Goal: Transaction & Acquisition: Purchase product/service

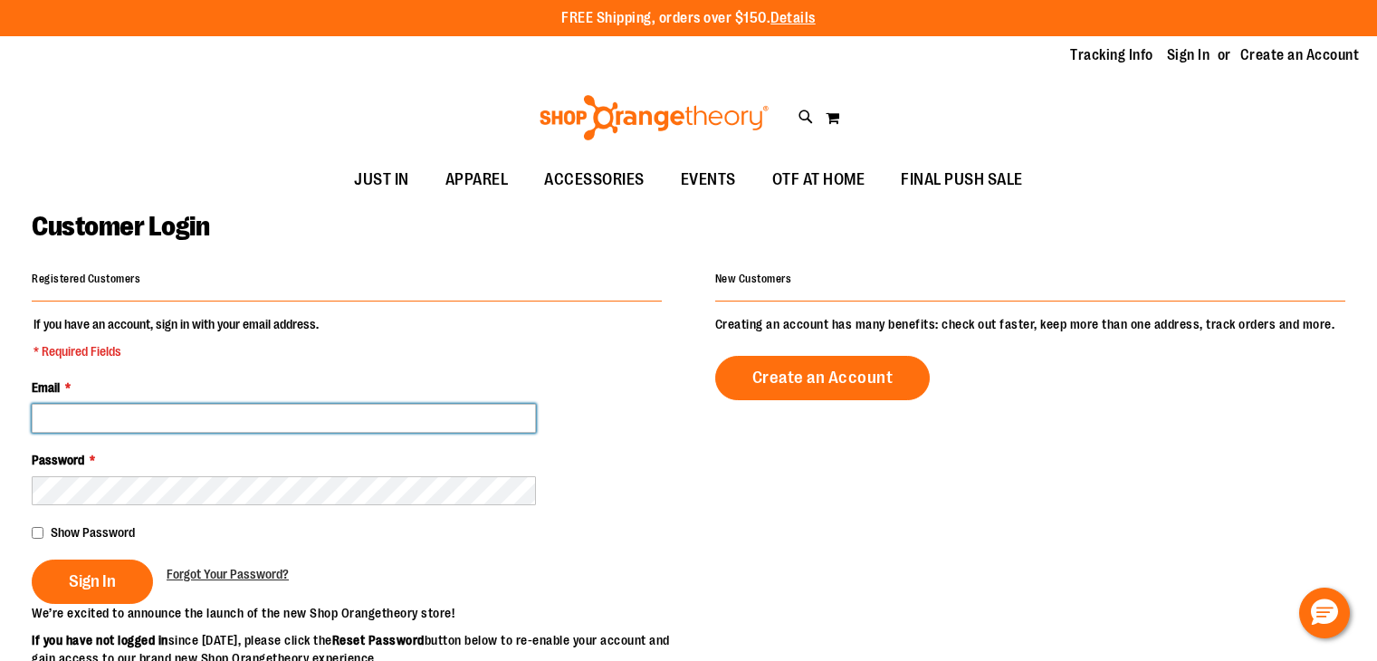
drag, startPoint x: 0, startPoint y: 0, endPoint x: 250, endPoint y: 410, distance: 480.1
click at [250, 410] on input "Email *" at bounding box center [284, 418] width 504 height 29
click at [226, 409] on input "Email *" at bounding box center [284, 418] width 504 height 29
type input "**********"
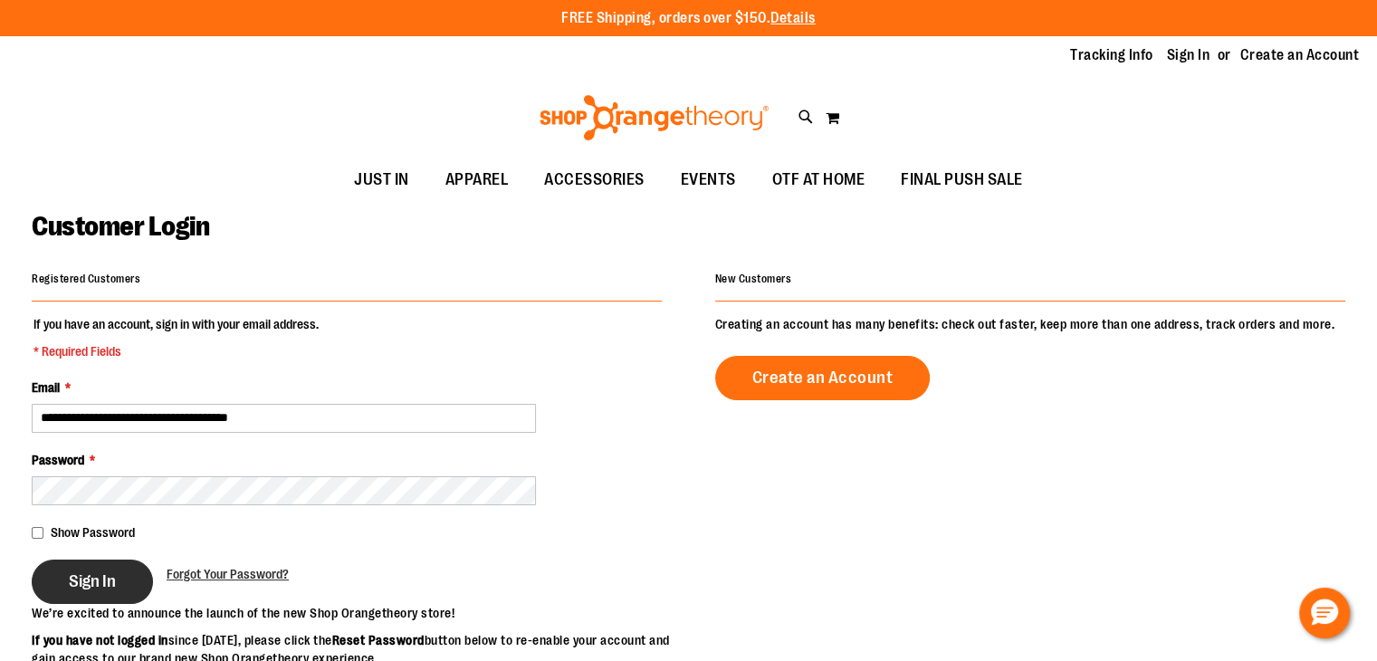
click at [103, 571] on span "Sign In" at bounding box center [92, 581] width 47 height 20
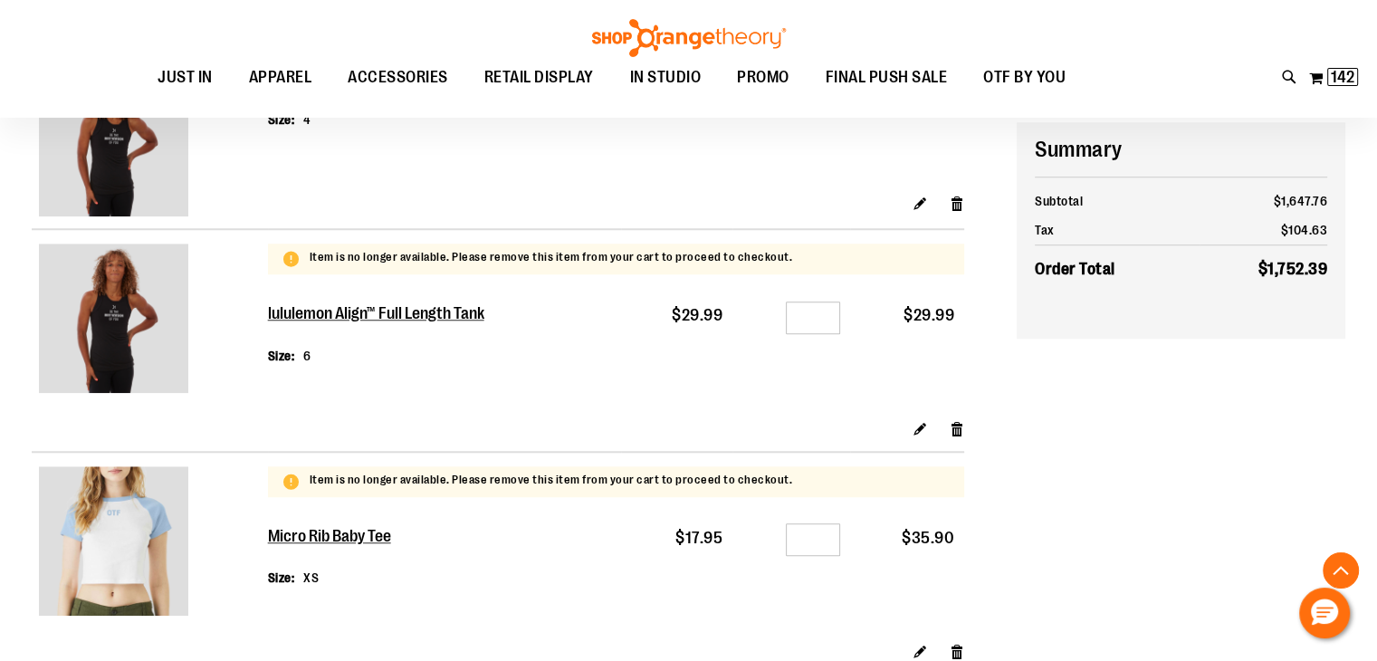
scroll to position [1463, 0]
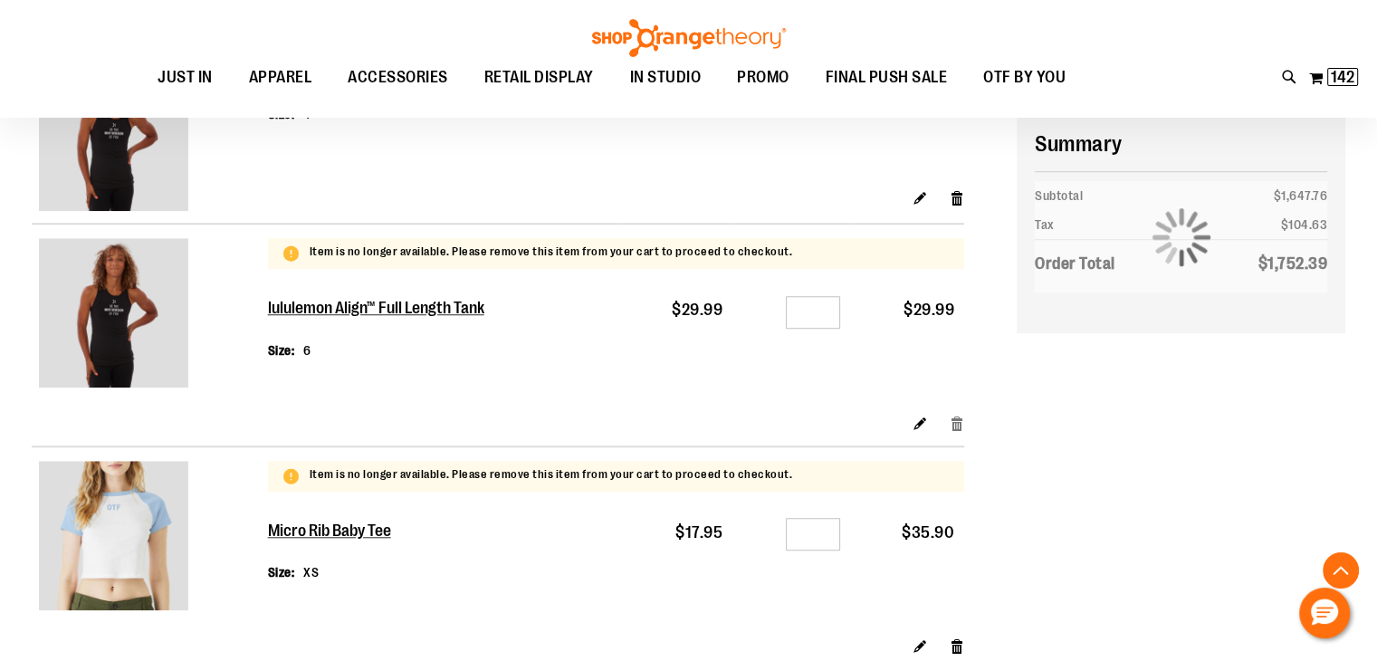
click at [958, 424] on link "Remove item" at bounding box center [956, 423] width 15 height 19
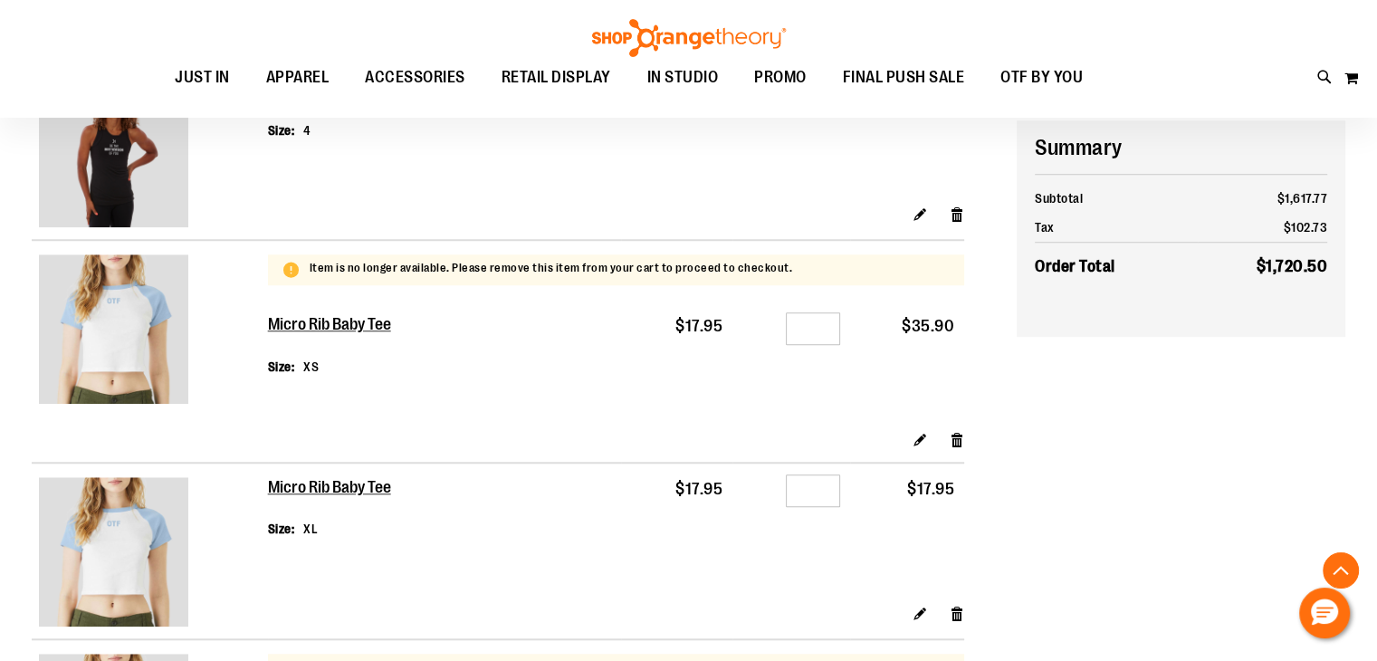
scroll to position [1455, 0]
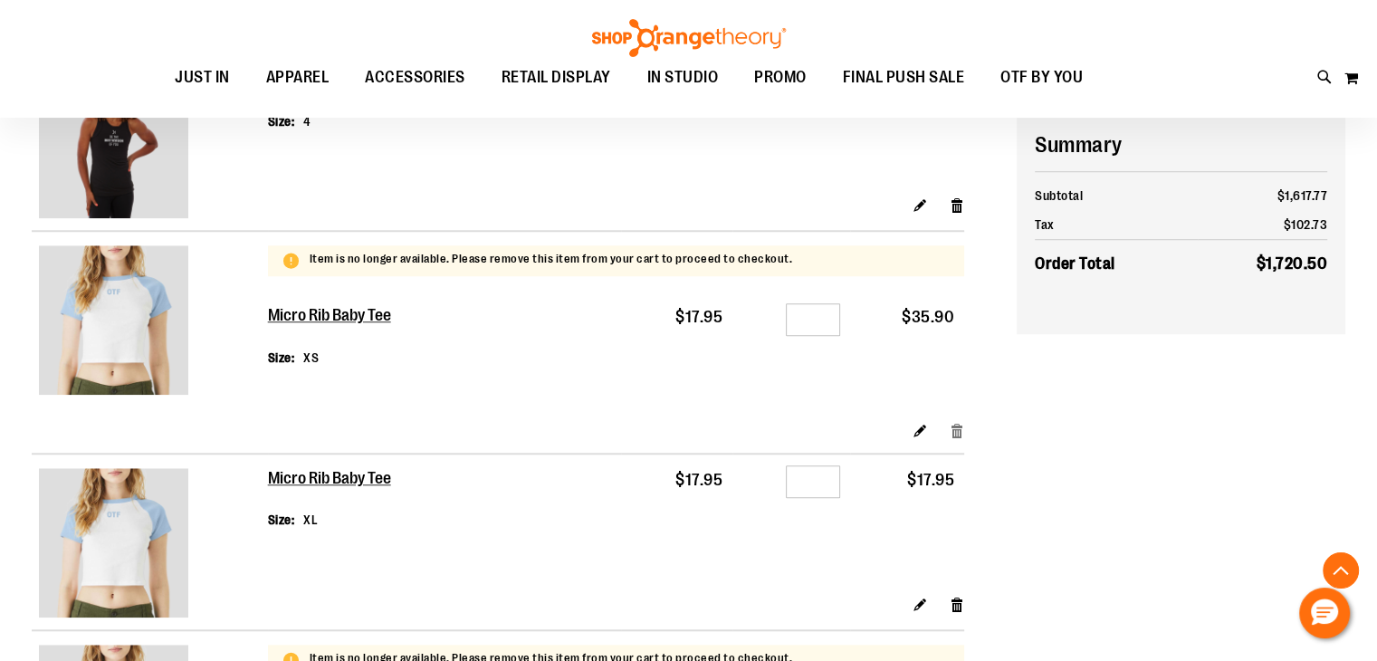
click at [959, 426] on link "Remove item" at bounding box center [956, 430] width 15 height 19
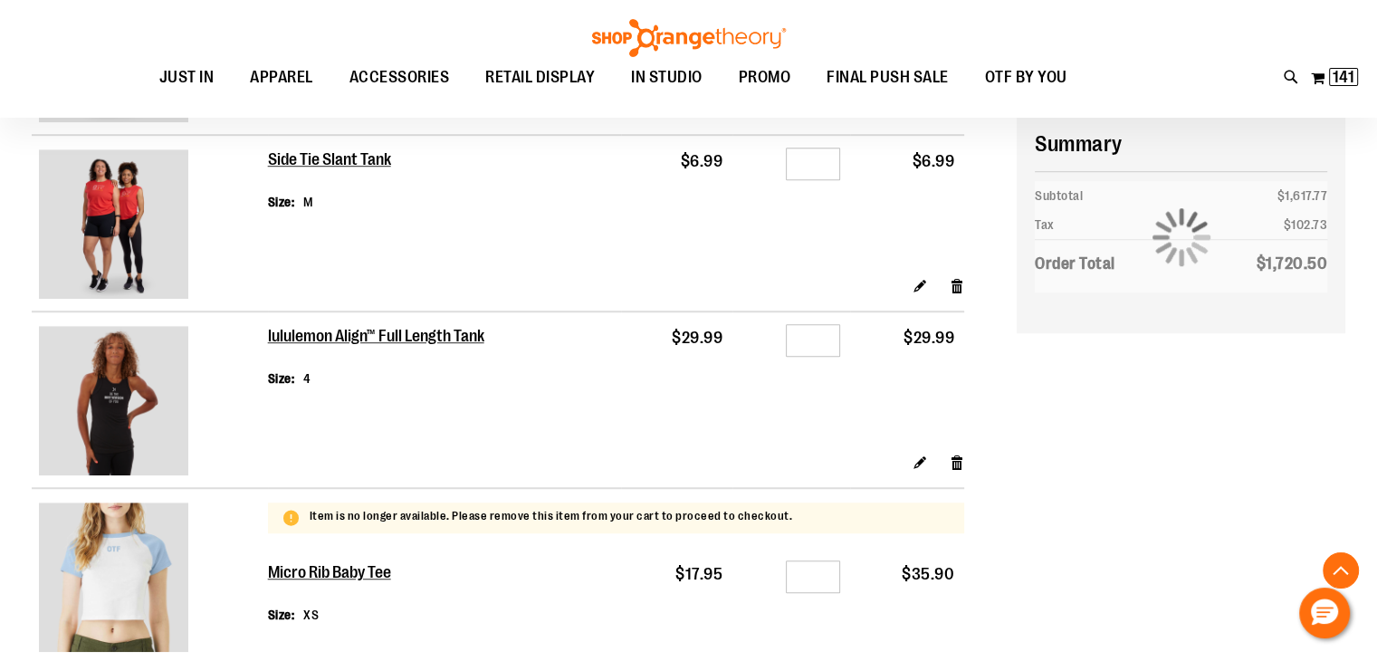
scroll to position [1197, 0]
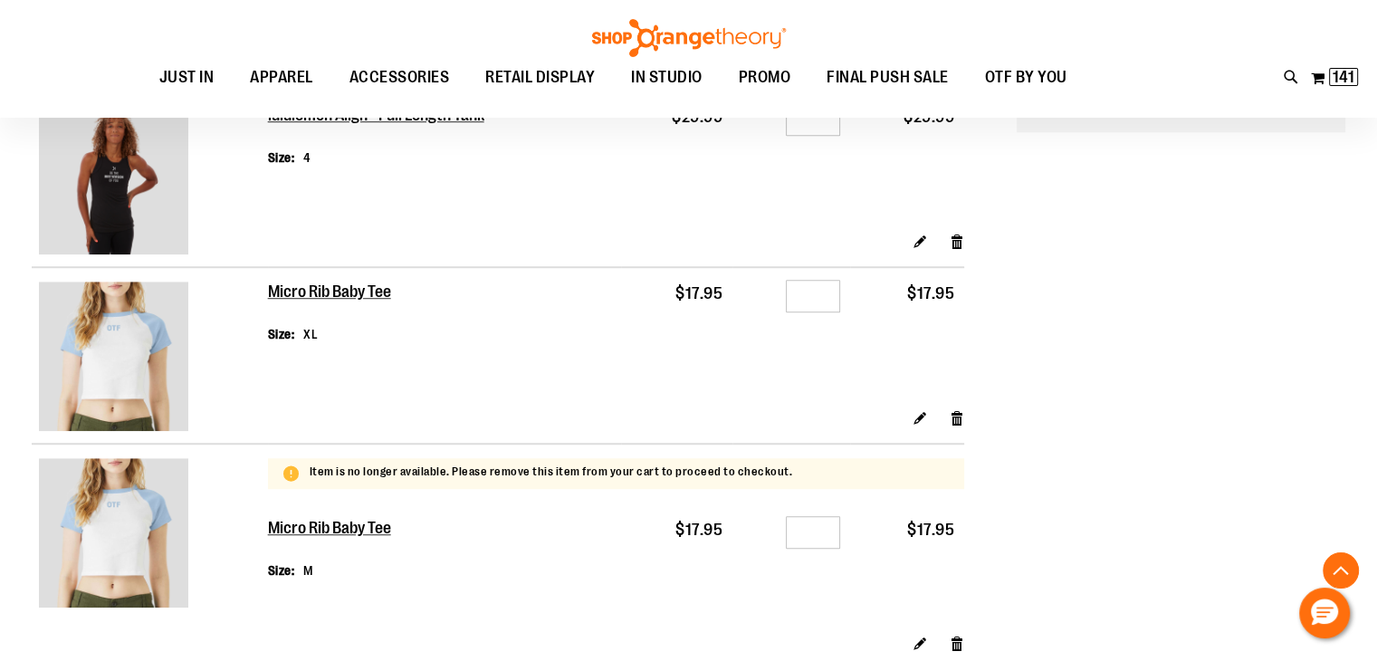
scroll to position [1217, 0]
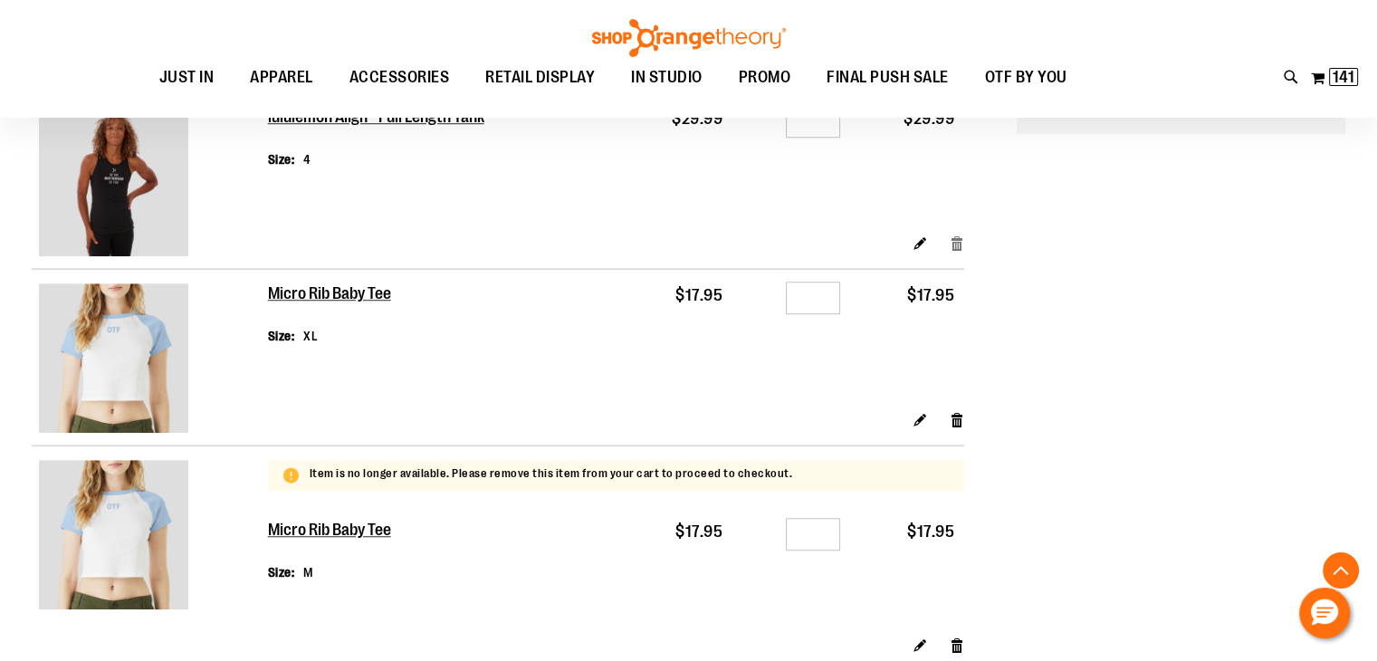
click at [959, 242] on link "Remove item" at bounding box center [956, 243] width 15 height 19
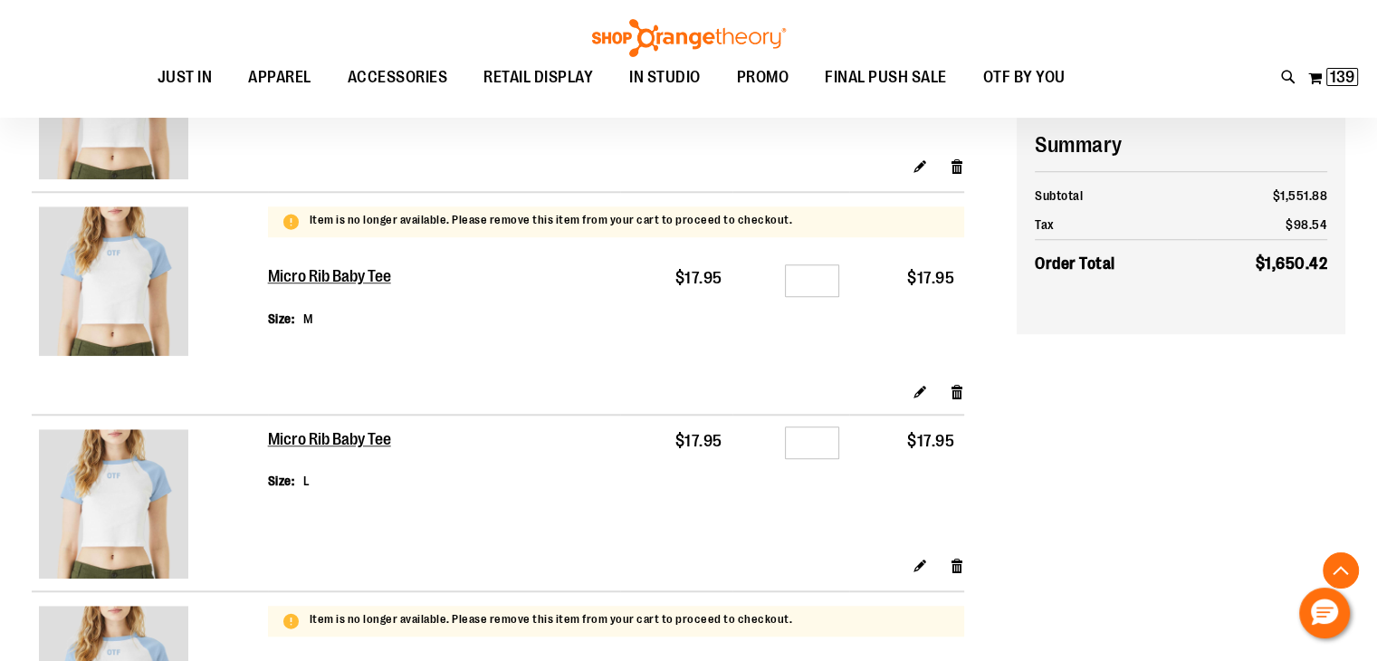
scroll to position [1495, 0]
click at [951, 381] on link "Remove item" at bounding box center [956, 390] width 15 height 19
click at [959, 569] on link "Remove item" at bounding box center [956, 564] width 15 height 19
click at [956, 163] on link "Remove item" at bounding box center [956, 165] width 15 height 19
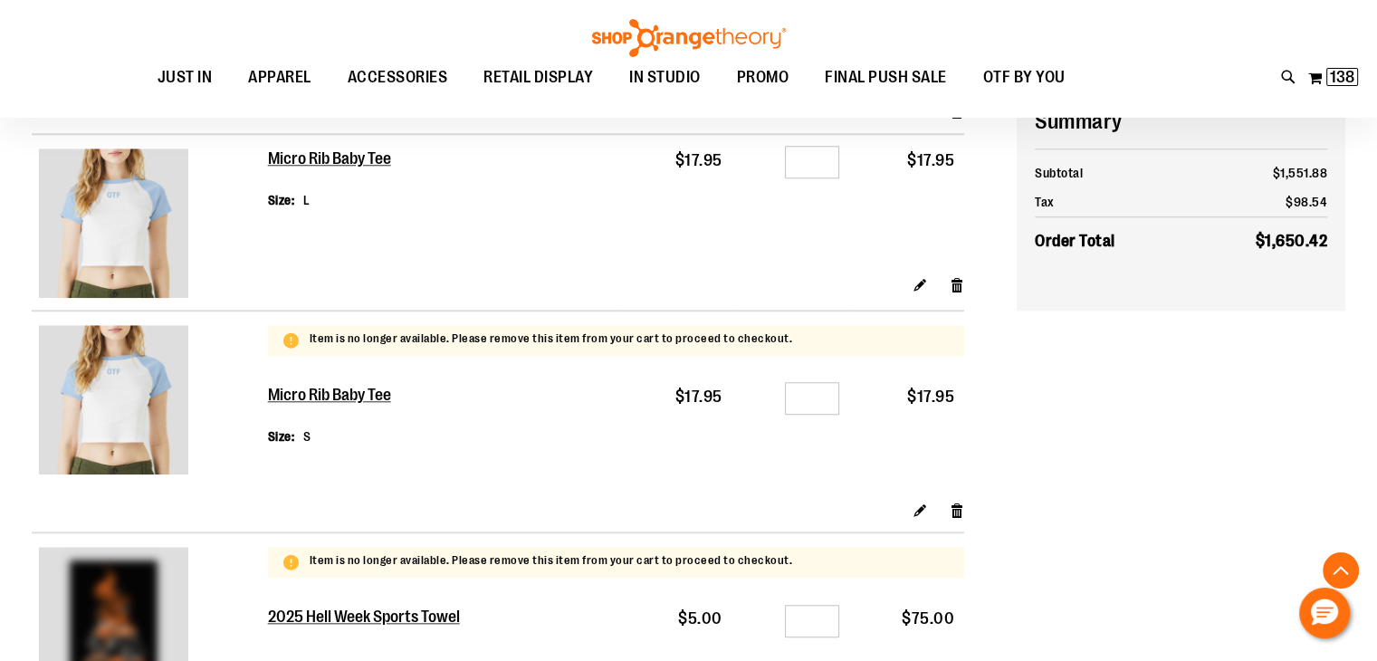
scroll to position [1778, 0]
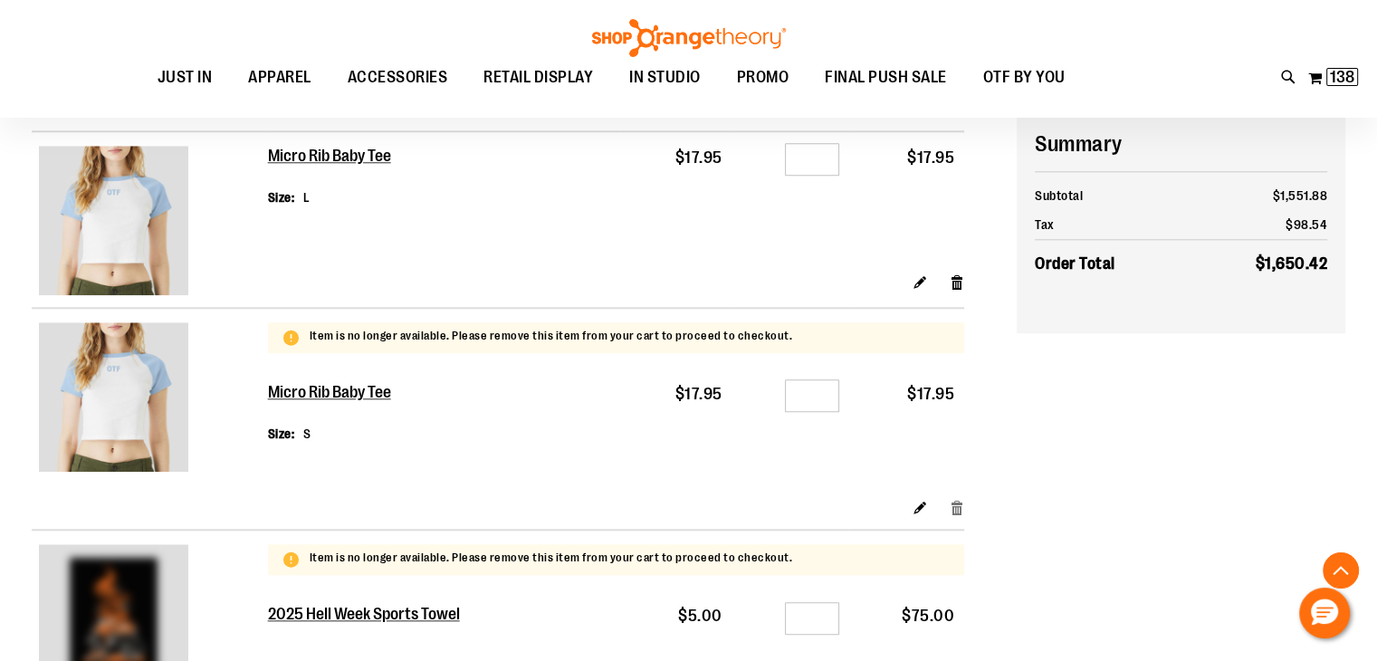
click at [955, 508] on link "Remove item" at bounding box center [956, 506] width 15 height 19
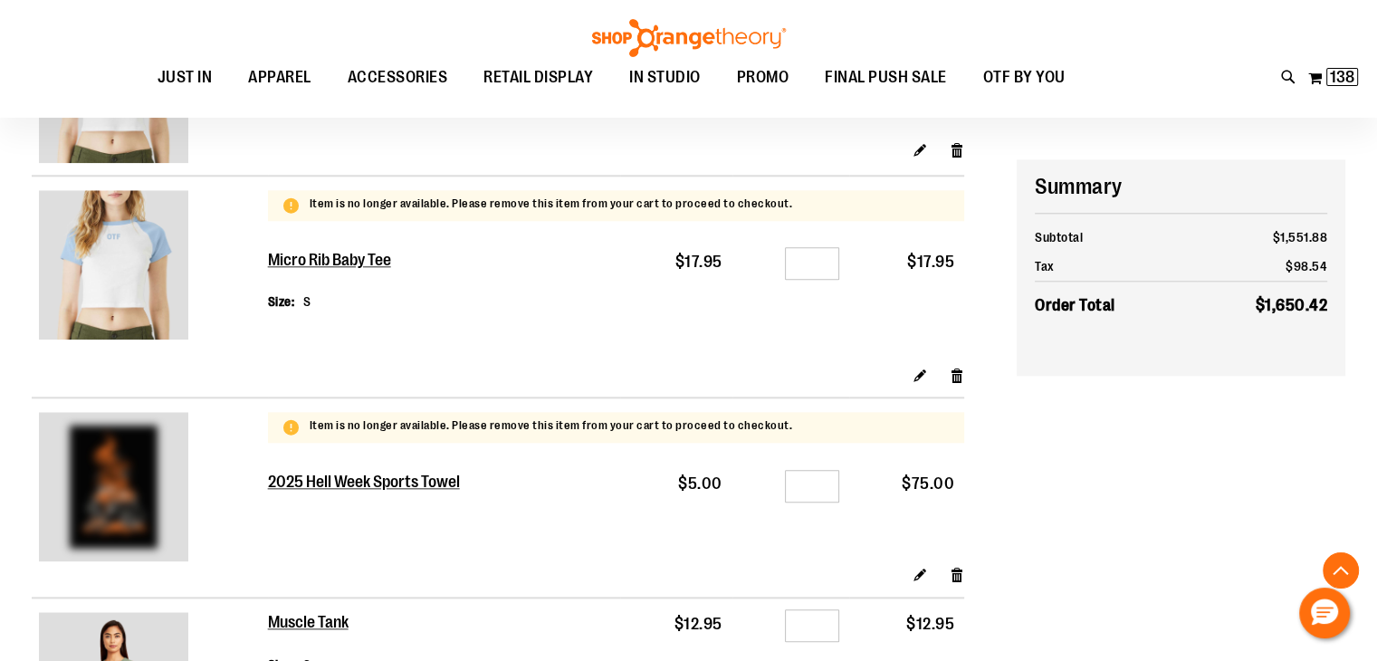
scroll to position [1997, 0]
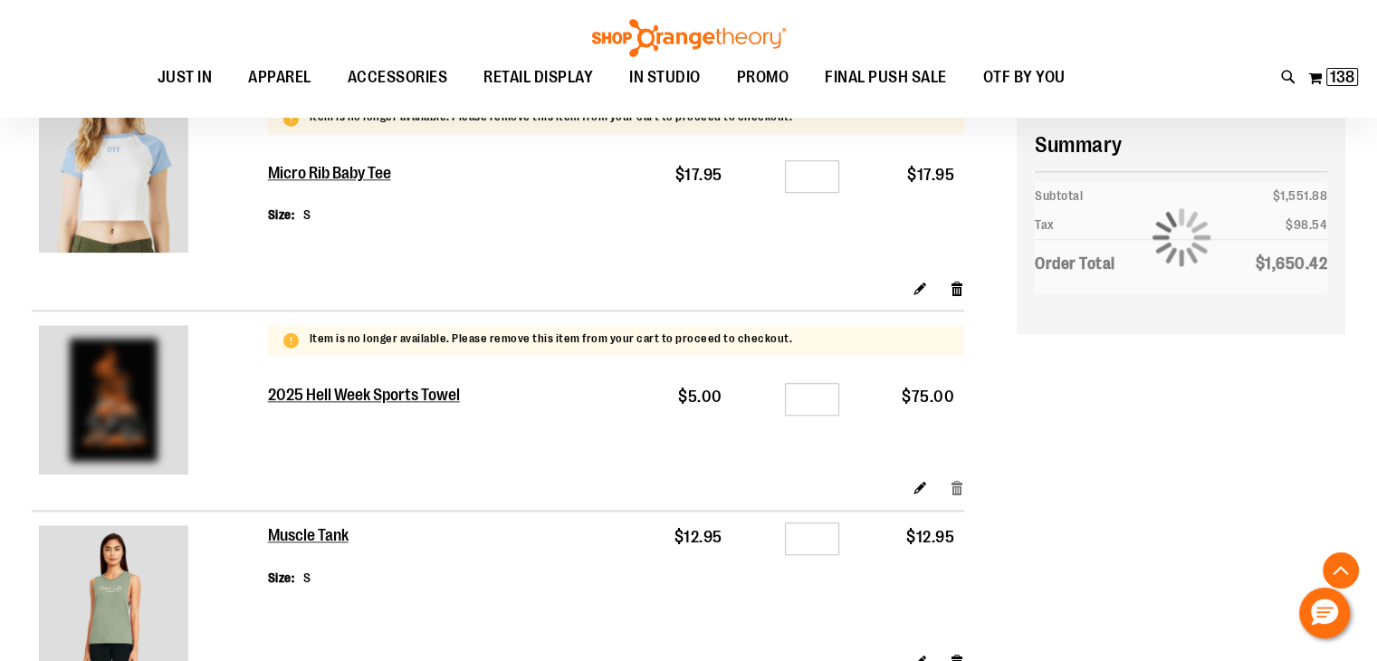
click at [954, 487] on link "Remove item" at bounding box center [956, 487] width 15 height 19
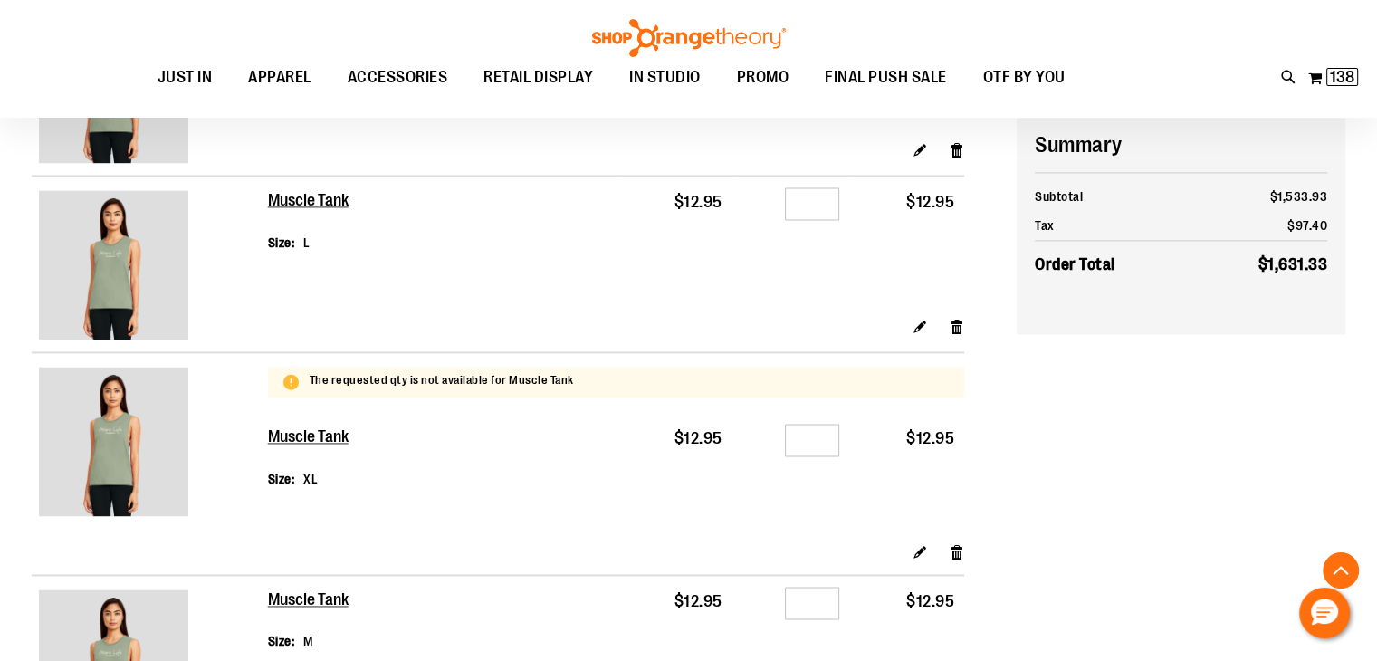
scroll to position [2509, 0]
click at [960, 556] on link "Remove item" at bounding box center [956, 550] width 15 height 19
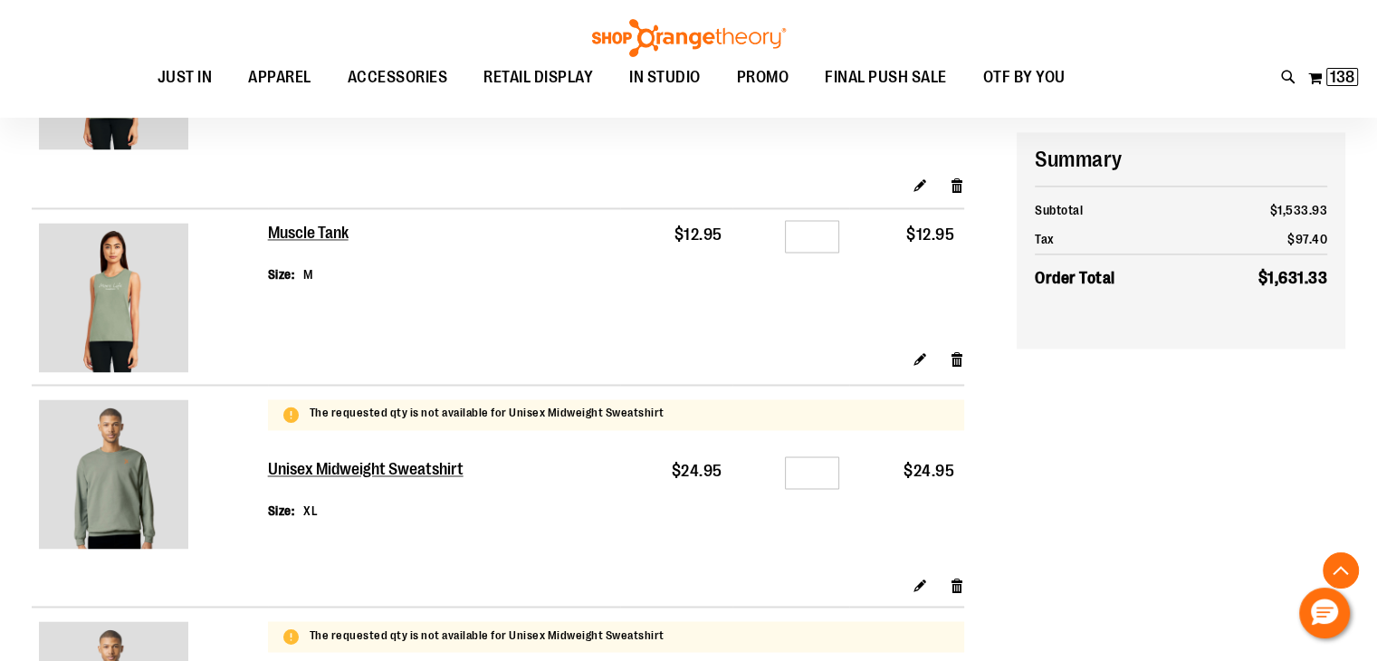
scroll to position [2889, 0]
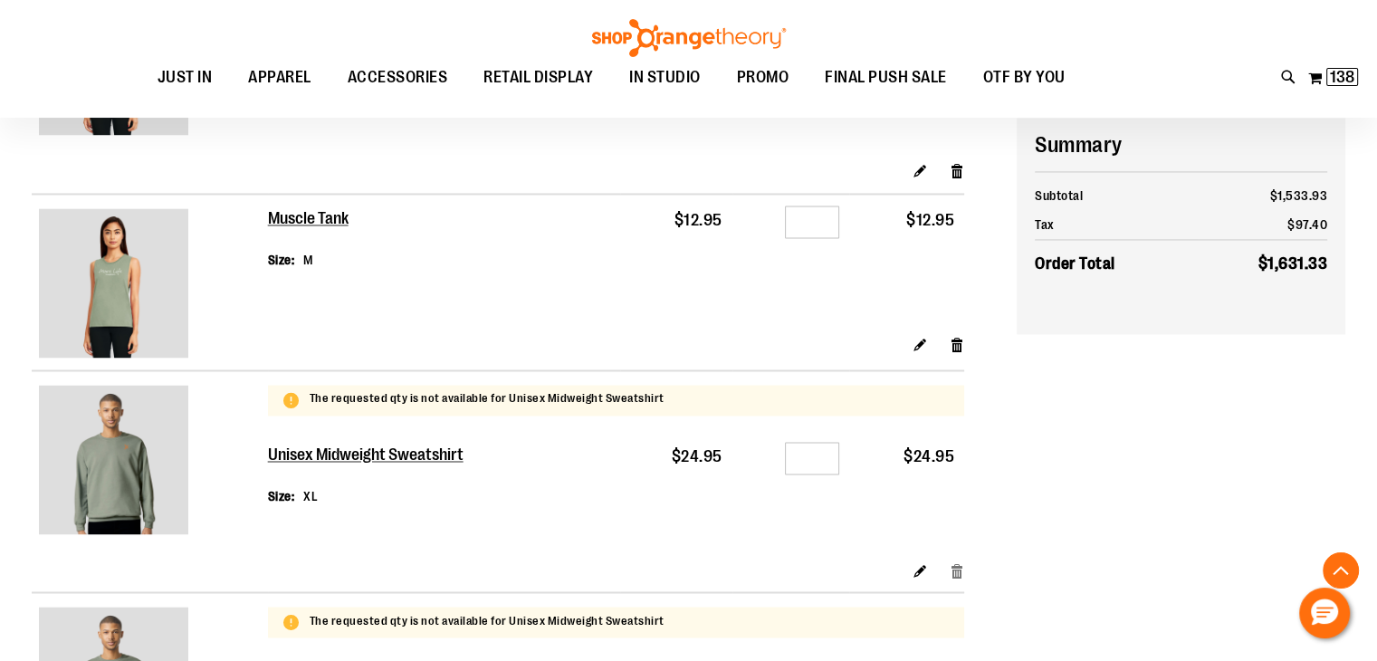
click at [959, 569] on link "Remove item" at bounding box center [956, 568] width 15 height 19
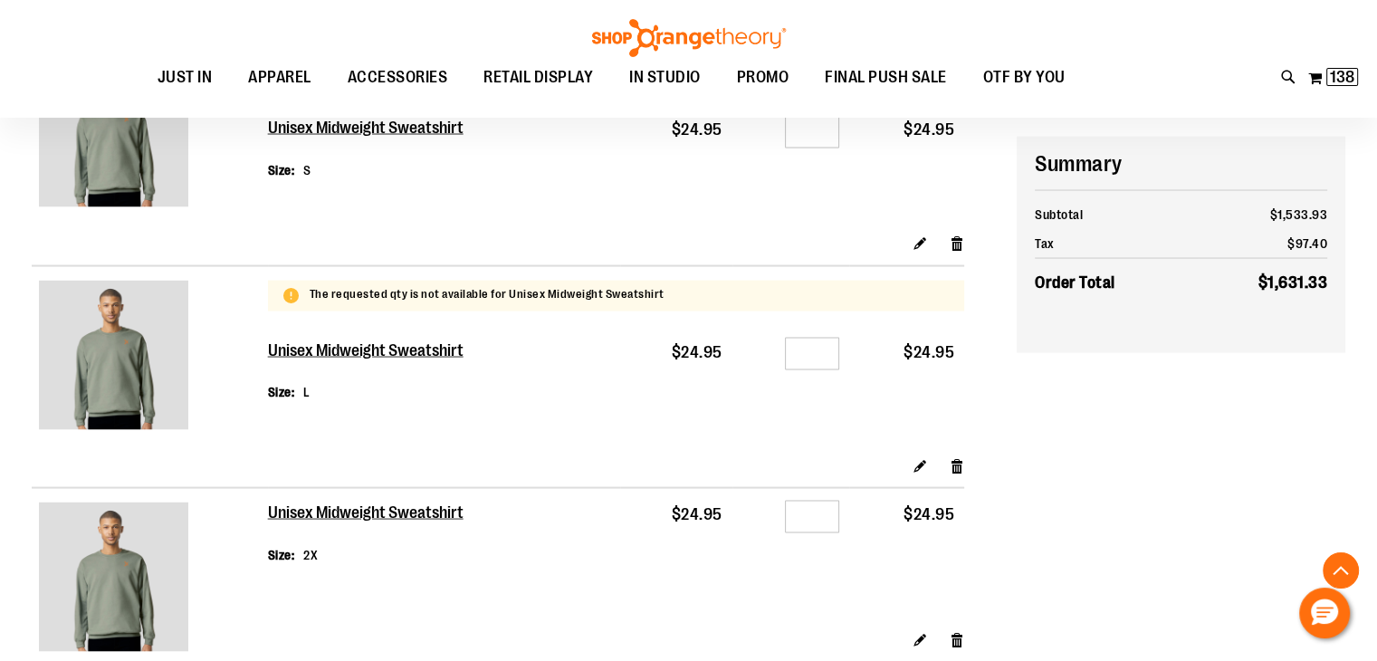
scroll to position [3458, 0]
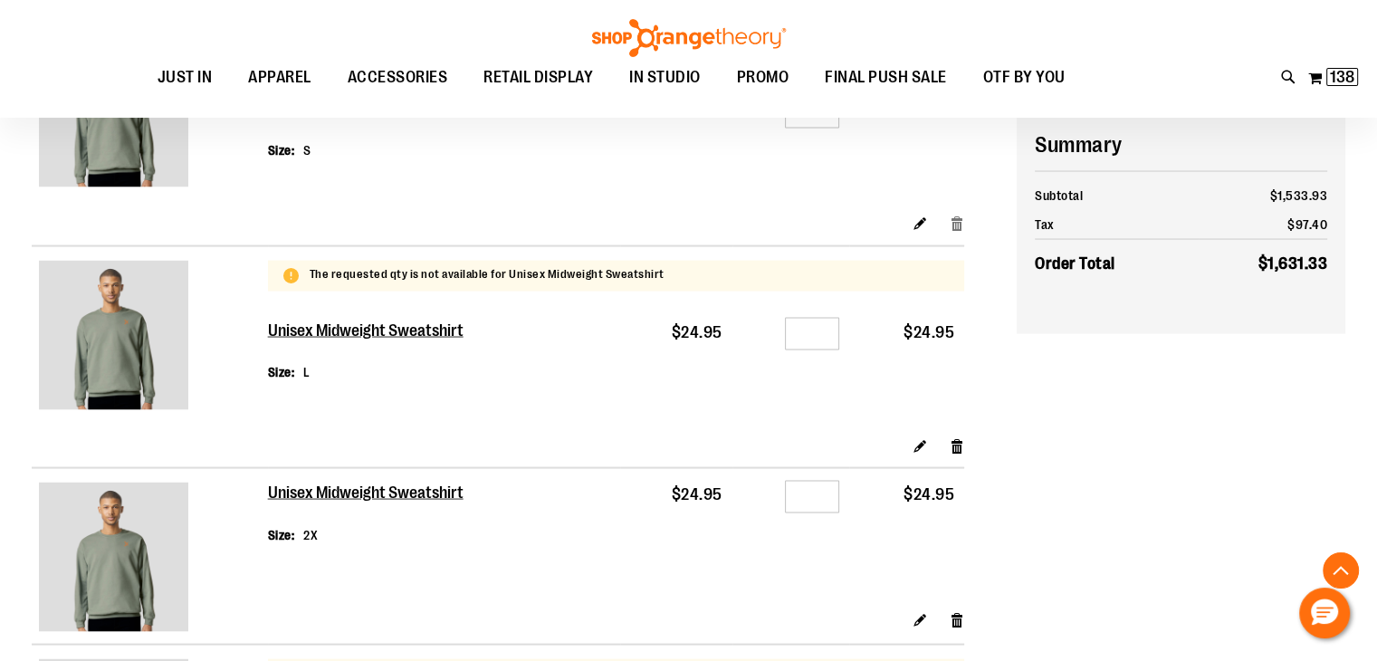
click at [959, 223] on link "Remove item" at bounding box center [956, 223] width 15 height 19
click at [956, 439] on link "Remove item" at bounding box center [956, 444] width 15 height 19
click at [963, 616] on link "Remove item" at bounding box center [956, 618] width 15 height 19
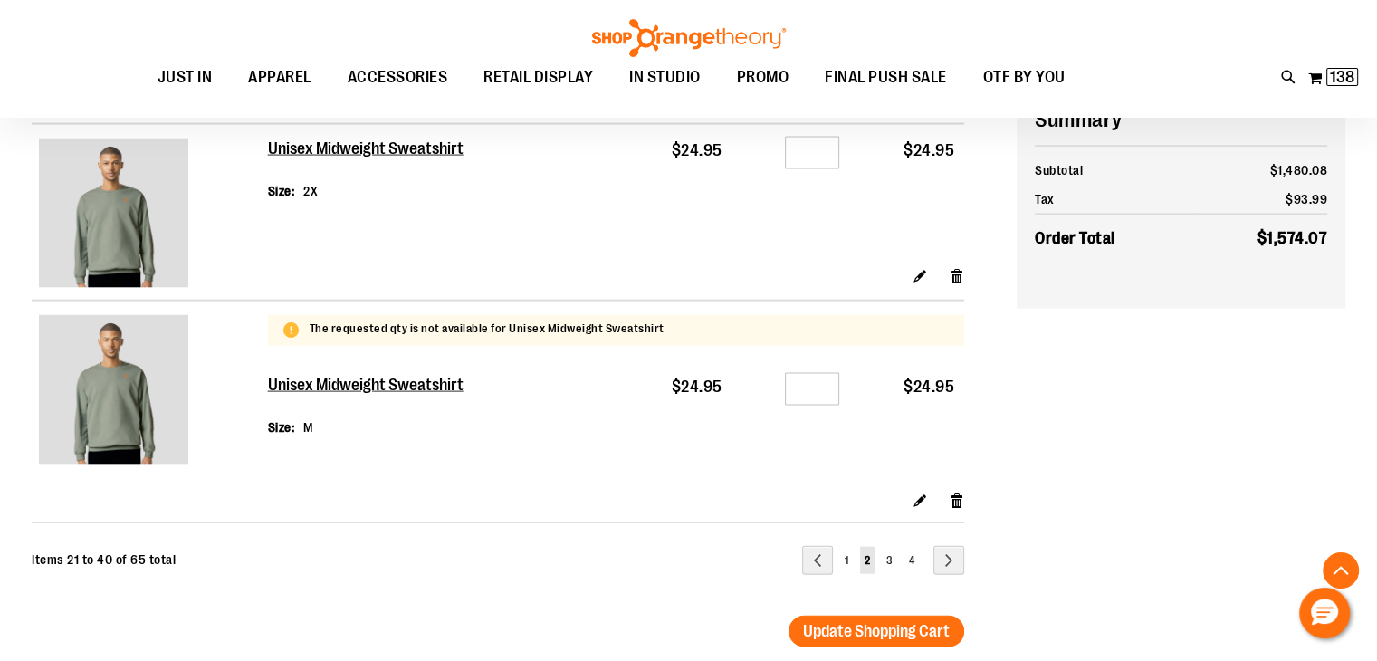
scroll to position [3821, 0]
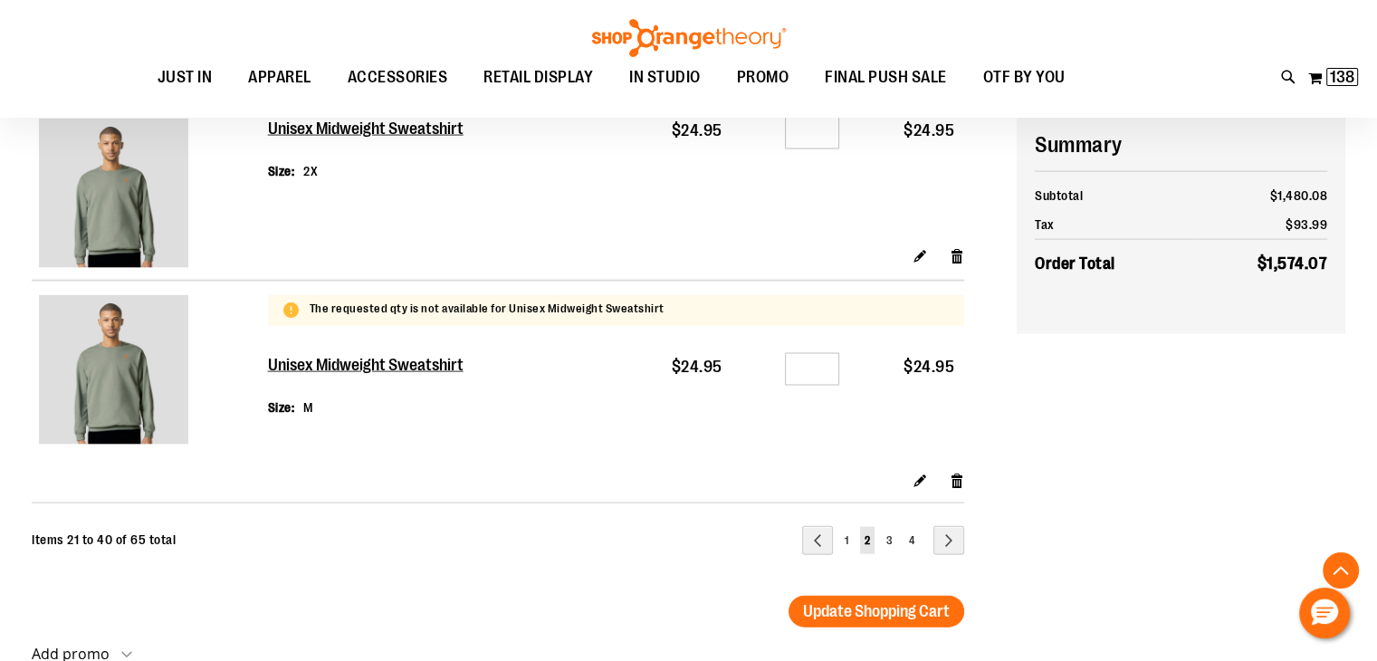
click at [952, 477] on link "Remove item" at bounding box center [956, 480] width 15 height 19
click at [880, 604] on span "Update Shopping Cart" at bounding box center [876, 611] width 147 height 18
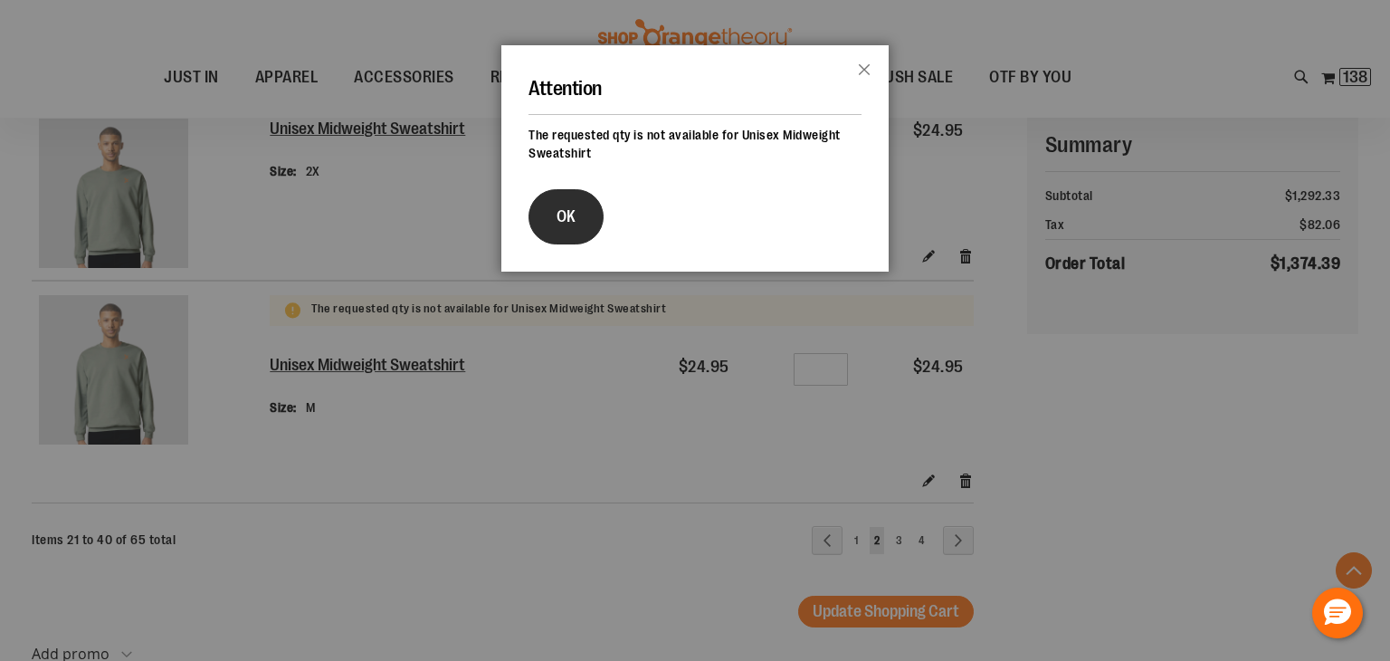
click at [563, 204] on button "OK" at bounding box center [566, 216] width 75 height 55
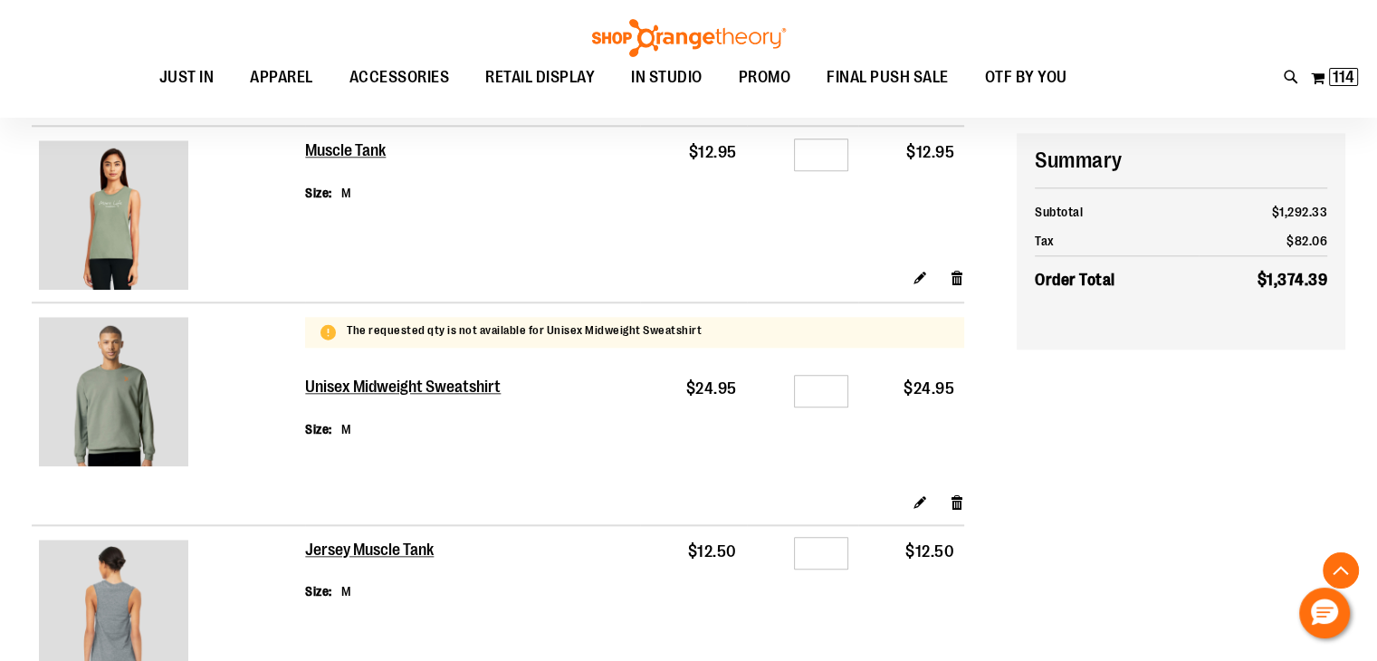
scroll to position [1827, 0]
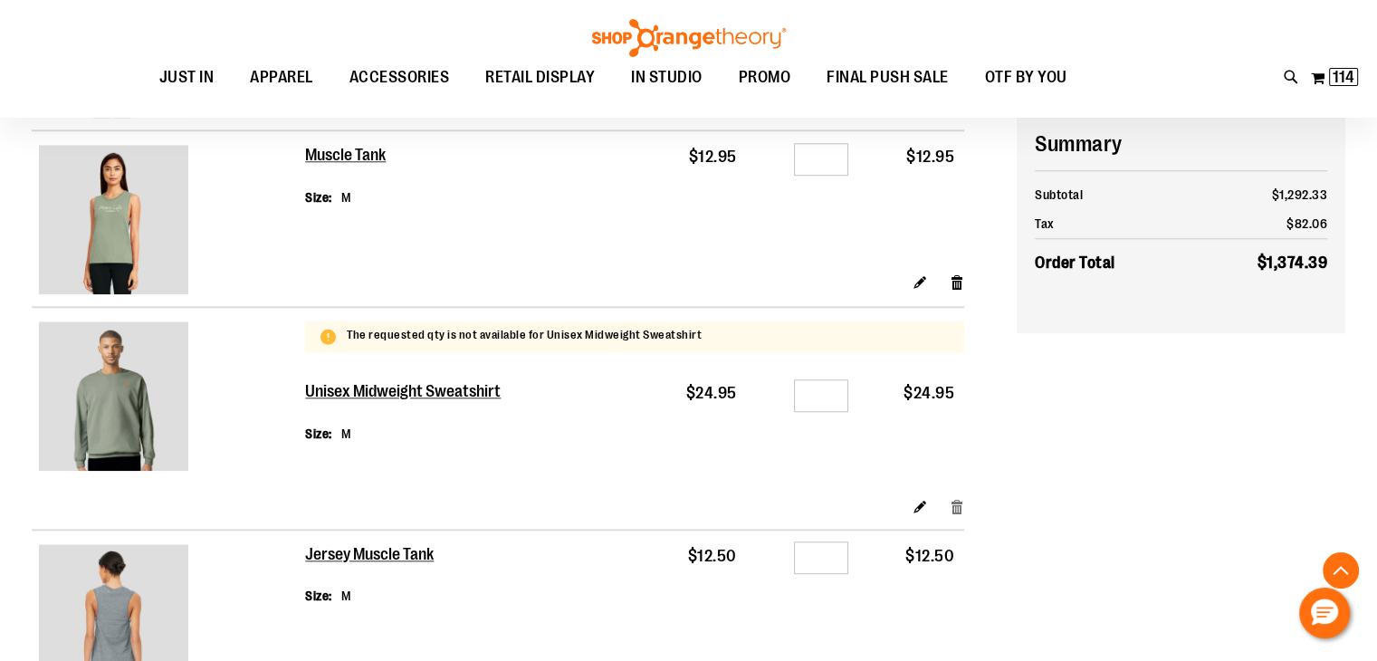
click at [962, 505] on link "Remove item" at bounding box center [956, 506] width 15 height 19
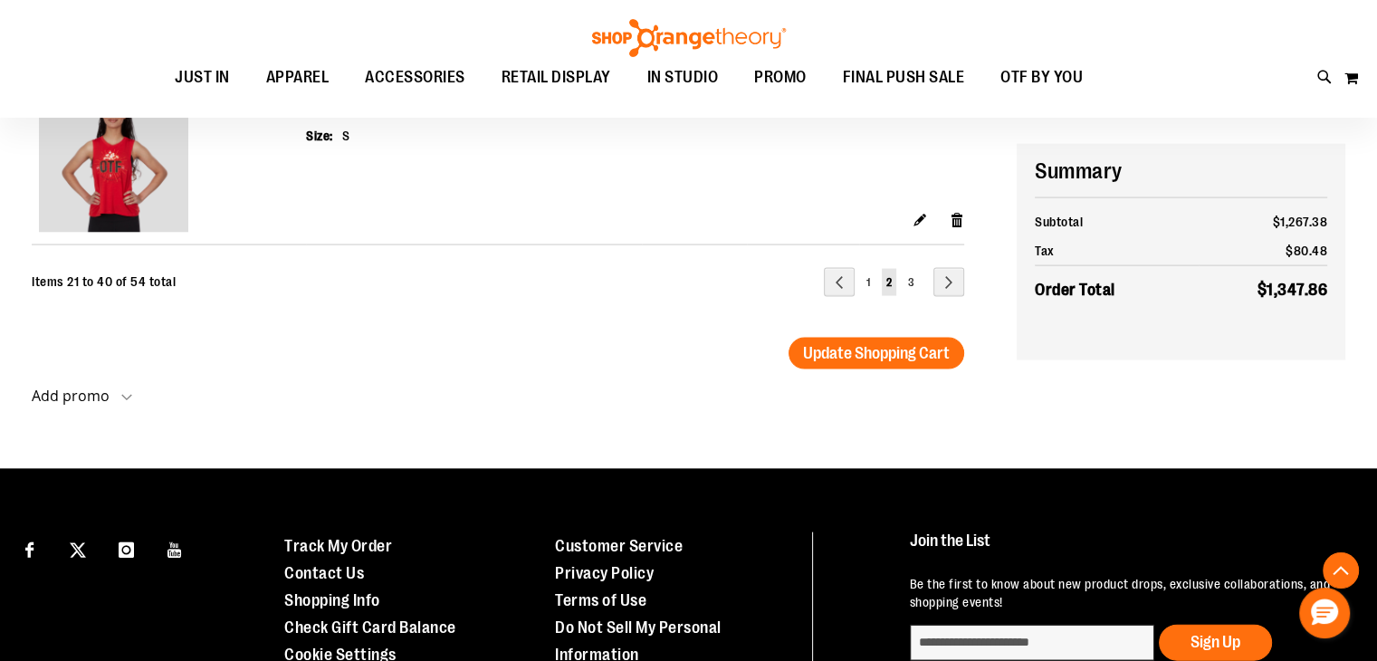
scroll to position [3765, 0]
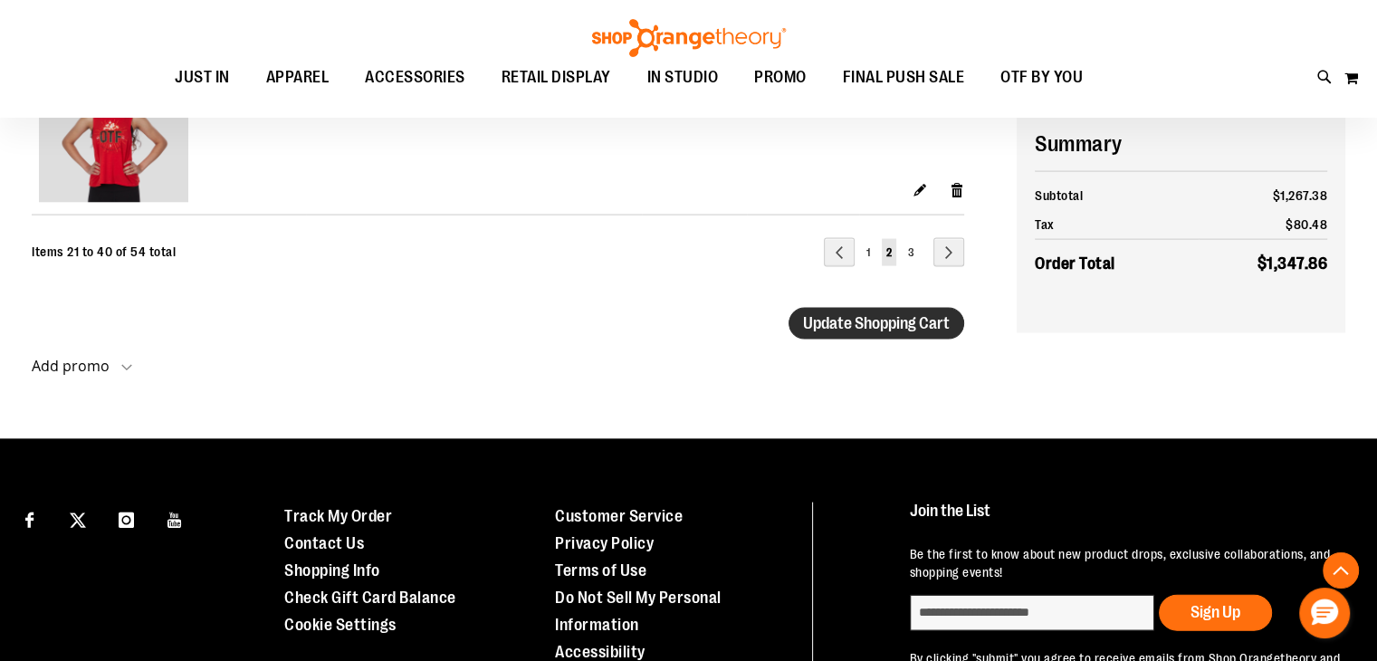
click at [847, 321] on span "Update Shopping Cart" at bounding box center [876, 323] width 147 height 18
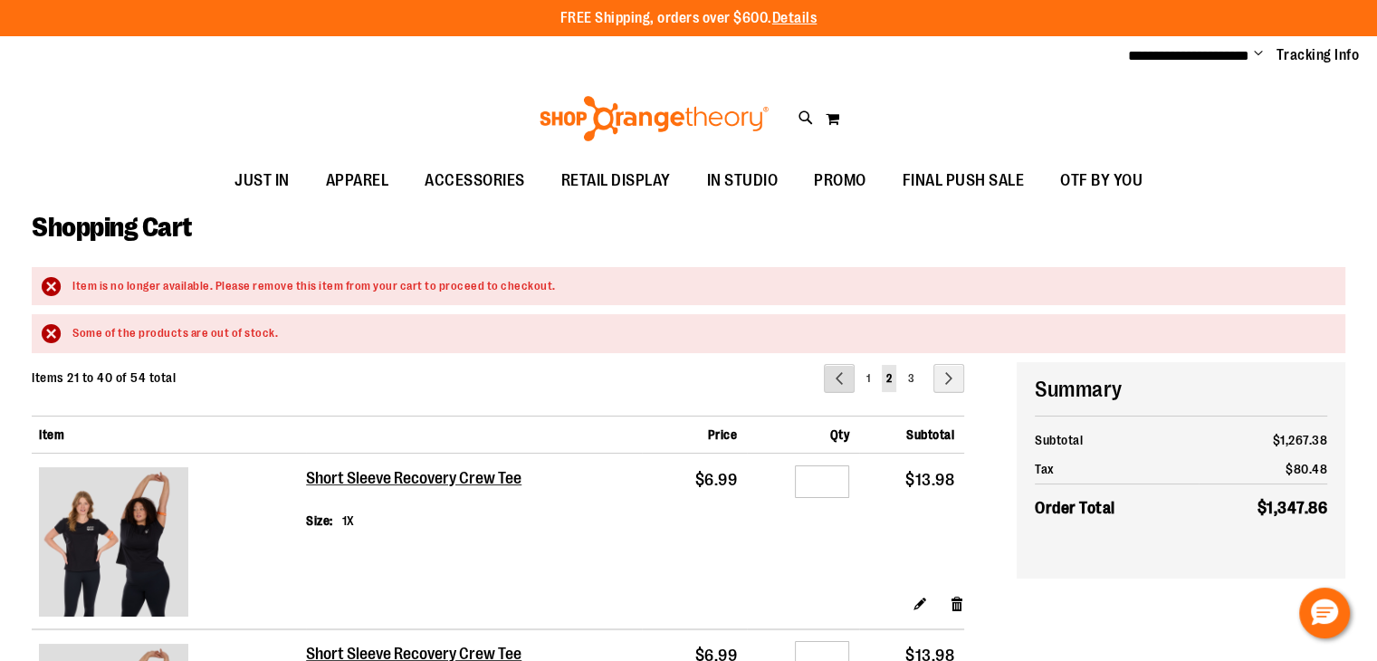
click at [843, 370] on link "Page Previous" at bounding box center [839, 378] width 31 height 29
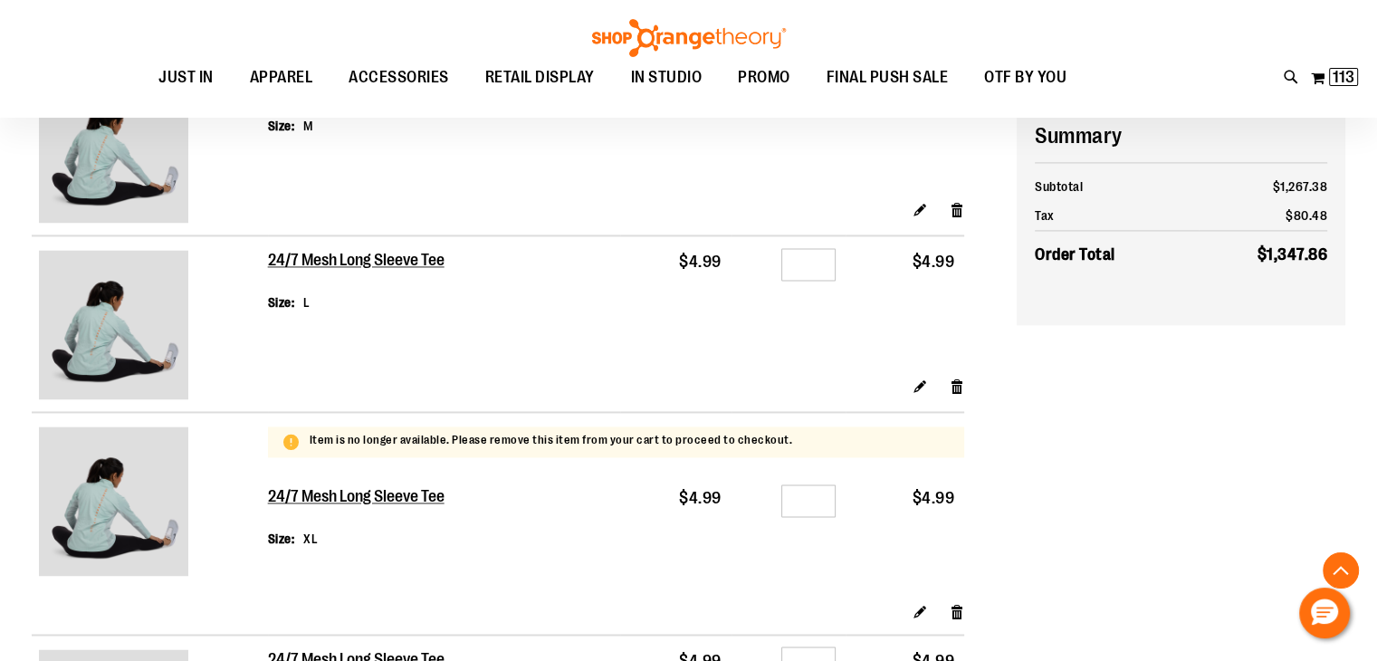
scroll to position [2686, 0]
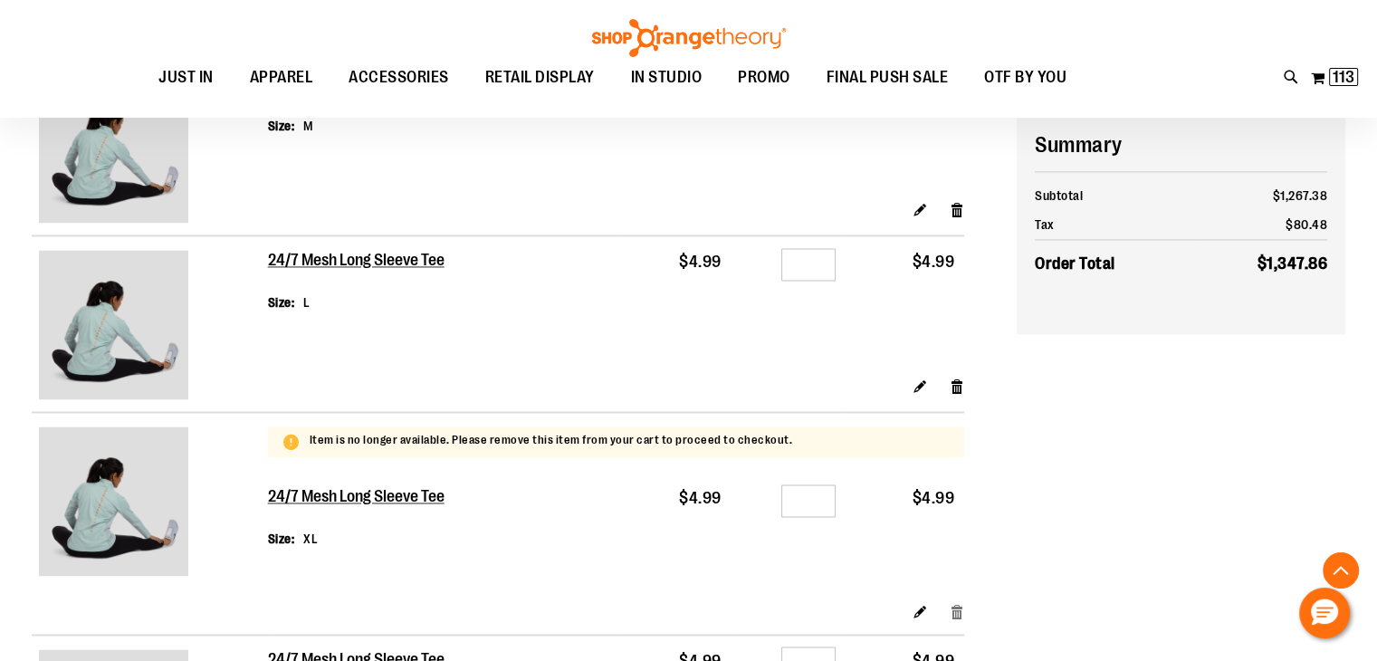
click at [959, 610] on link "Remove item" at bounding box center [956, 611] width 15 height 19
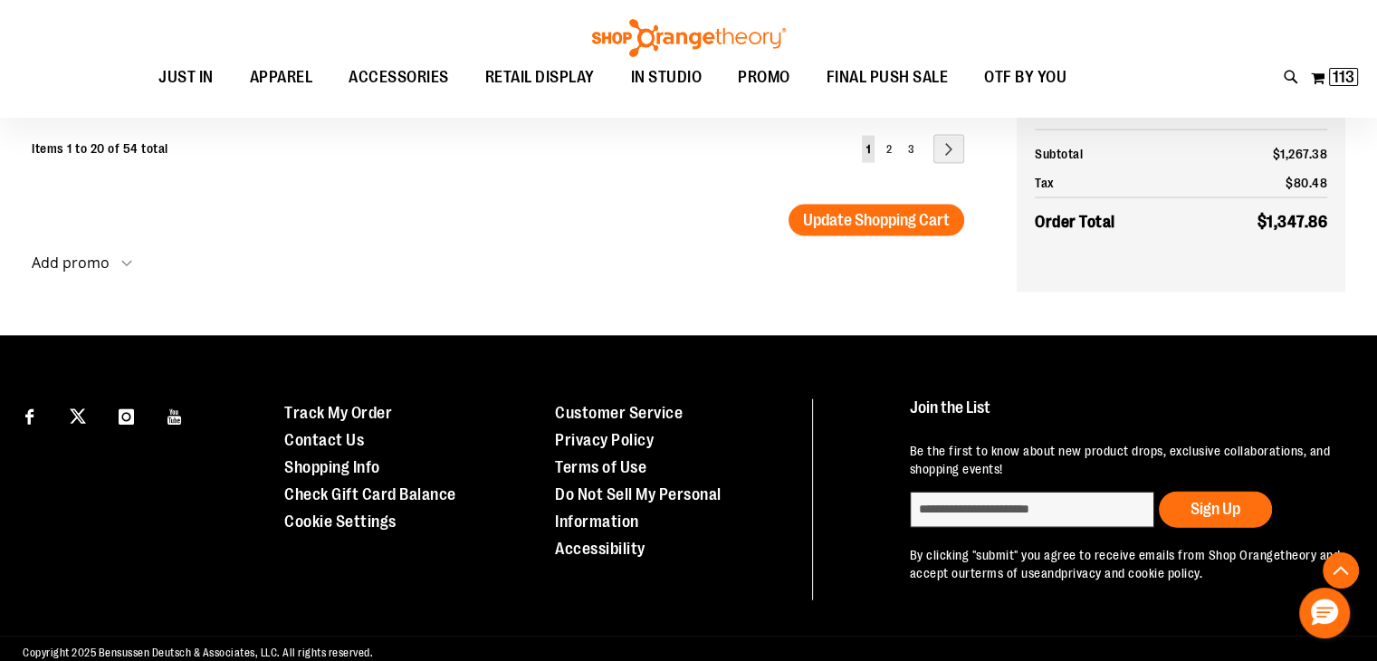
scroll to position [3948, 0]
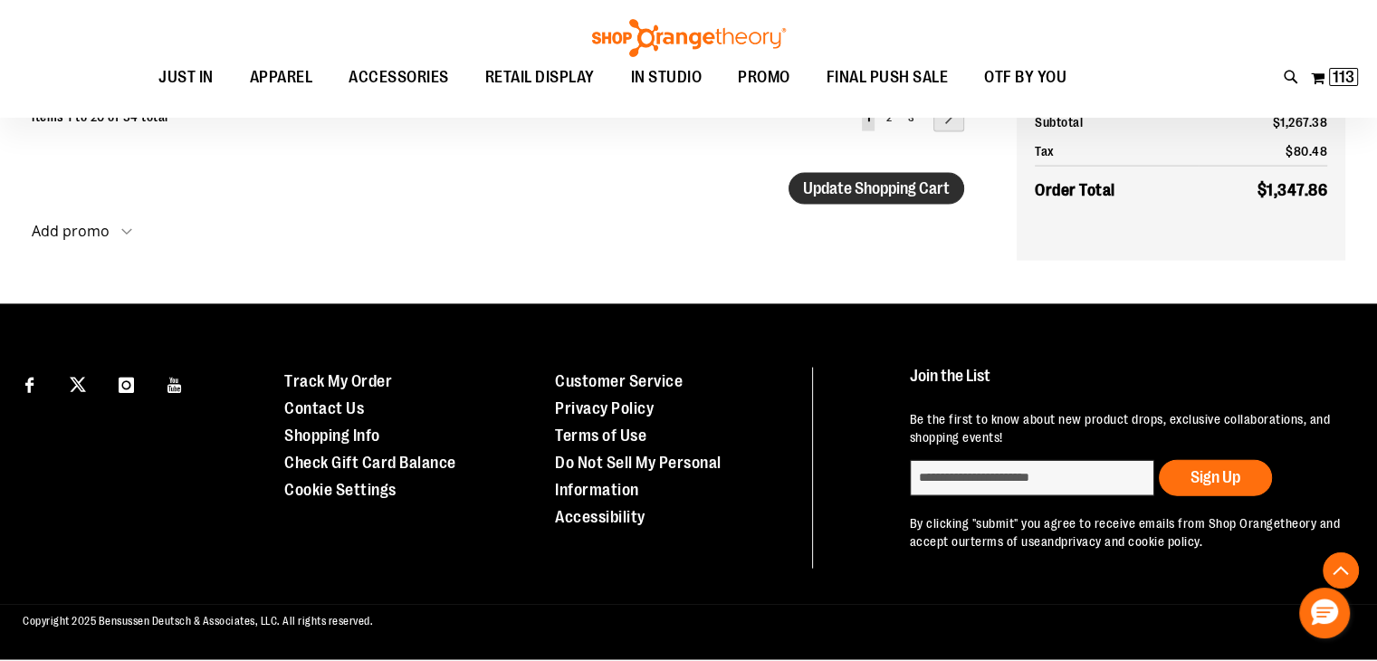
click at [806, 193] on span "Update Shopping Cart" at bounding box center [876, 188] width 147 height 18
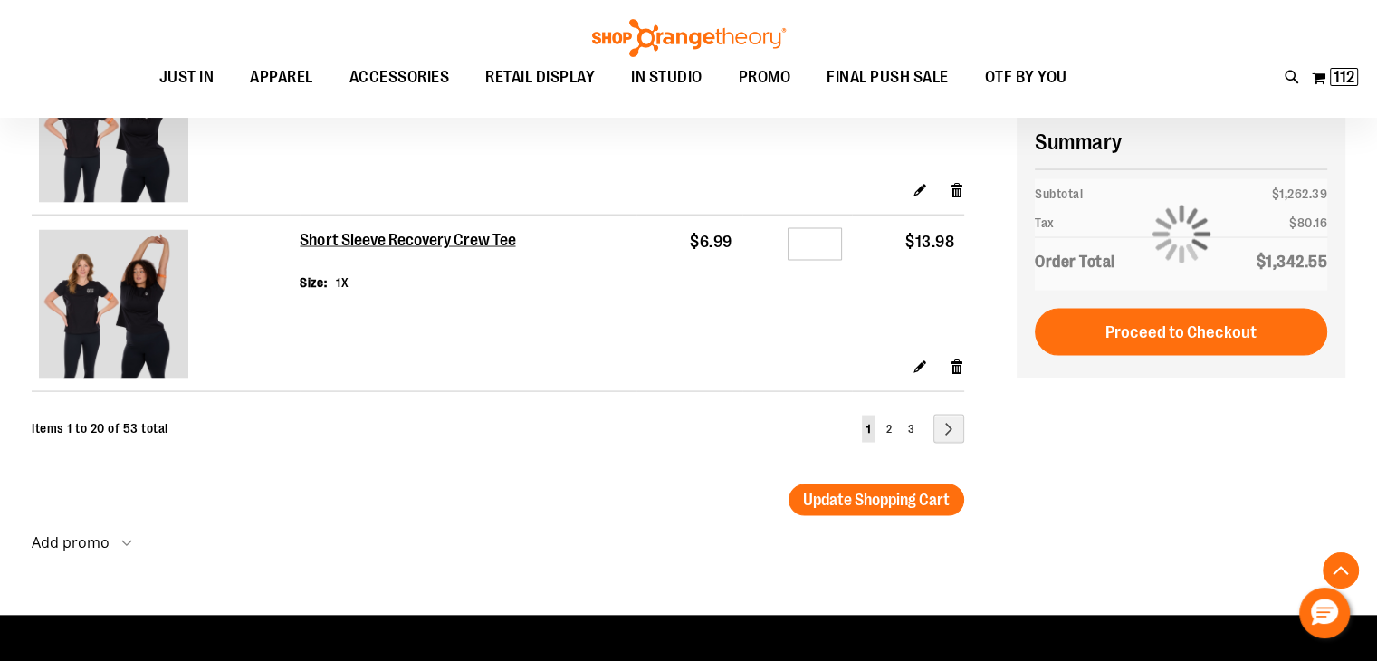
scroll to position [3501, 0]
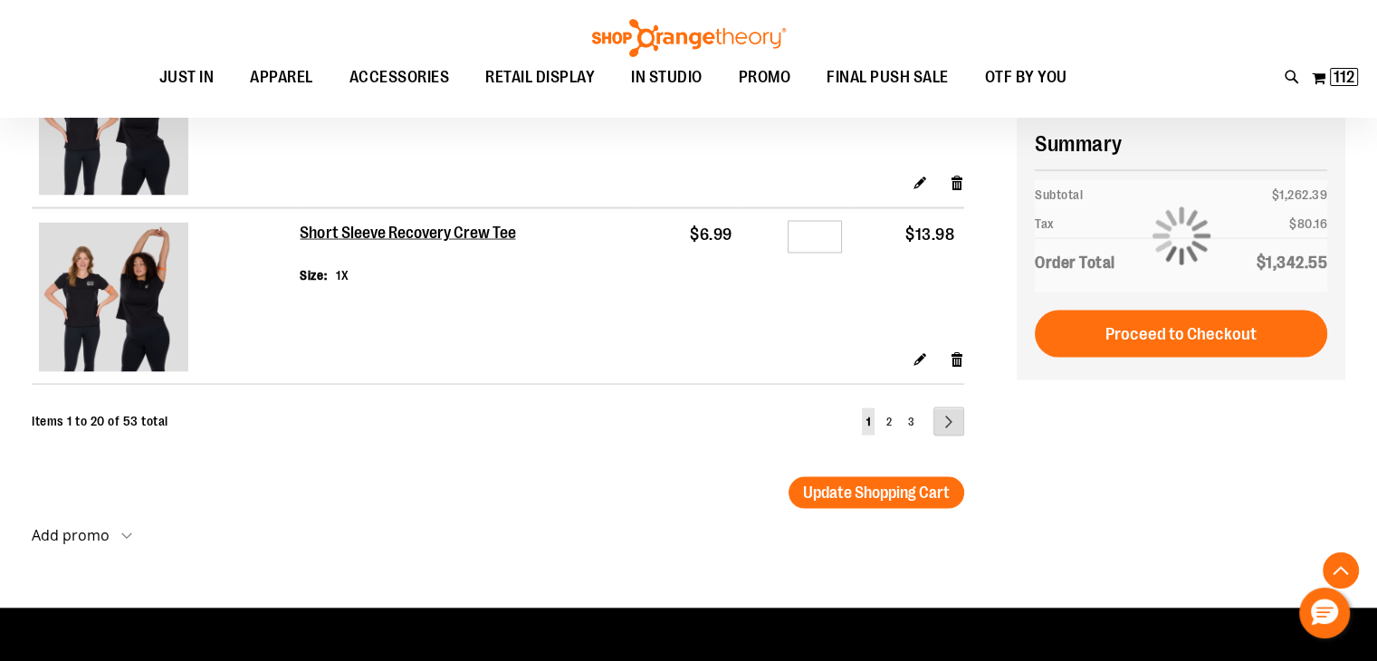
click at [947, 419] on link "Page Next" at bounding box center [948, 421] width 31 height 29
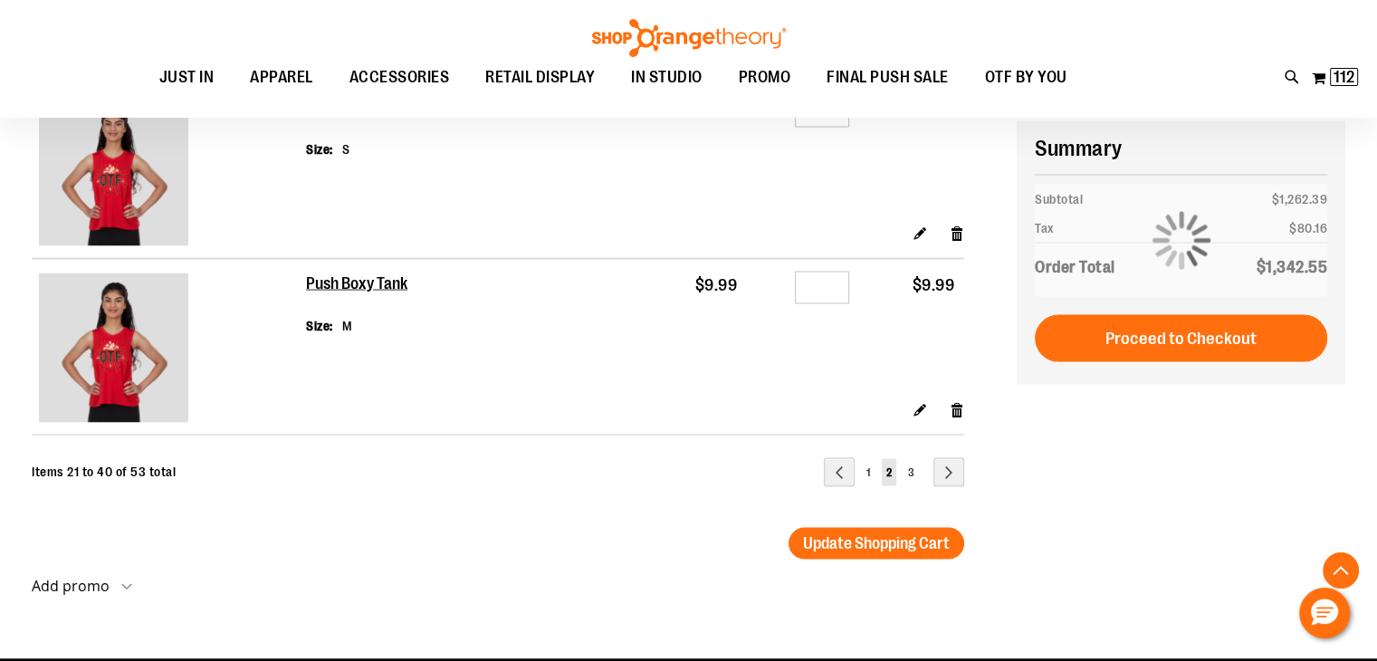
scroll to position [3454, 0]
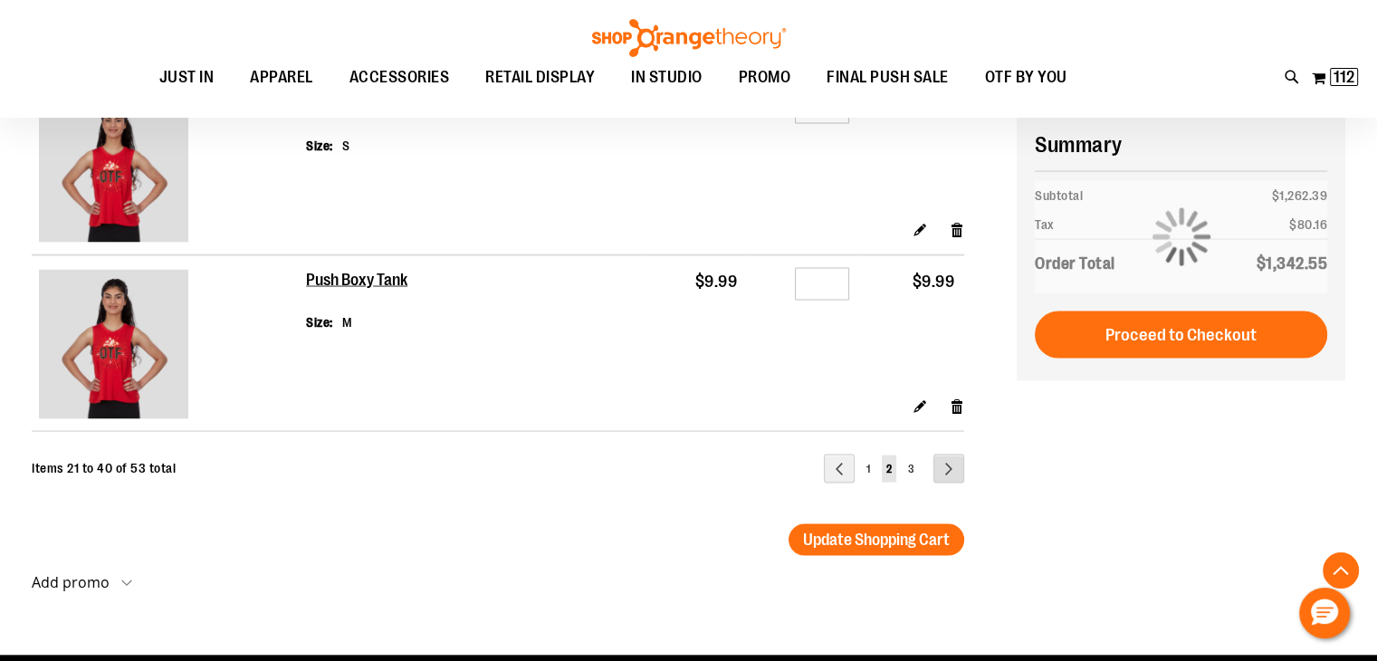
click at [957, 469] on link "Page Next" at bounding box center [948, 468] width 31 height 29
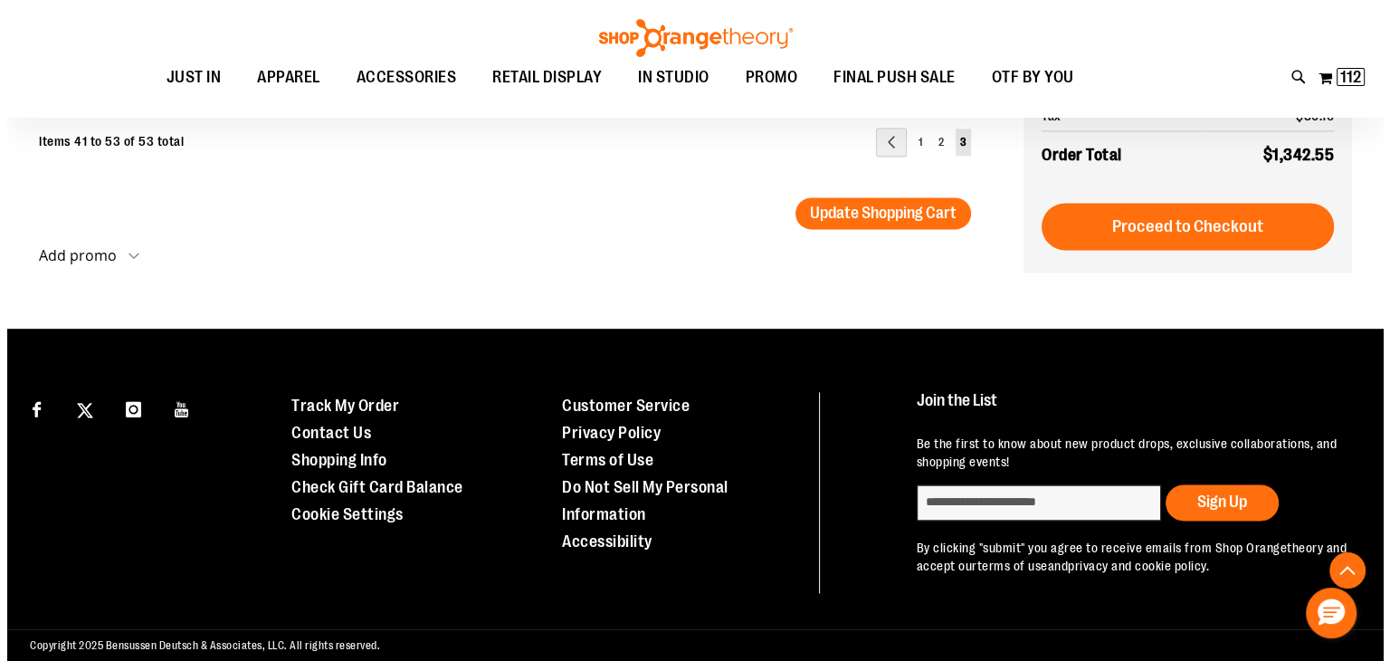
scroll to position [2547, 0]
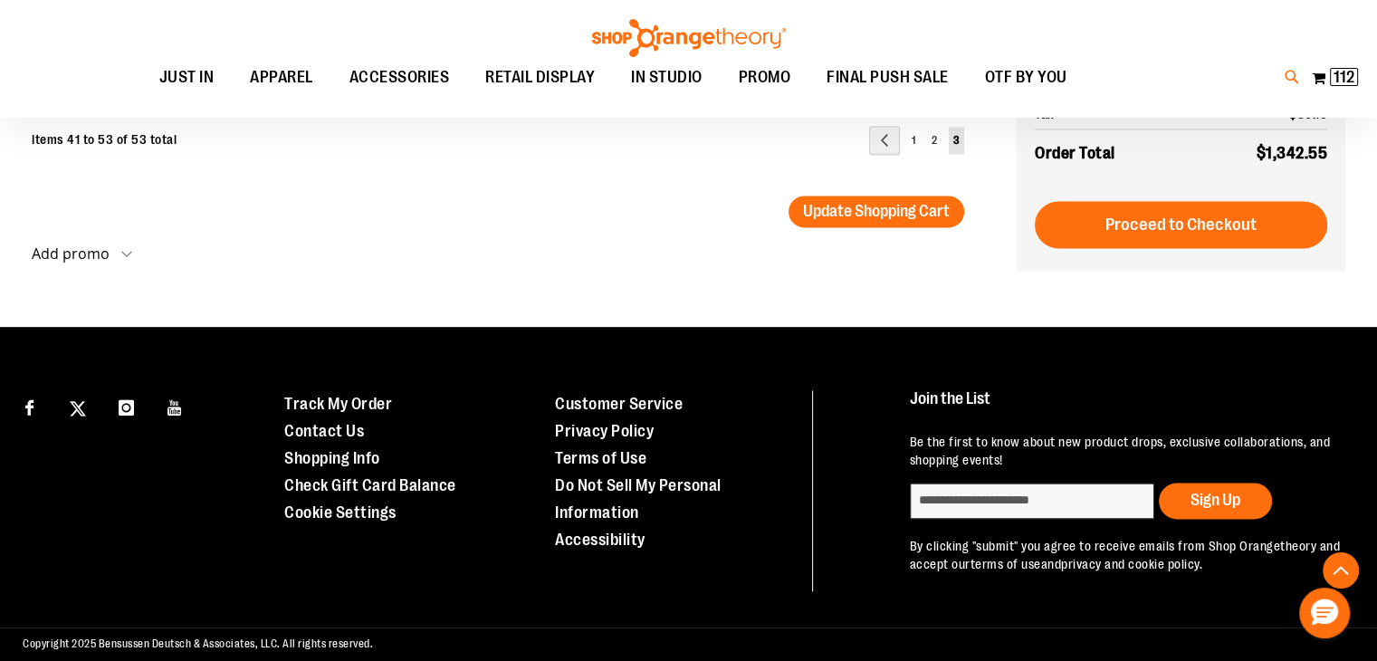
click at [1284, 81] on icon at bounding box center [1291, 77] width 15 height 21
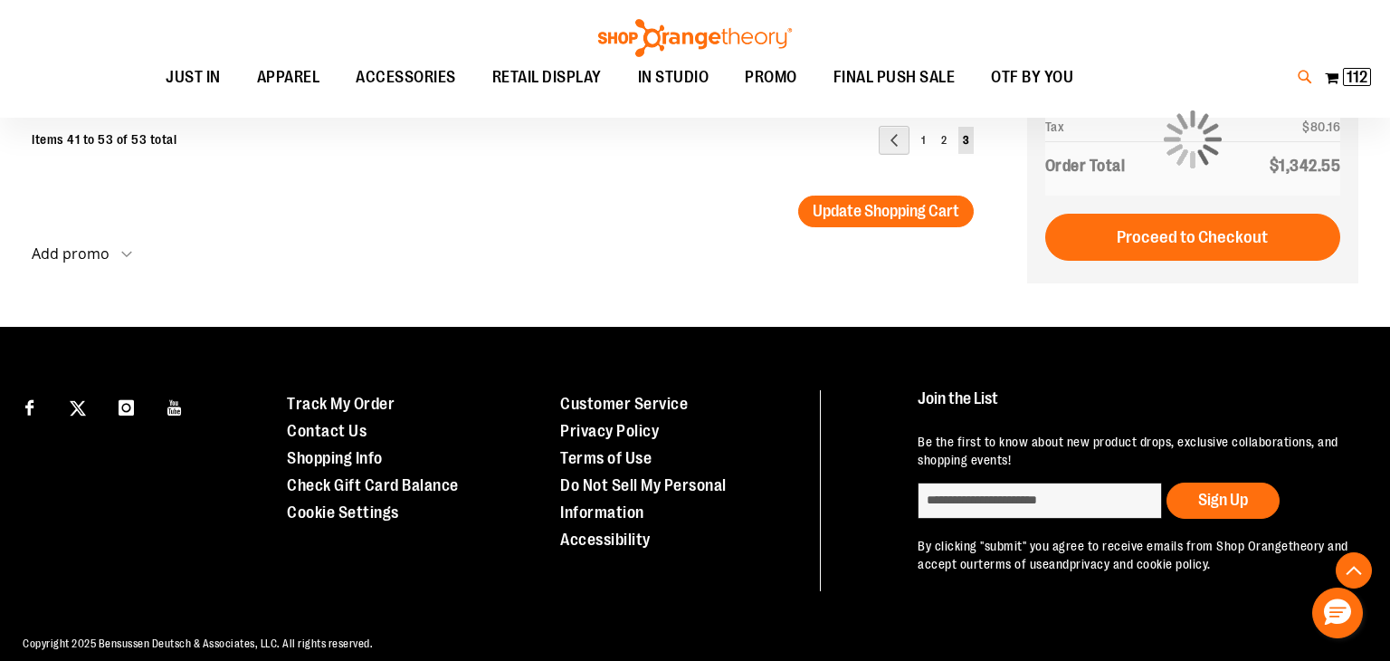
type input "*********"
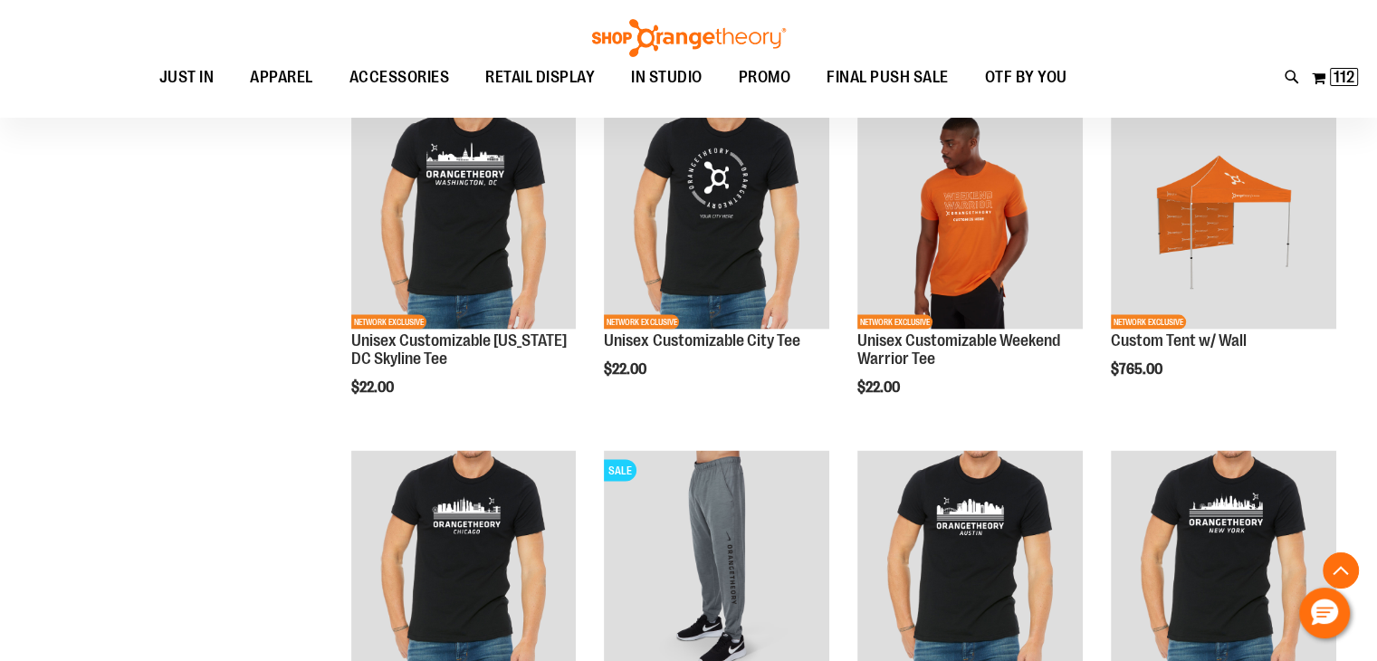
scroll to position [3738, 0]
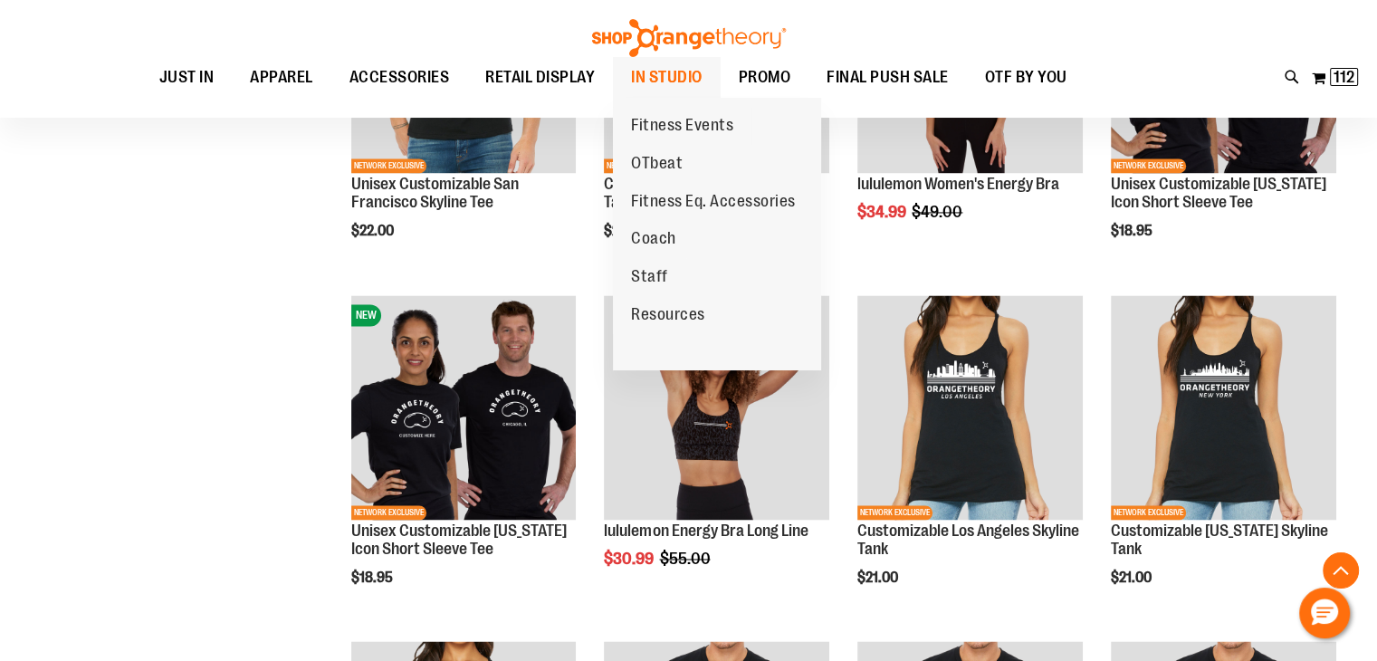
scroll to position [2848, 0]
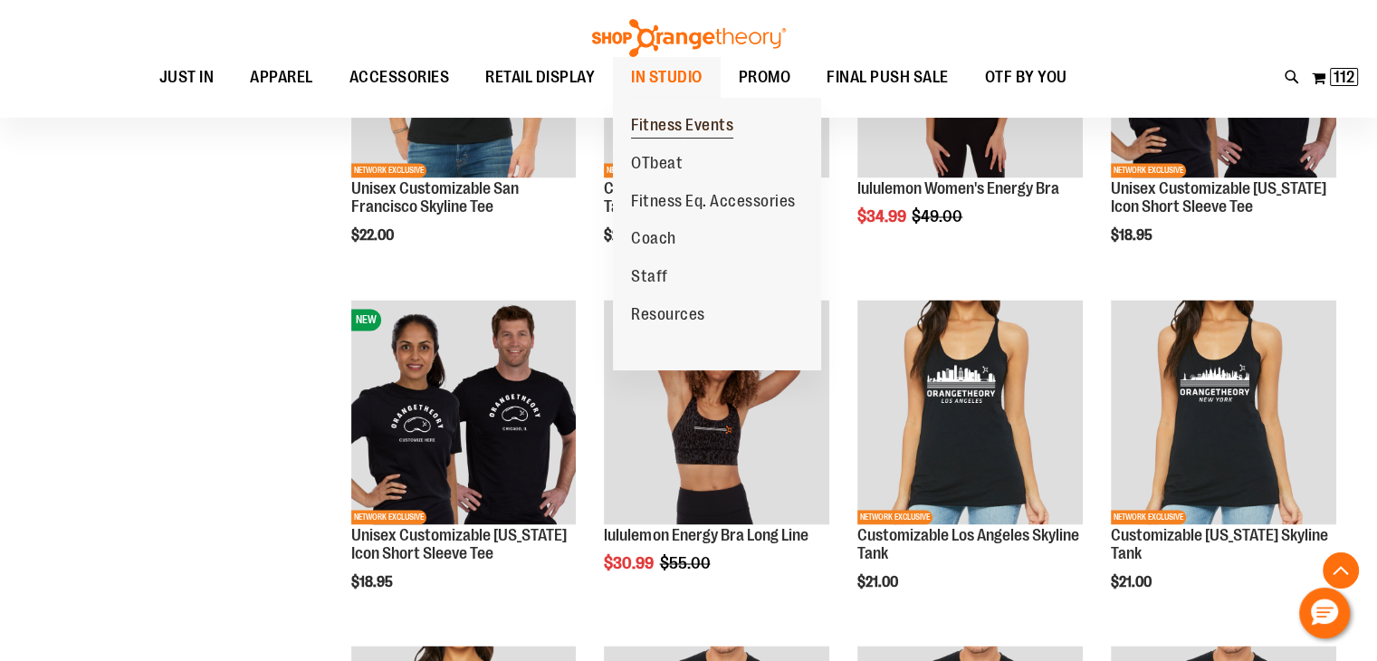
click at [663, 129] on span "Fitness Events" at bounding box center [682, 127] width 102 height 23
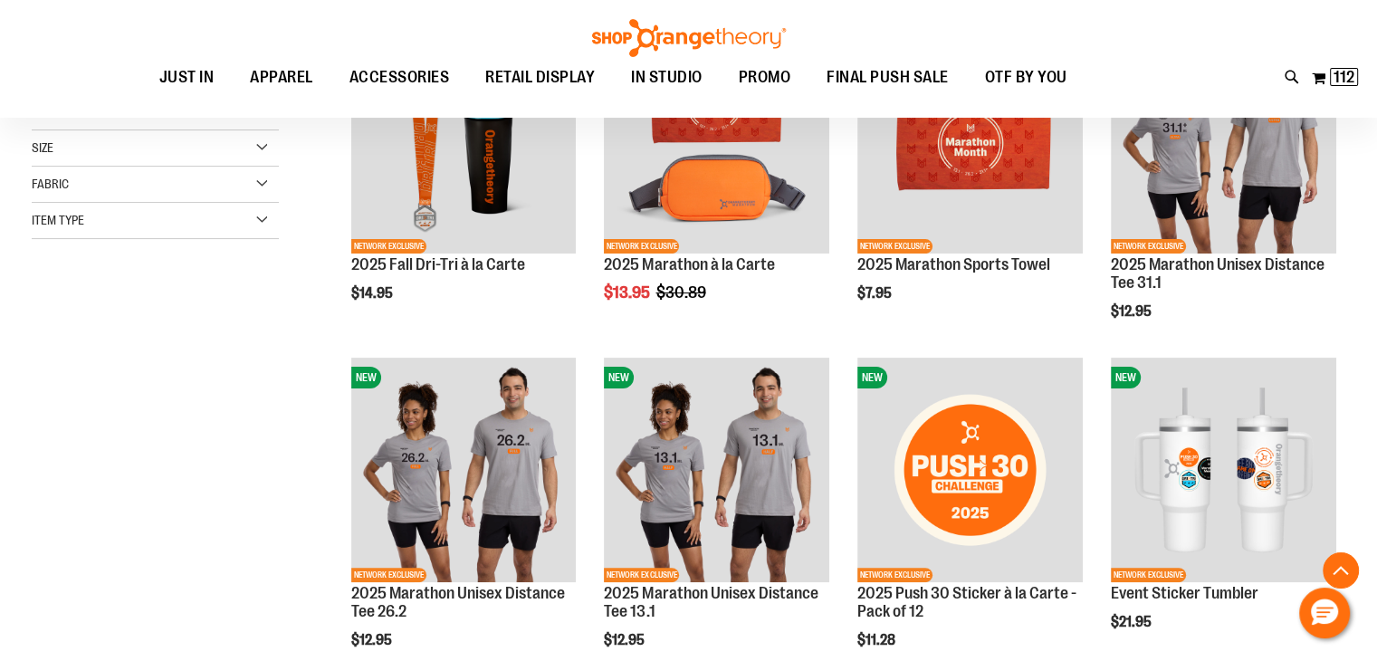
scroll to position [337, 0]
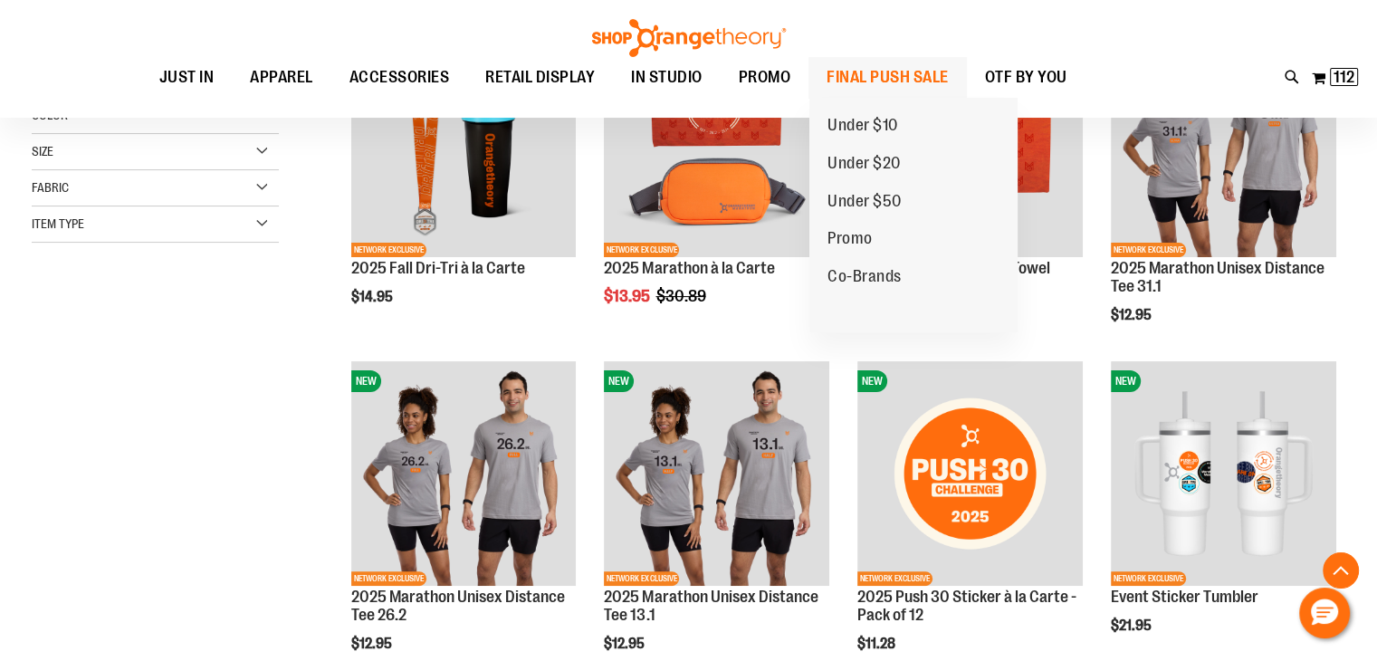
click at [904, 69] on span "FINAL PUSH SALE" at bounding box center [887, 77] width 122 height 41
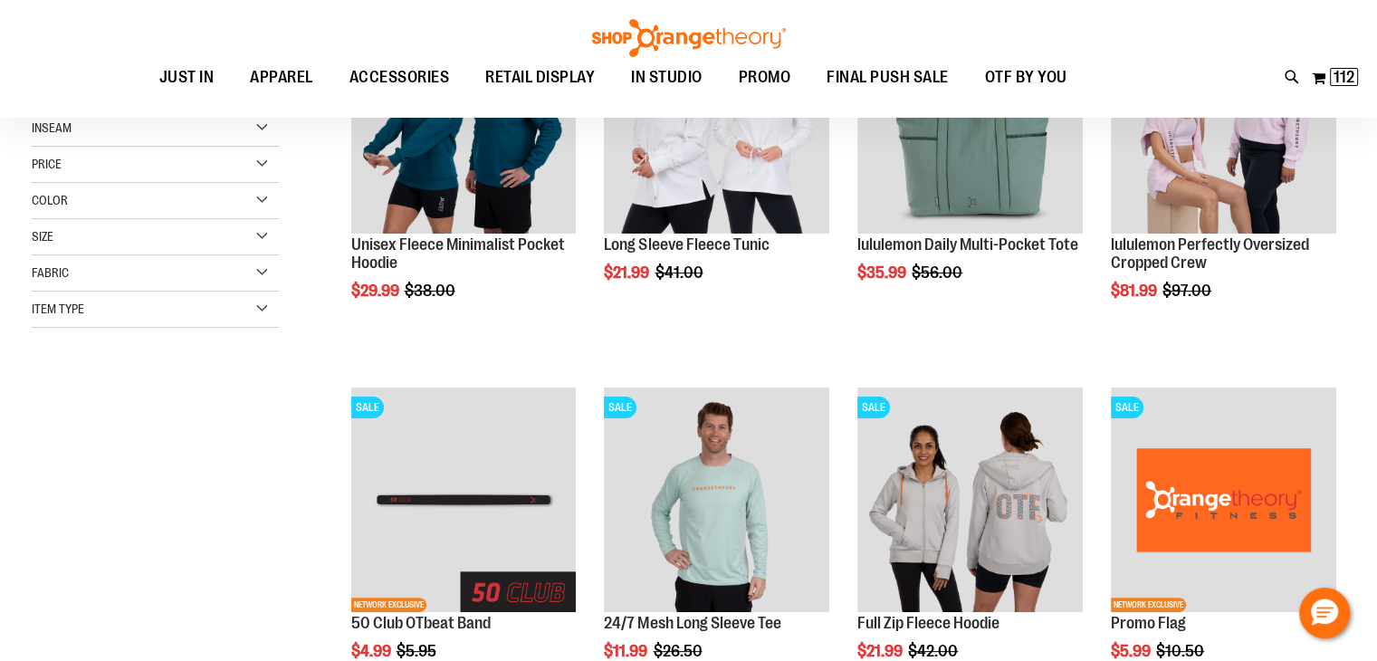
scroll to position [422, 0]
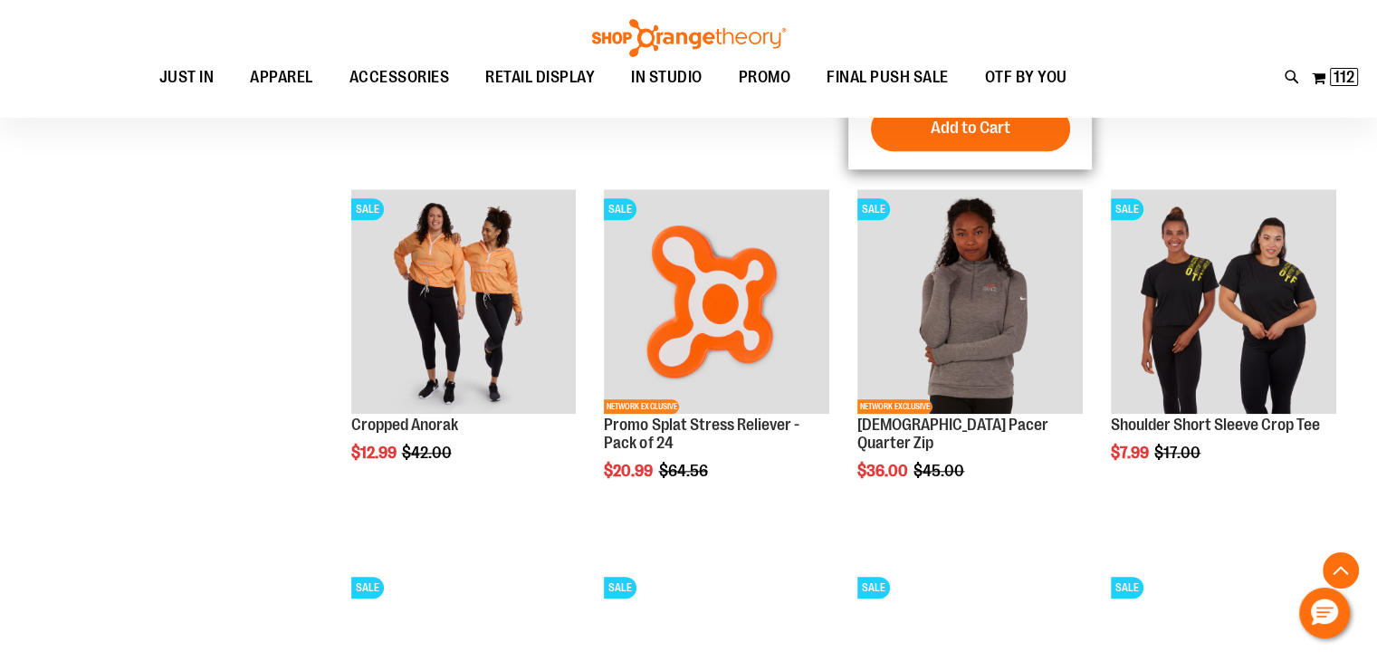
scroll to position [1720, 0]
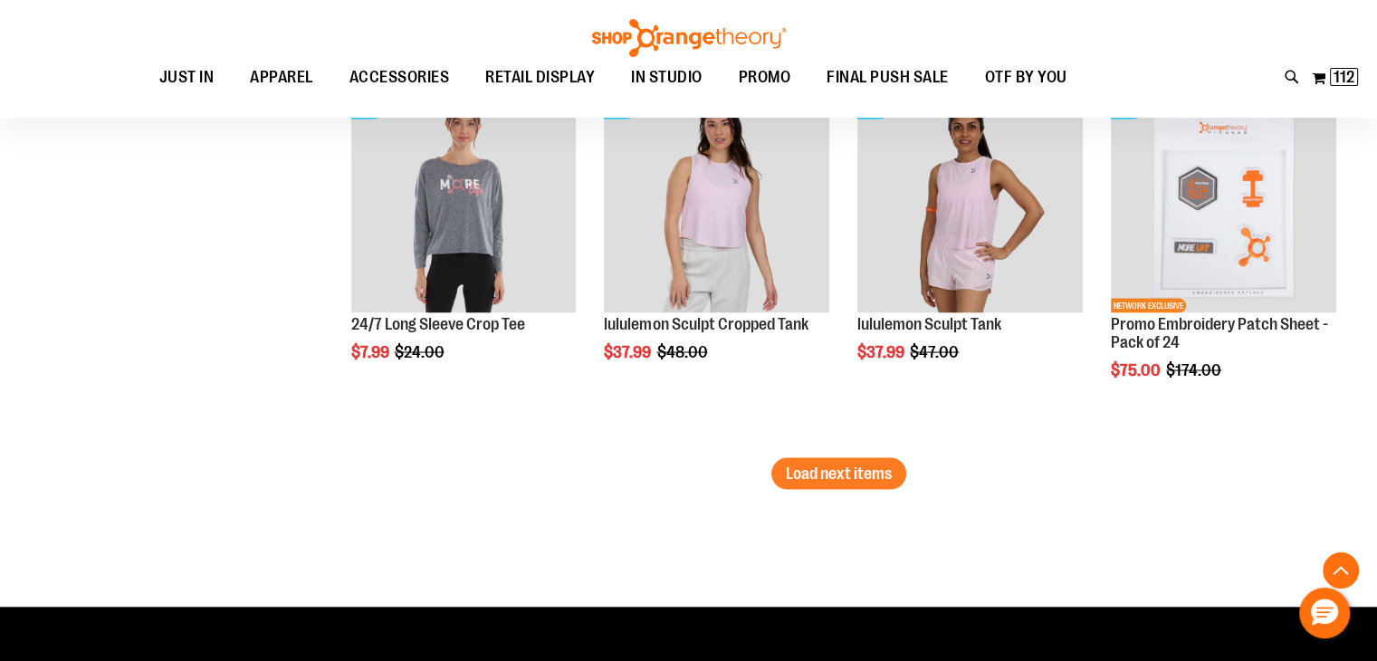
scroll to position [3312, 0]
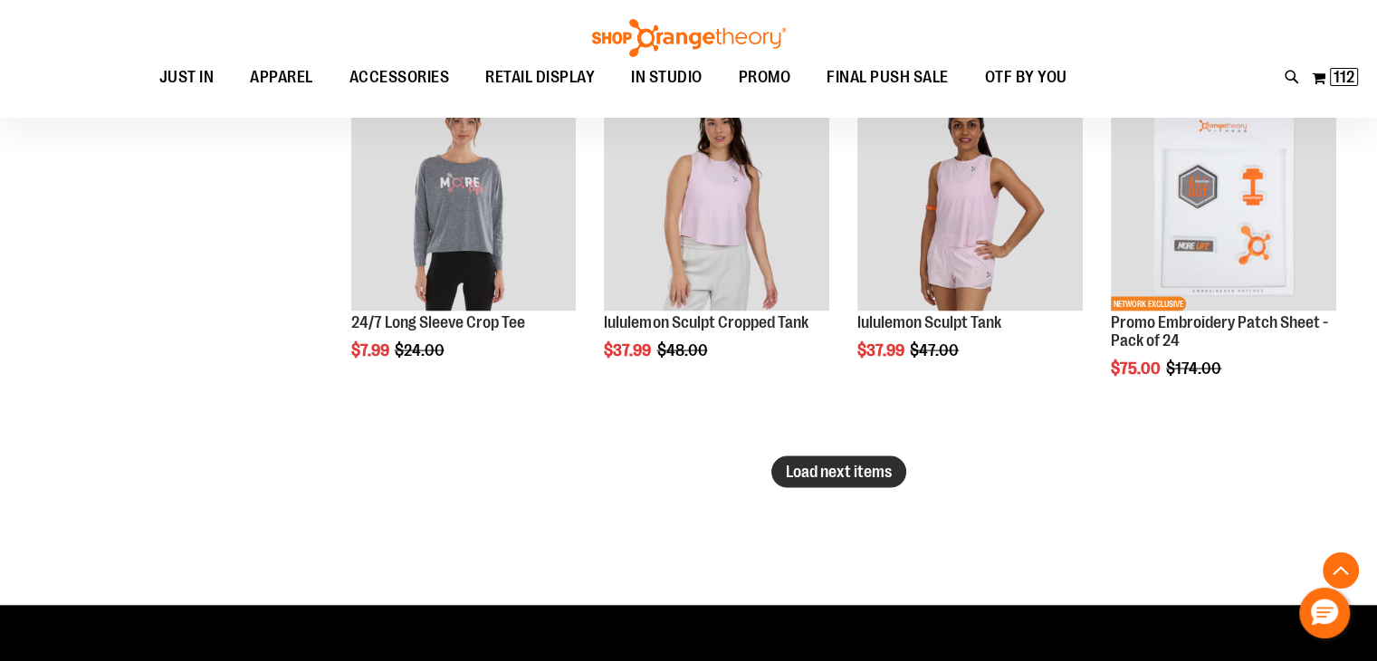
click at [837, 464] on span "Load next items" at bounding box center [839, 471] width 106 height 18
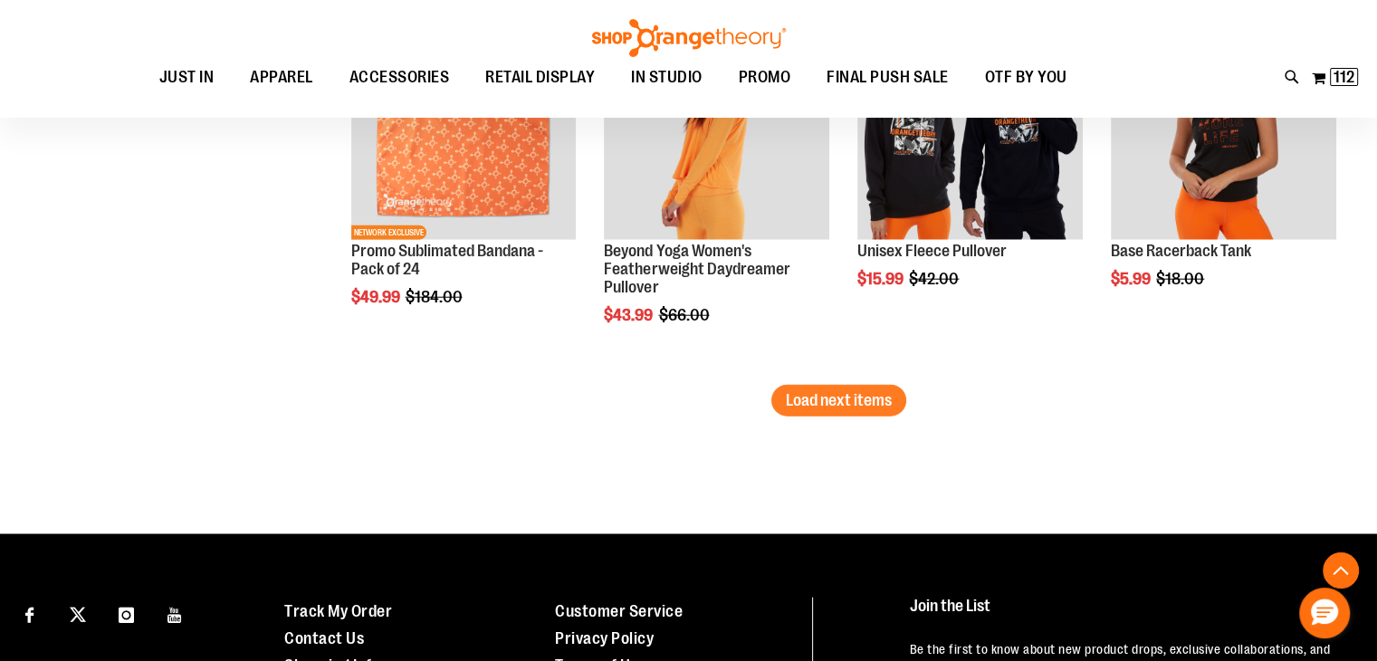
scroll to position [4546, 0]
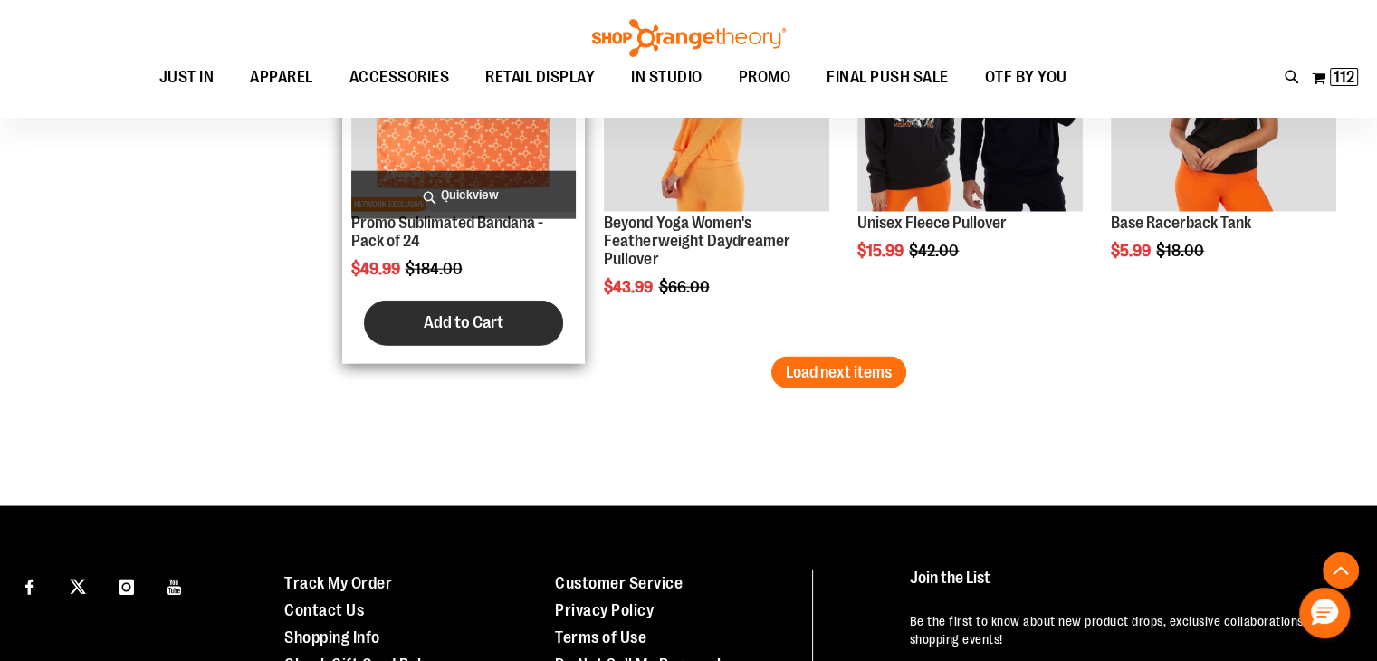
click at [434, 329] on span "Add to Cart" at bounding box center [464, 322] width 80 height 20
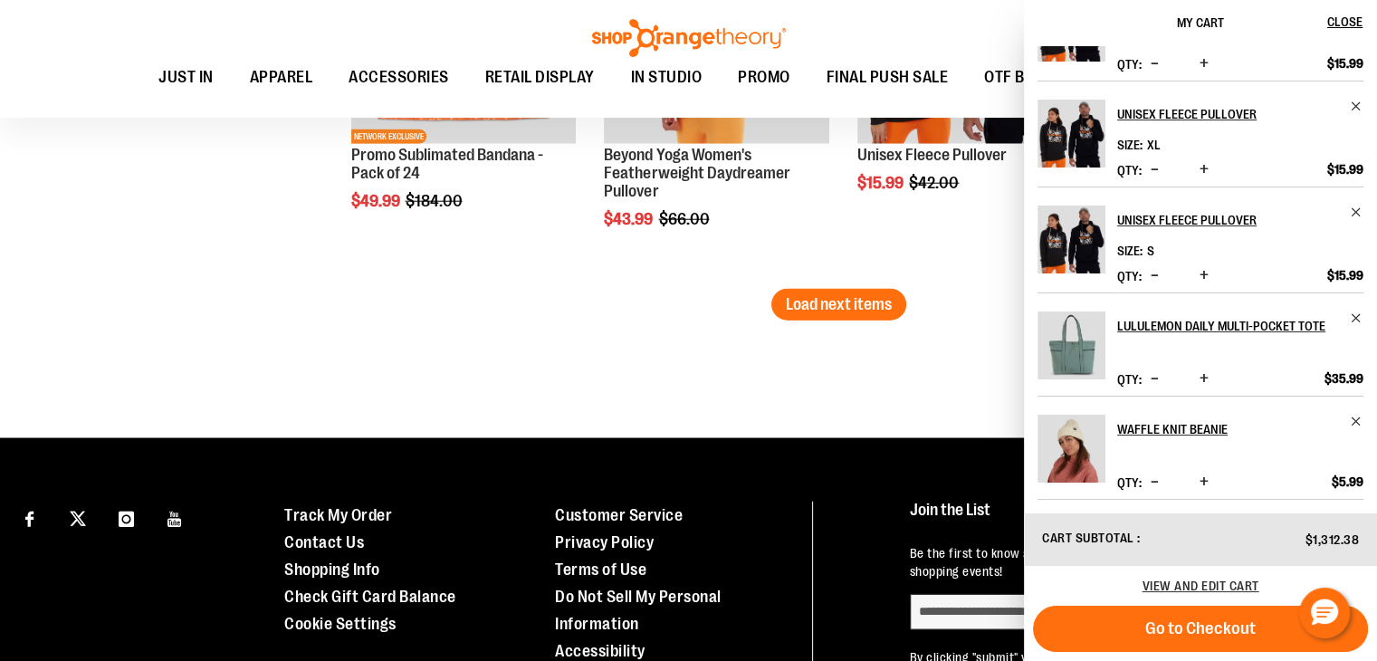
scroll to position [4620, 0]
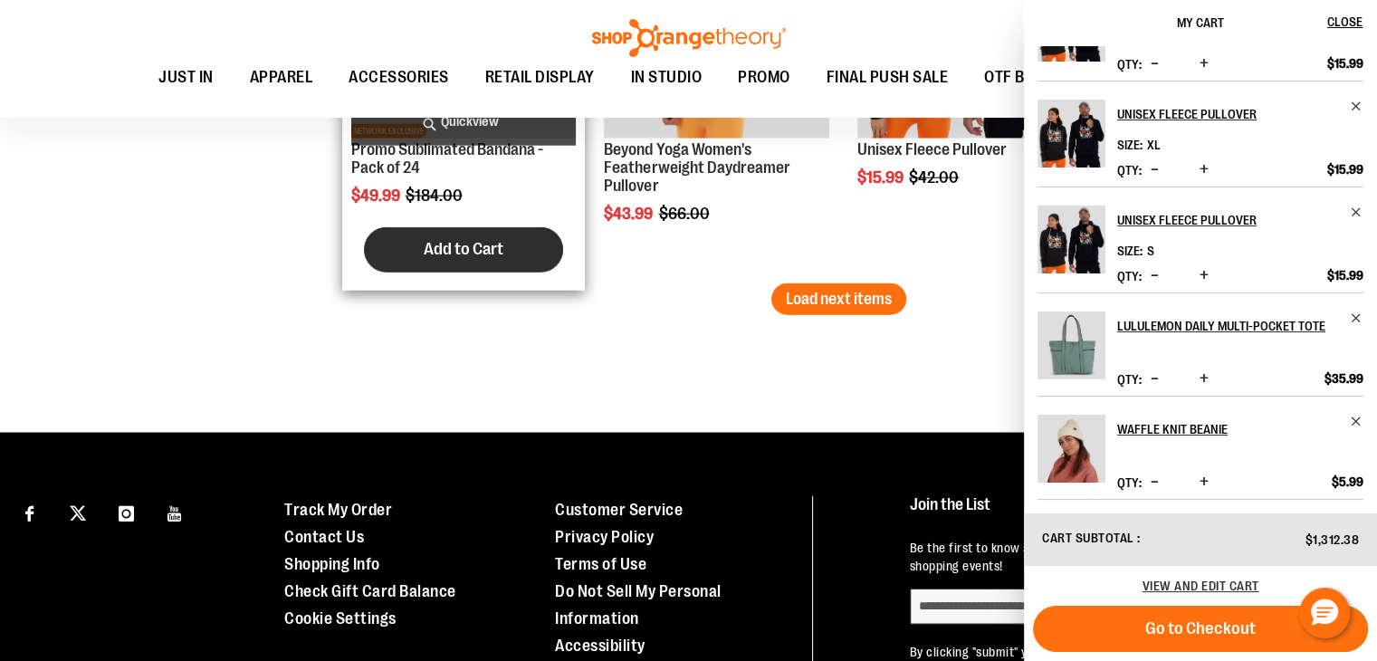
click at [467, 254] on span "Add to Cart" at bounding box center [464, 249] width 80 height 20
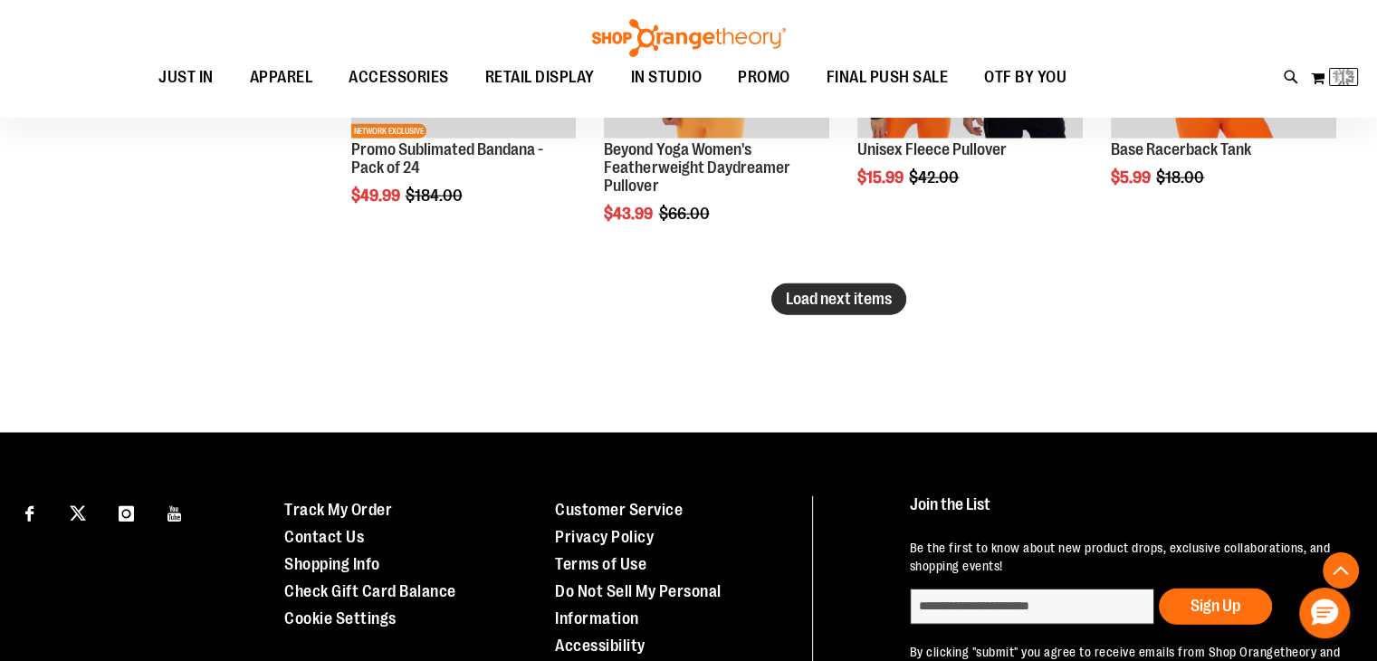
click at [865, 300] on span "Load next items" at bounding box center [839, 299] width 106 height 18
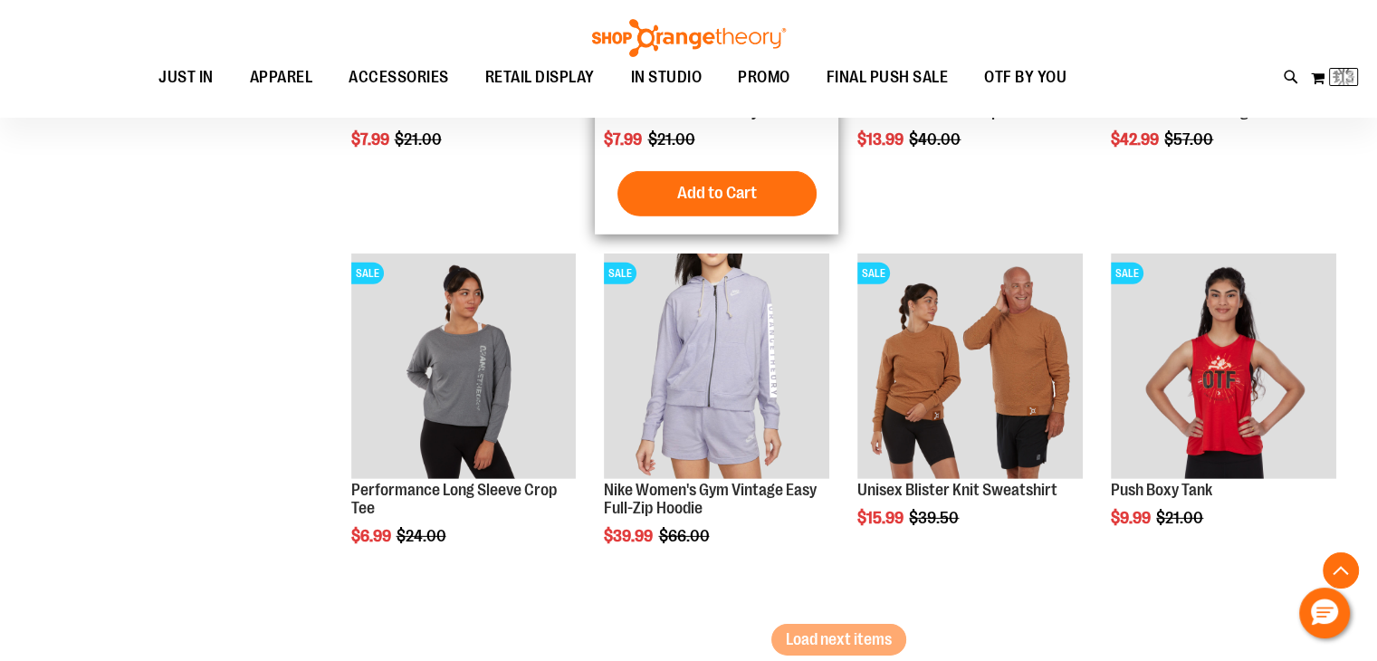
scroll to position [5499, 0]
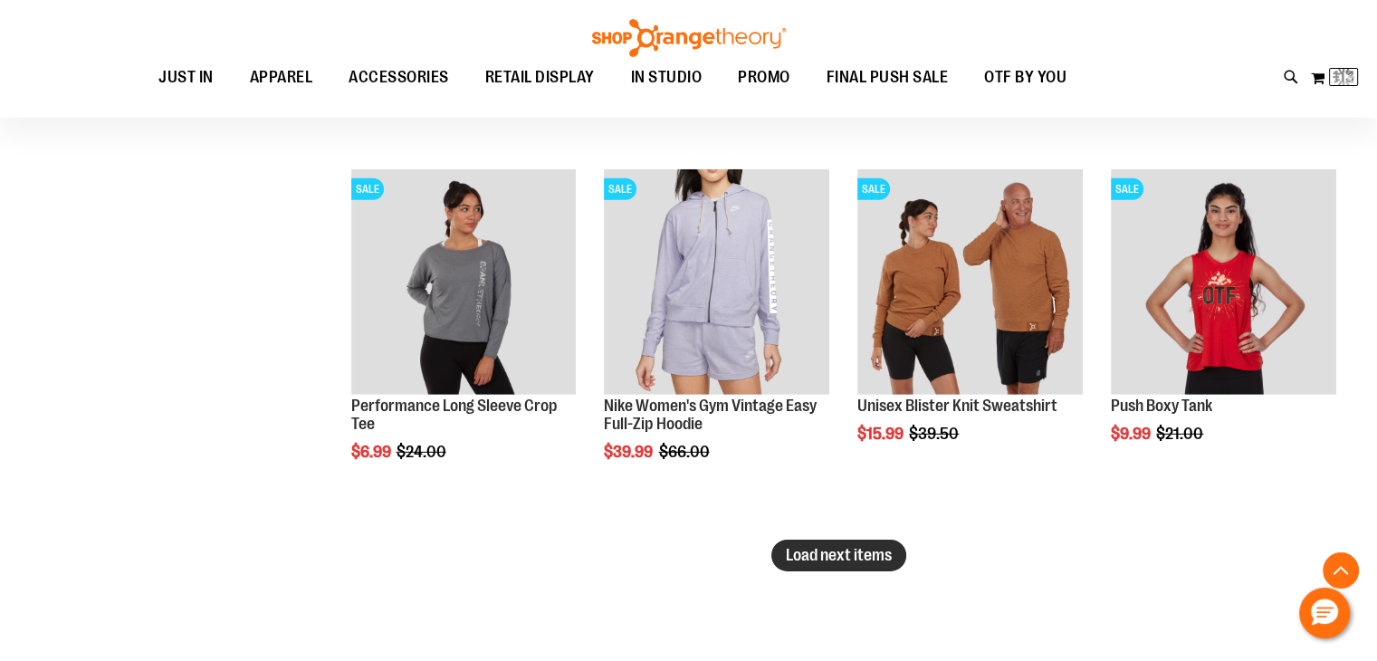
click at [882, 548] on span "Load next items" at bounding box center [839, 555] width 106 height 18
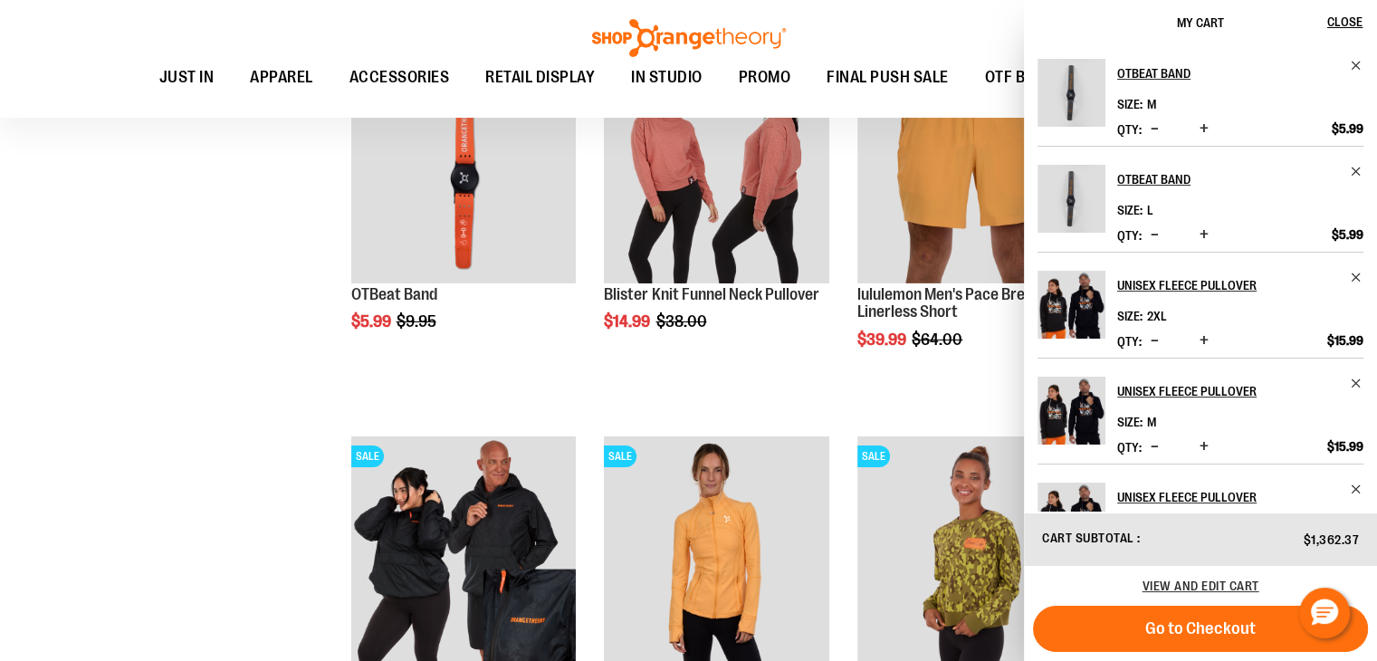
scroll to position [6369, 0]
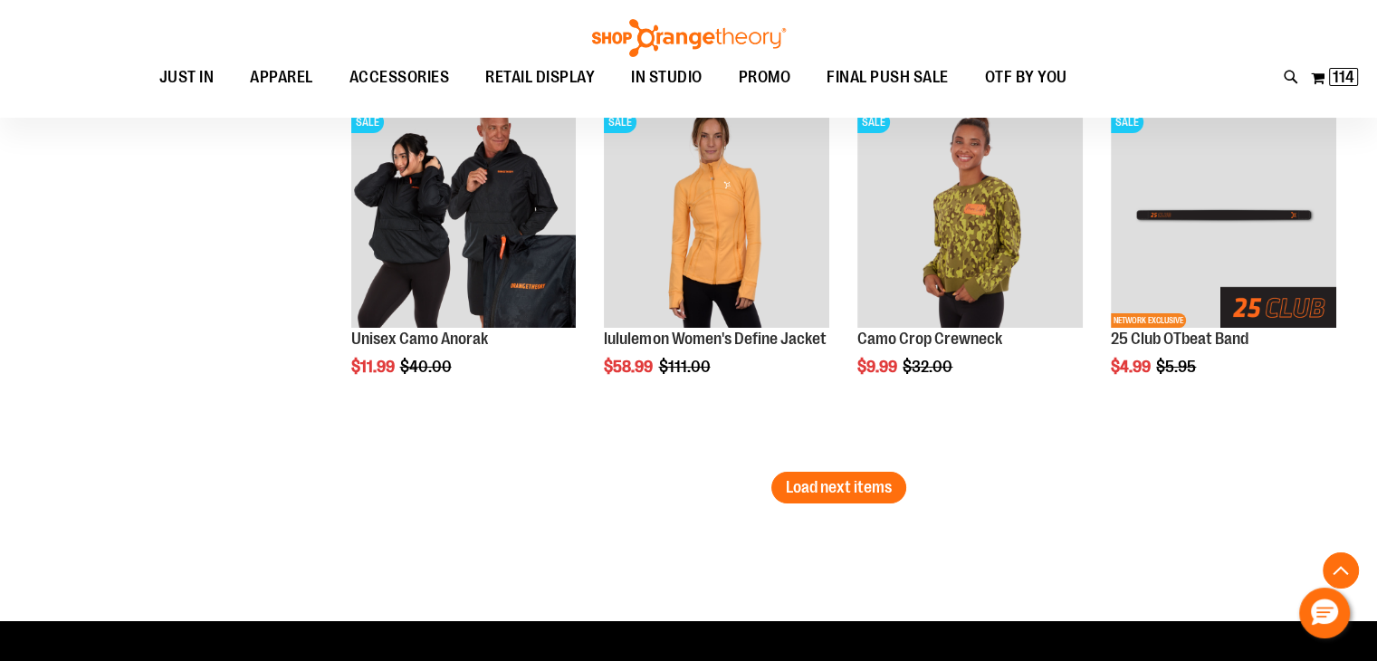
scroll to position [6714, 0]
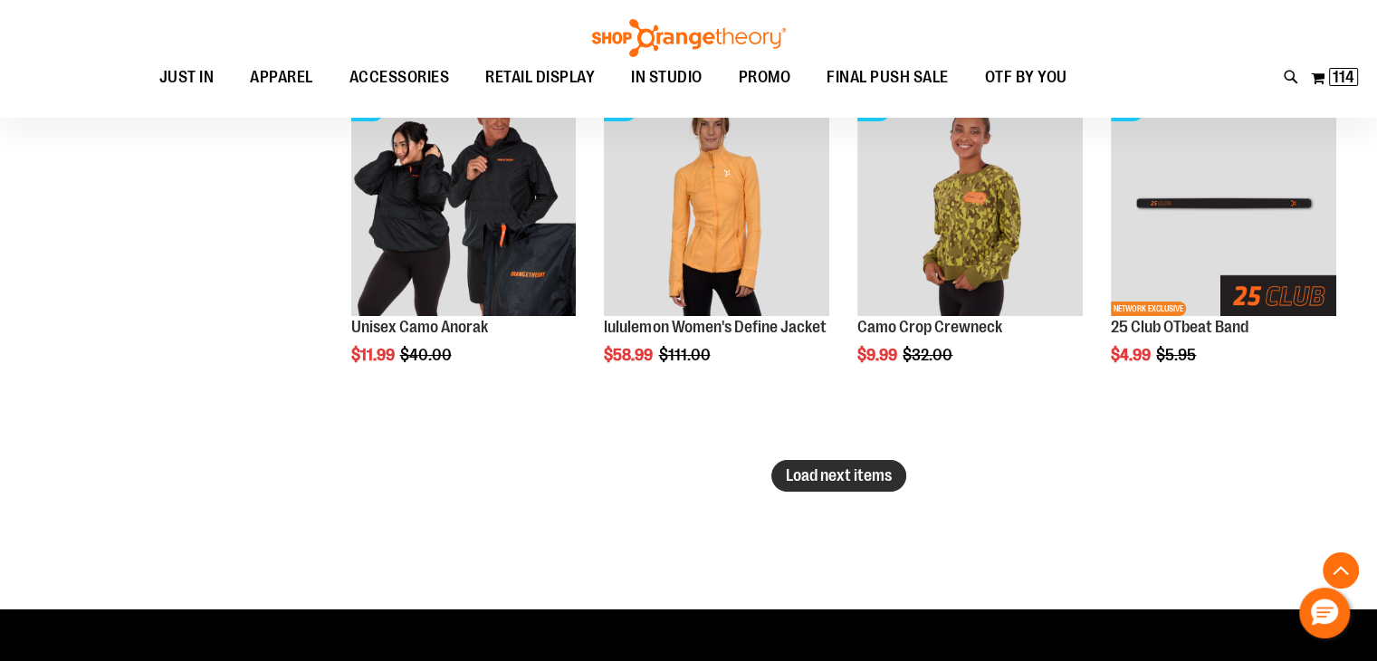
click at [833, 476] on span "Load next items" at bounding box center [839, 475] width 106 height 18
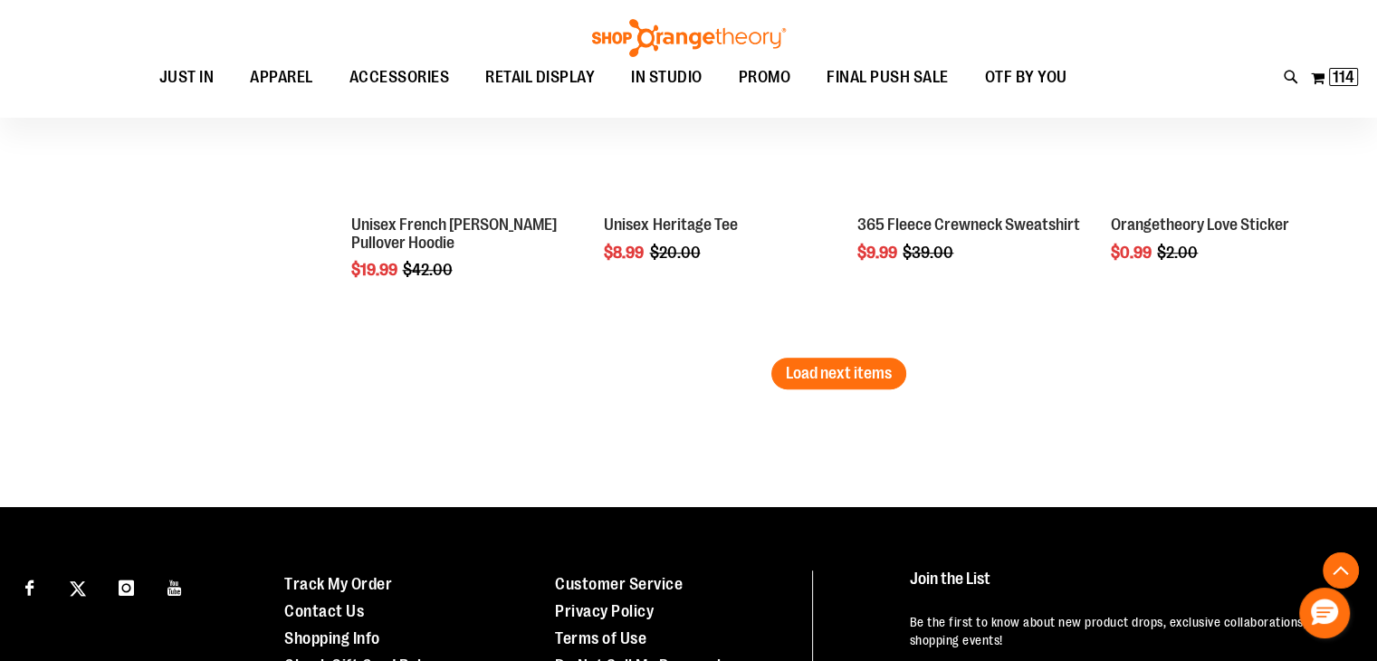
scroll to position [7957, 0]
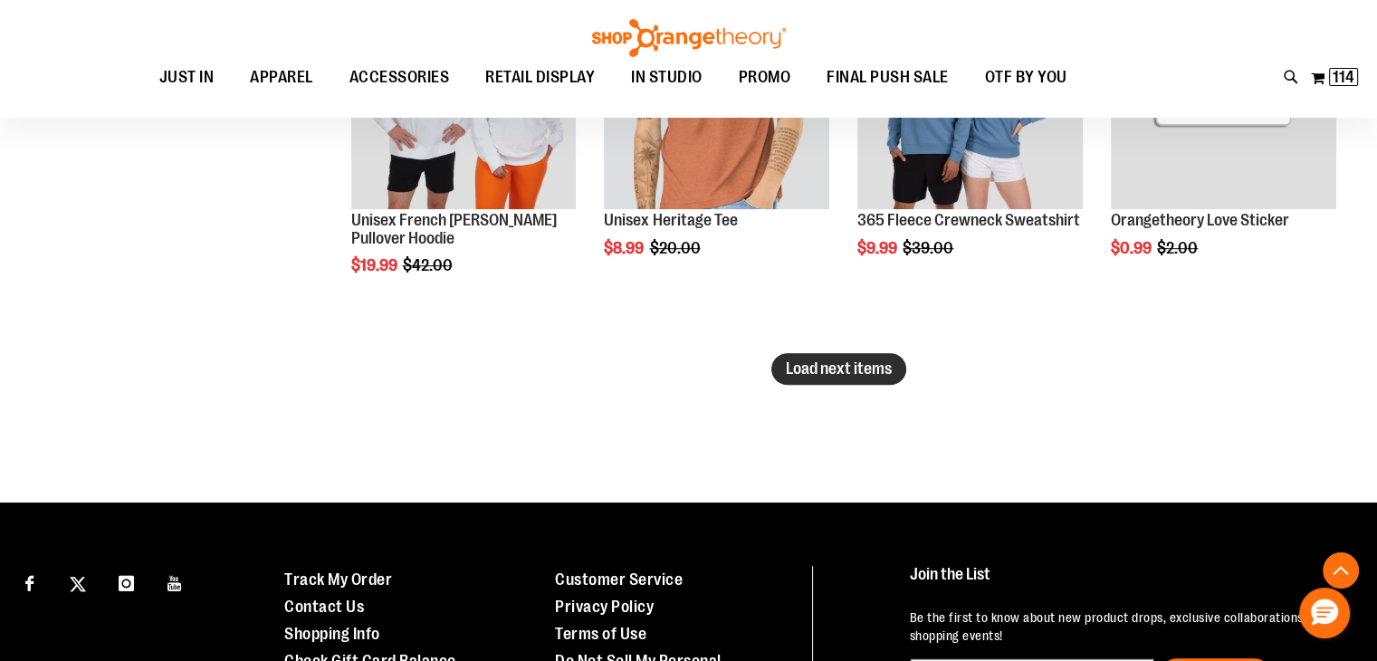
click at [874, 365] on span "Load next items" at bounding box center [839, 368] width 106 height 18
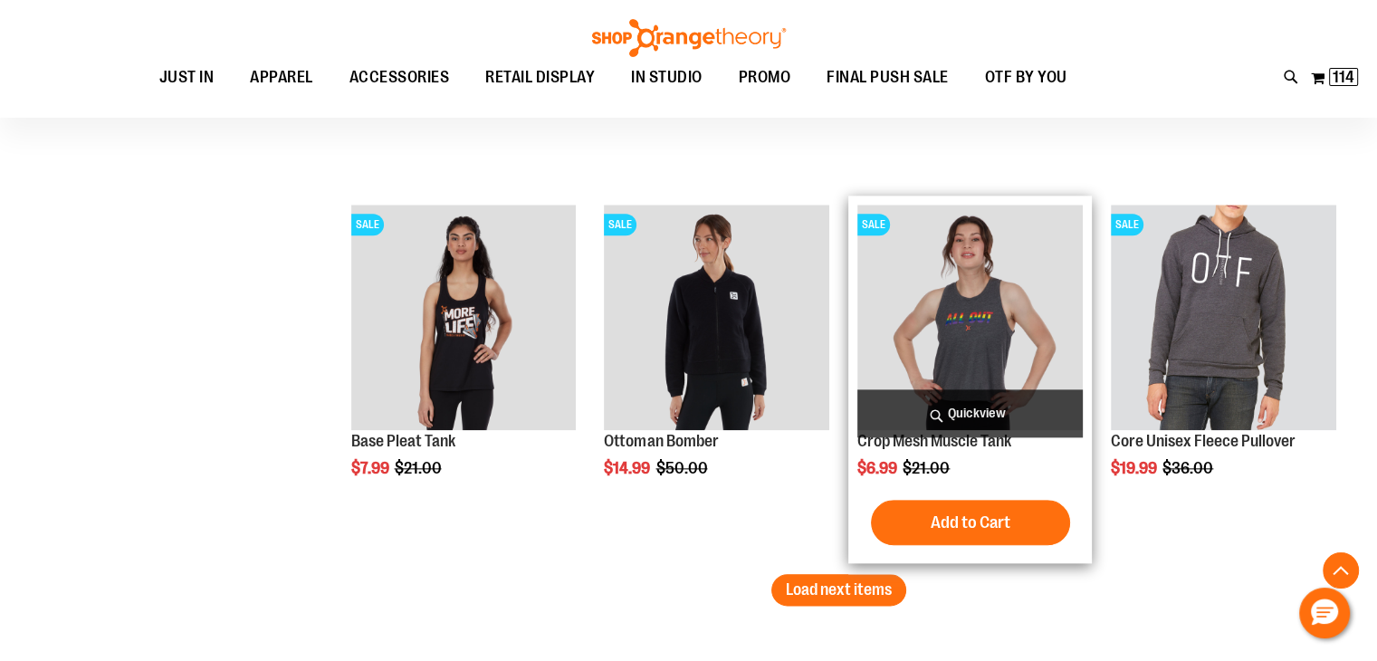
scroll to position [8871, 0]
click at [956, 300] on img "product" at bounding box center [969, 317] width 225 height 225
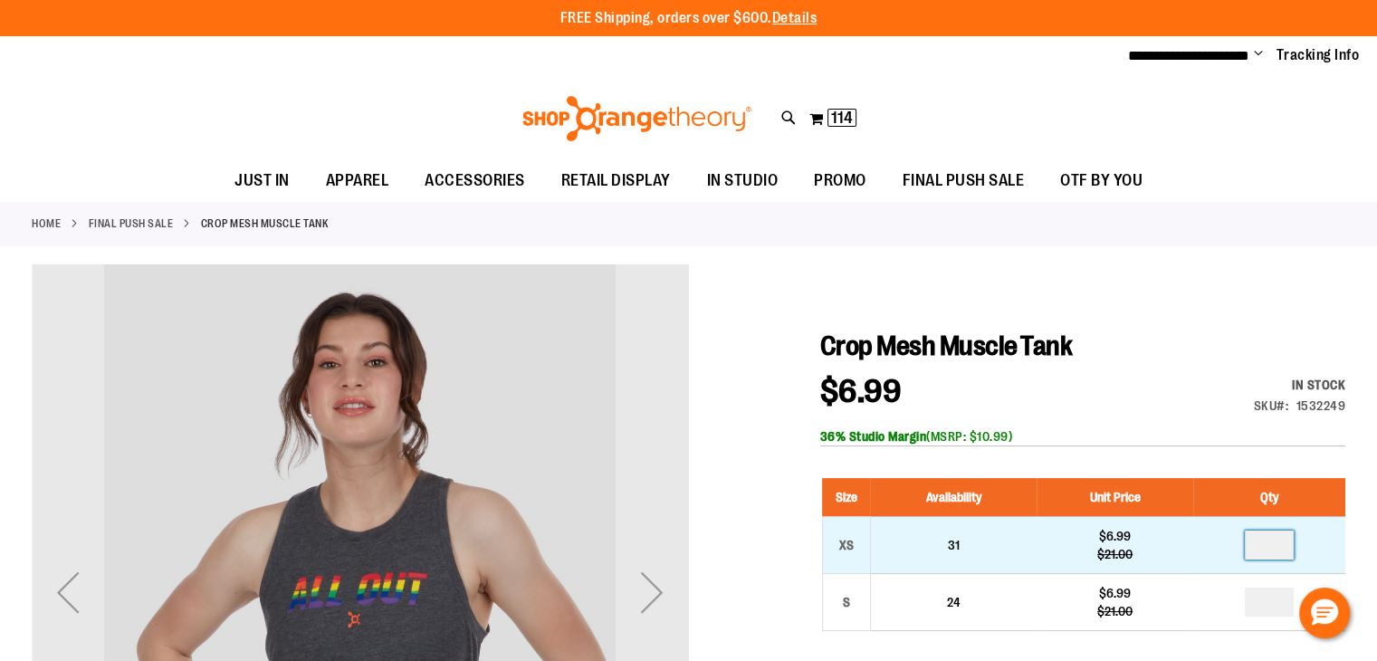
click at [1288, 540] on input "number" at bounding box center [1269, 544] width 49 height 29
type input "*"
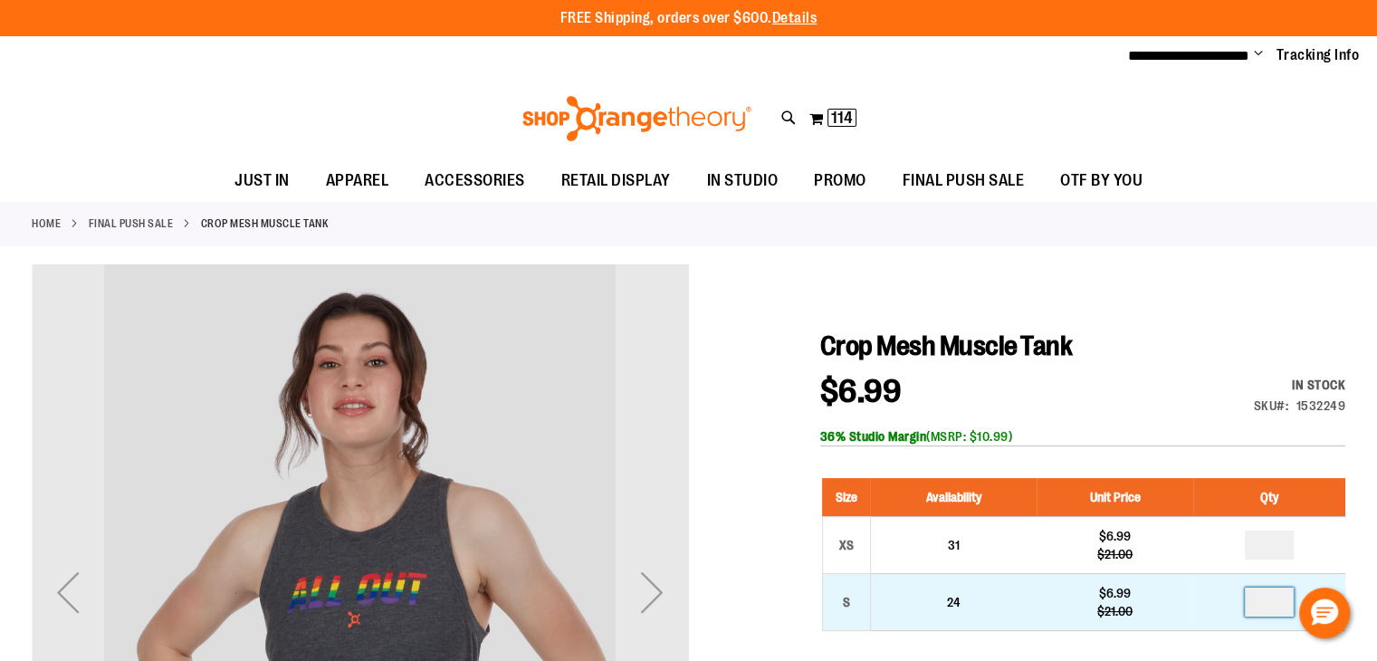
click at [1274, 596] on input "number" at bounding box center [1269, 601] width 49 height 29
type input "*"
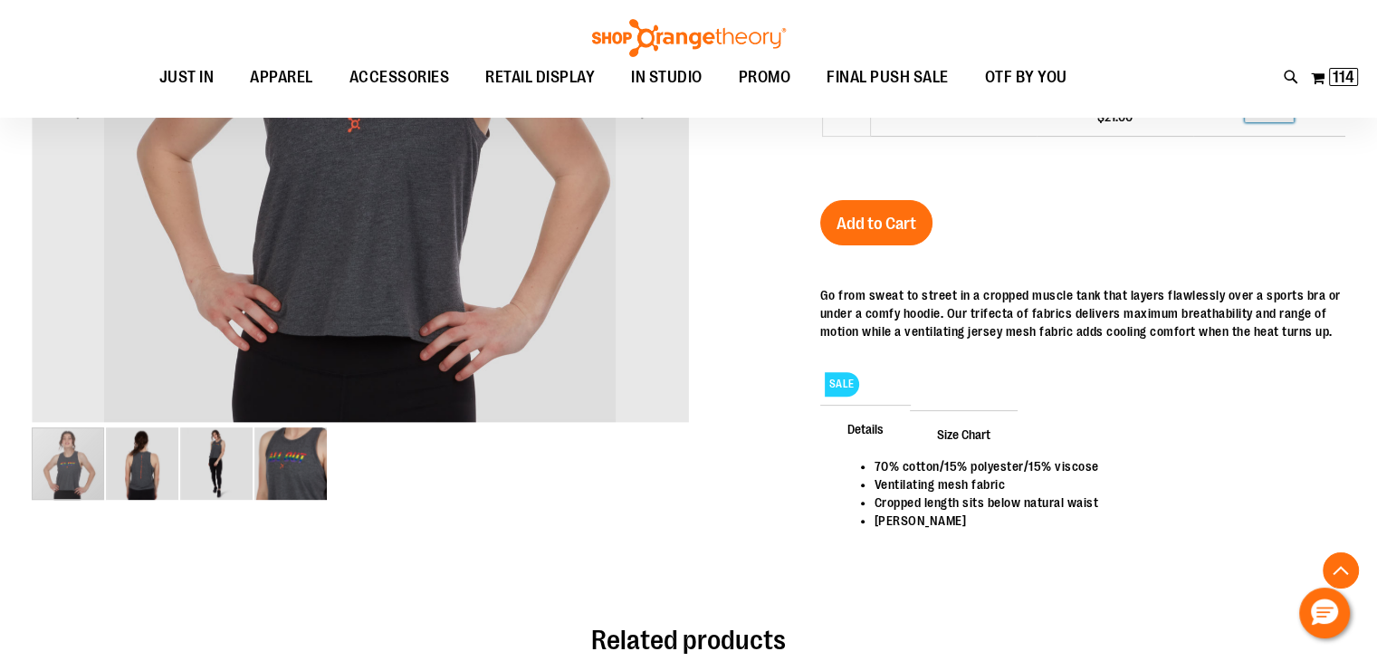
scroll to position [496, 0]
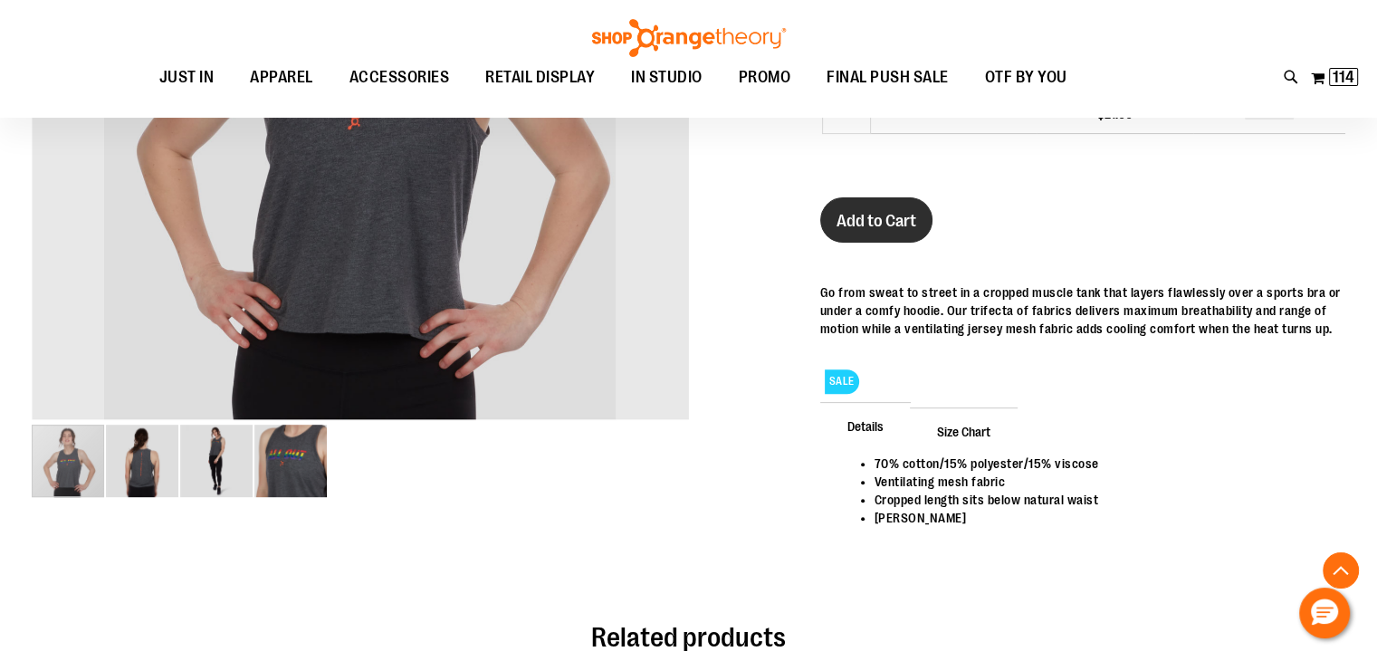
click at [891, 224] on span "Add to Cart" at bounding box center [876, 221] width 80 height 20
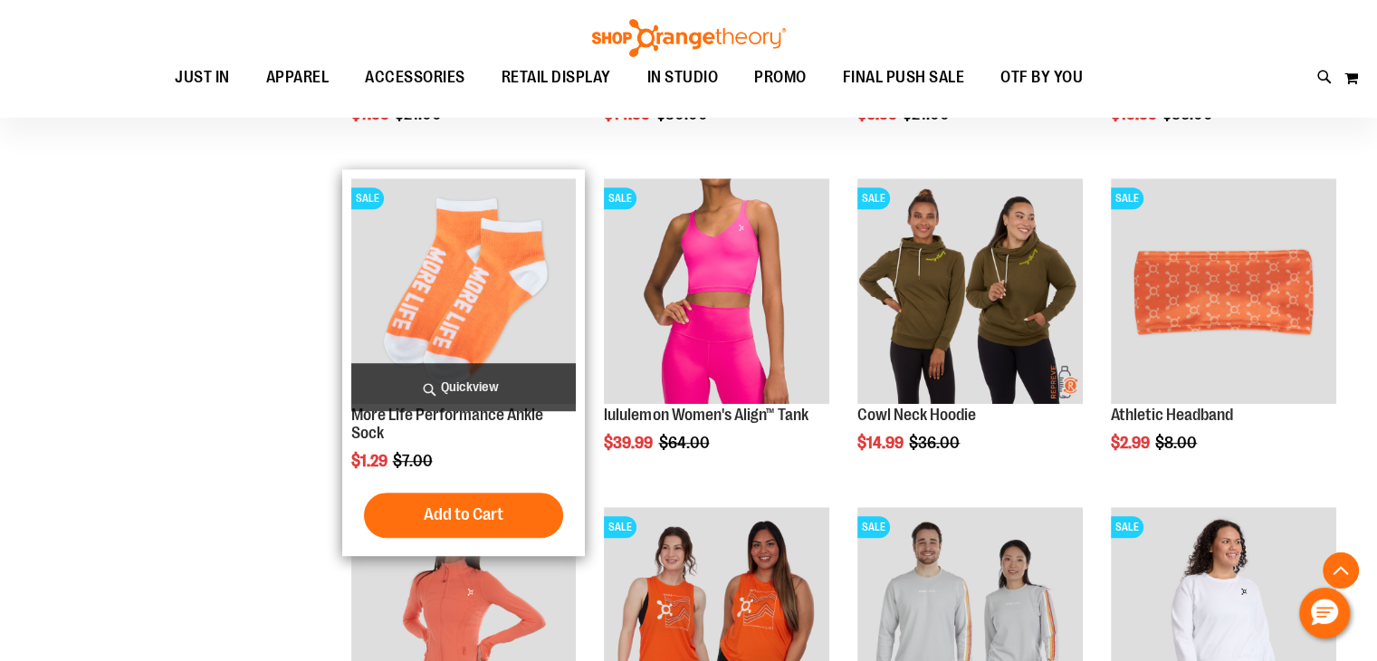
scroll to position [1221, 0]
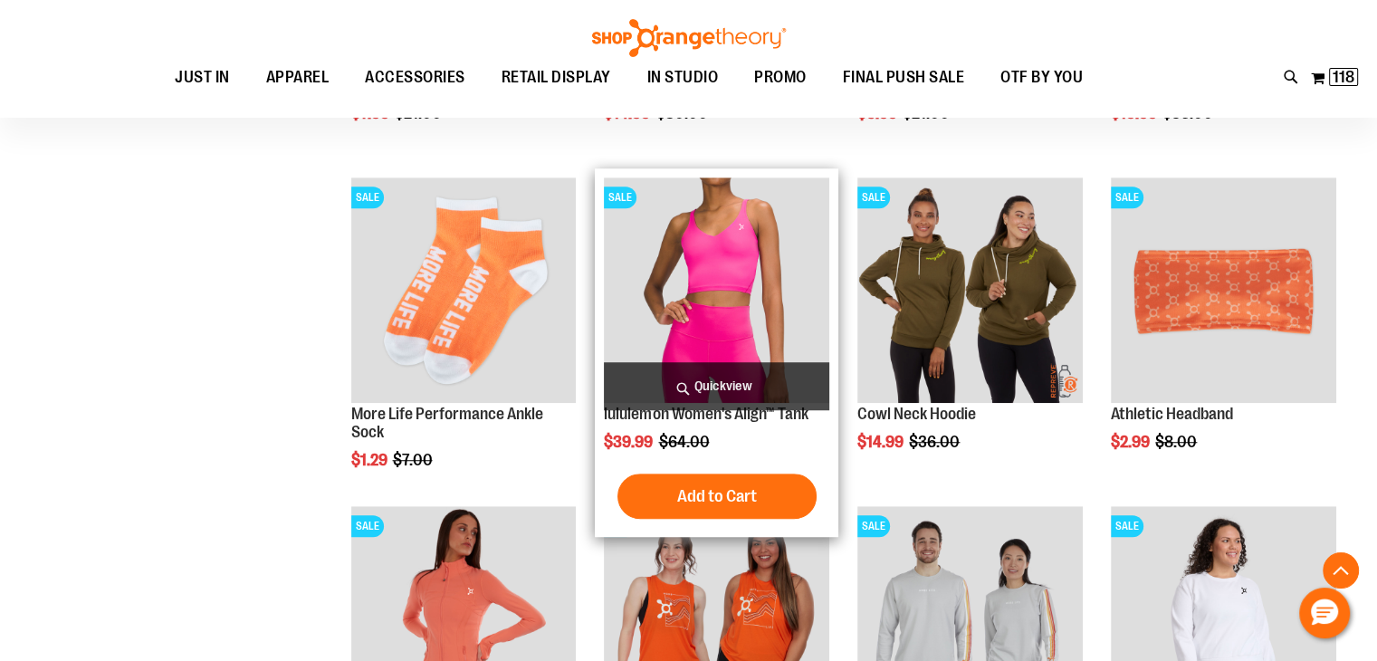
click at [770, 253] on img "product" at bounding box center [716, 289] width 225 height 225
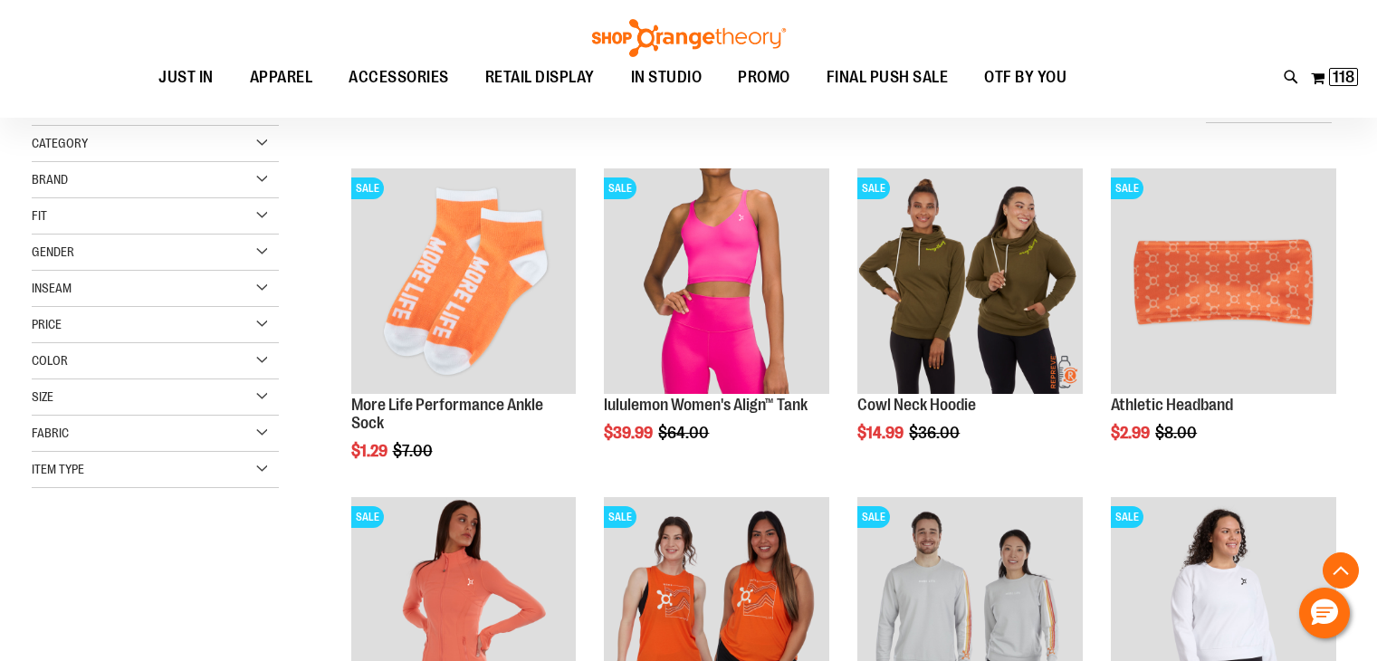
scroll to position [976, 0]
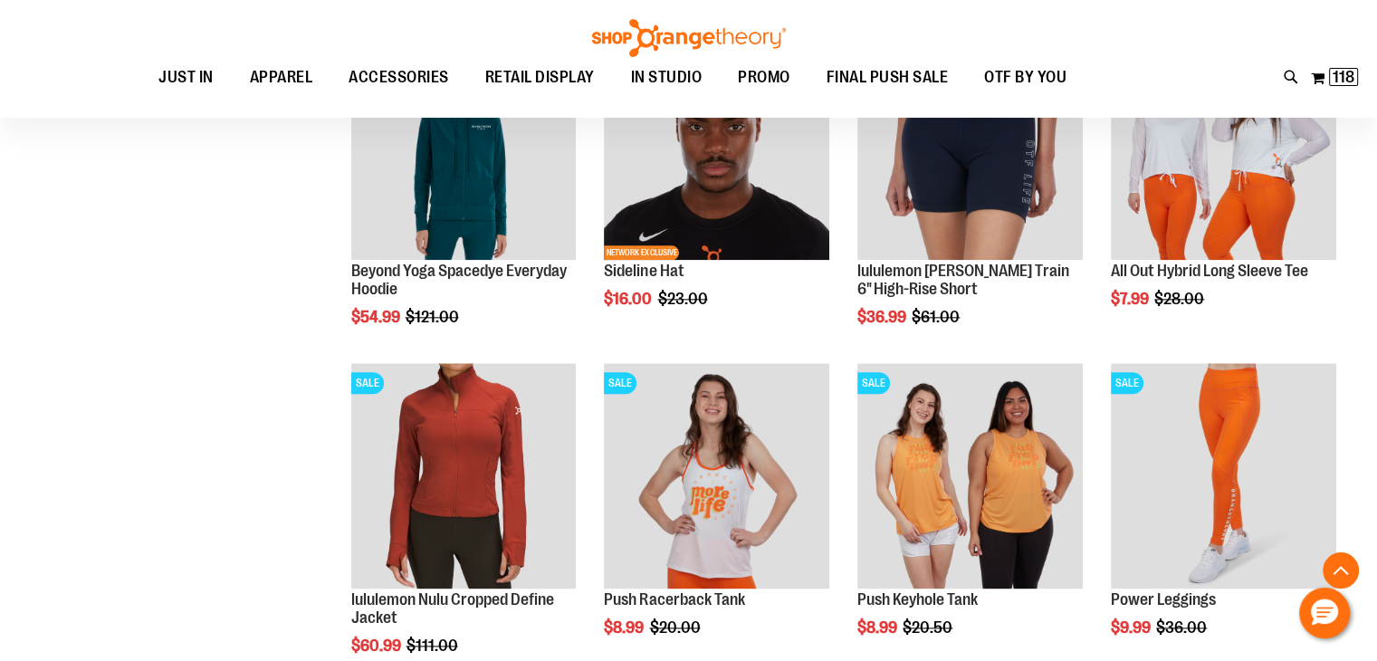
scroll to position [2147, 0]
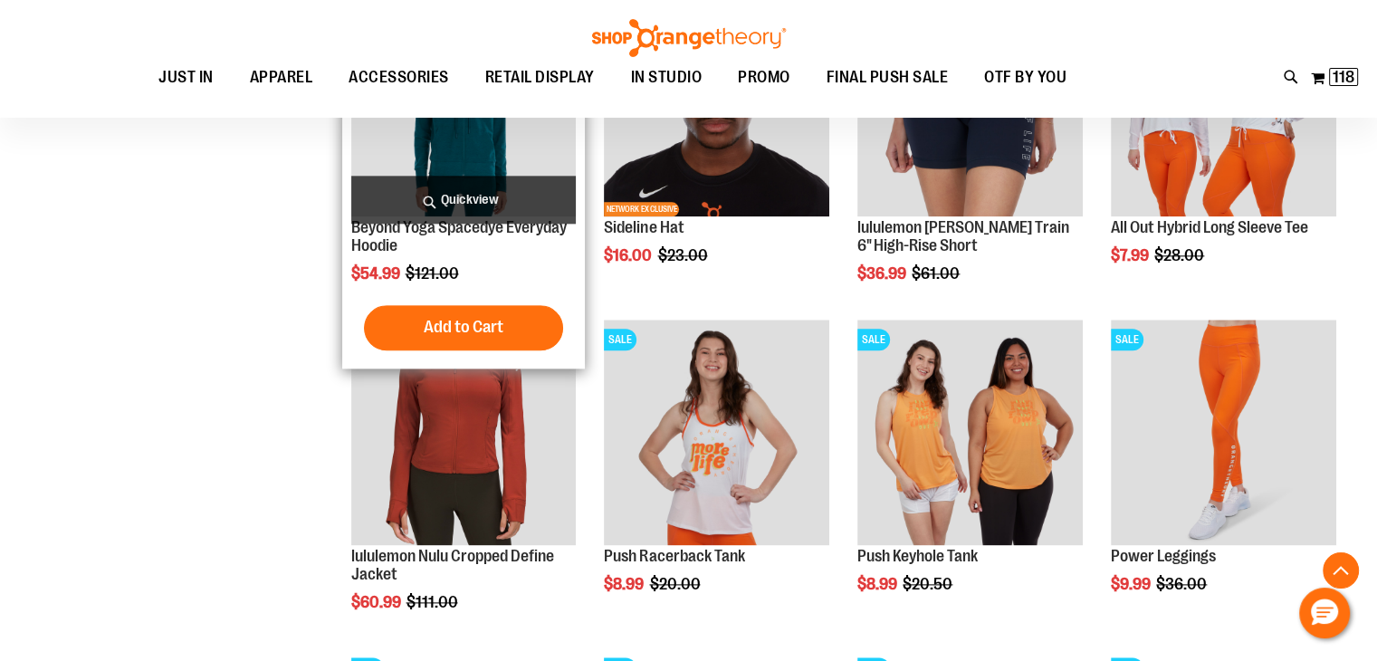
click at [447, 142] on img "product" at bounding box center [463, 104] width 225 height 225
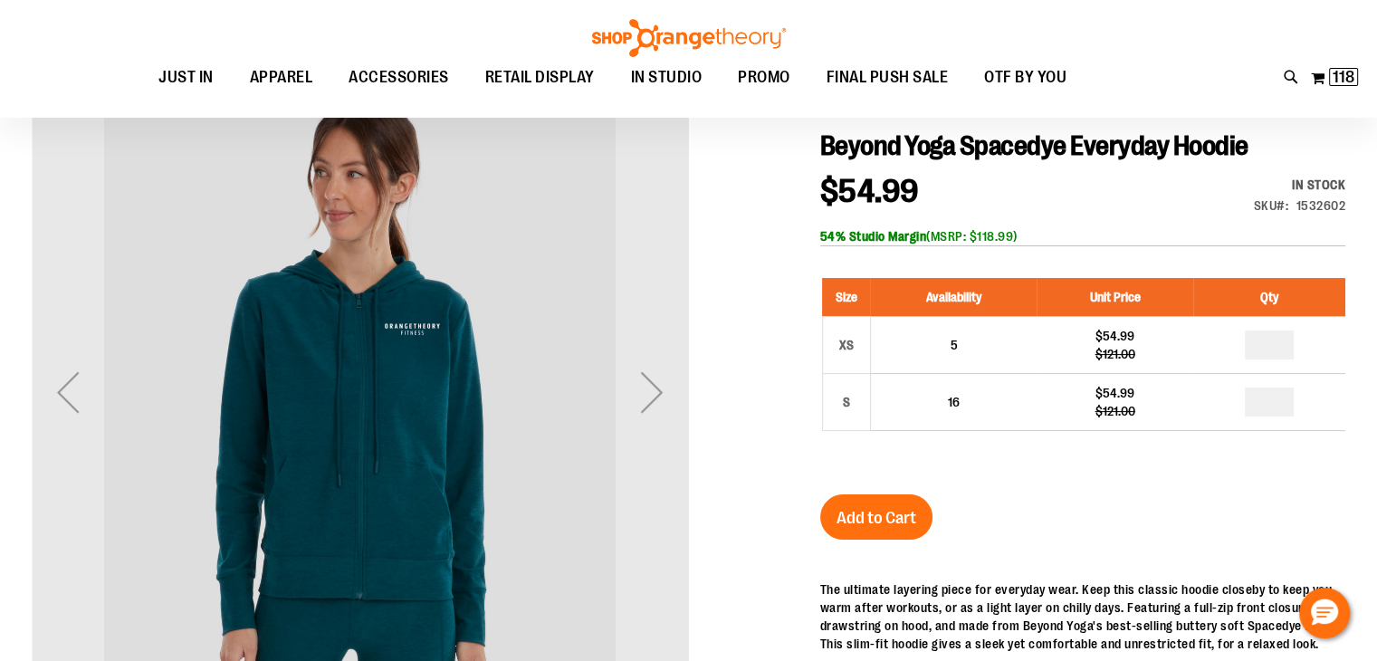
scroll to position [199, 0]
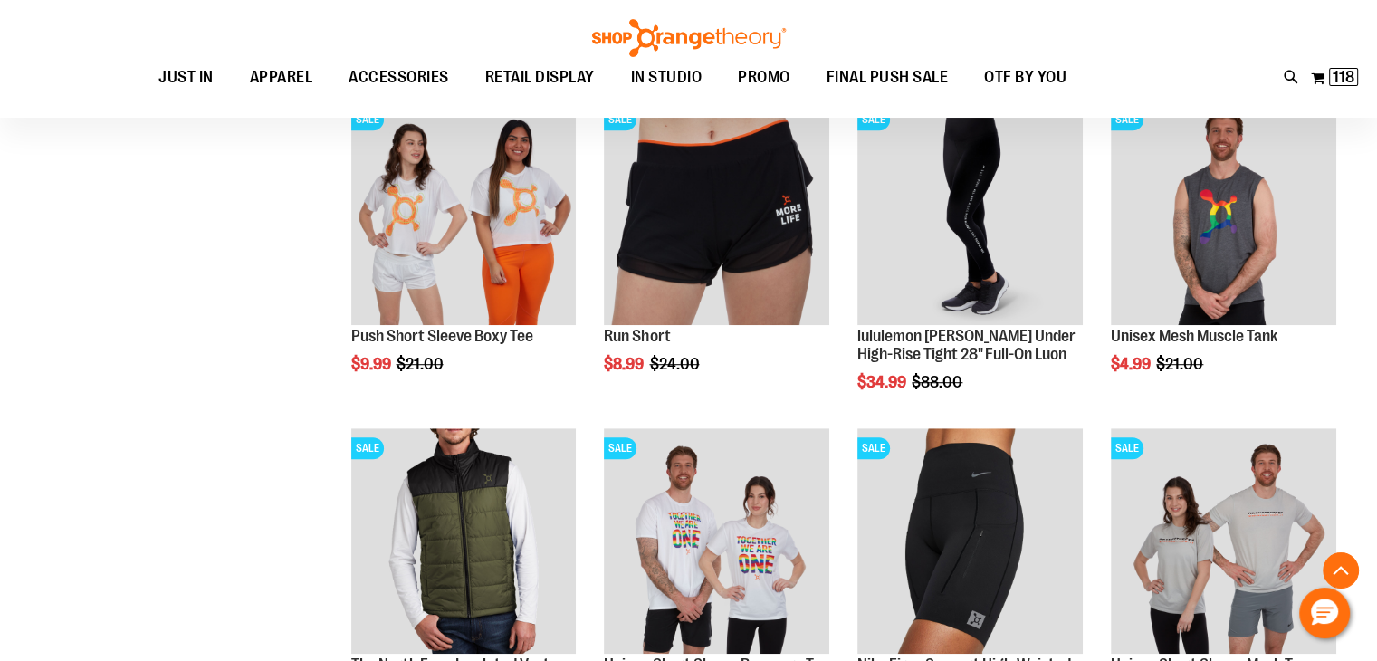
scroll to position [1104, 0]
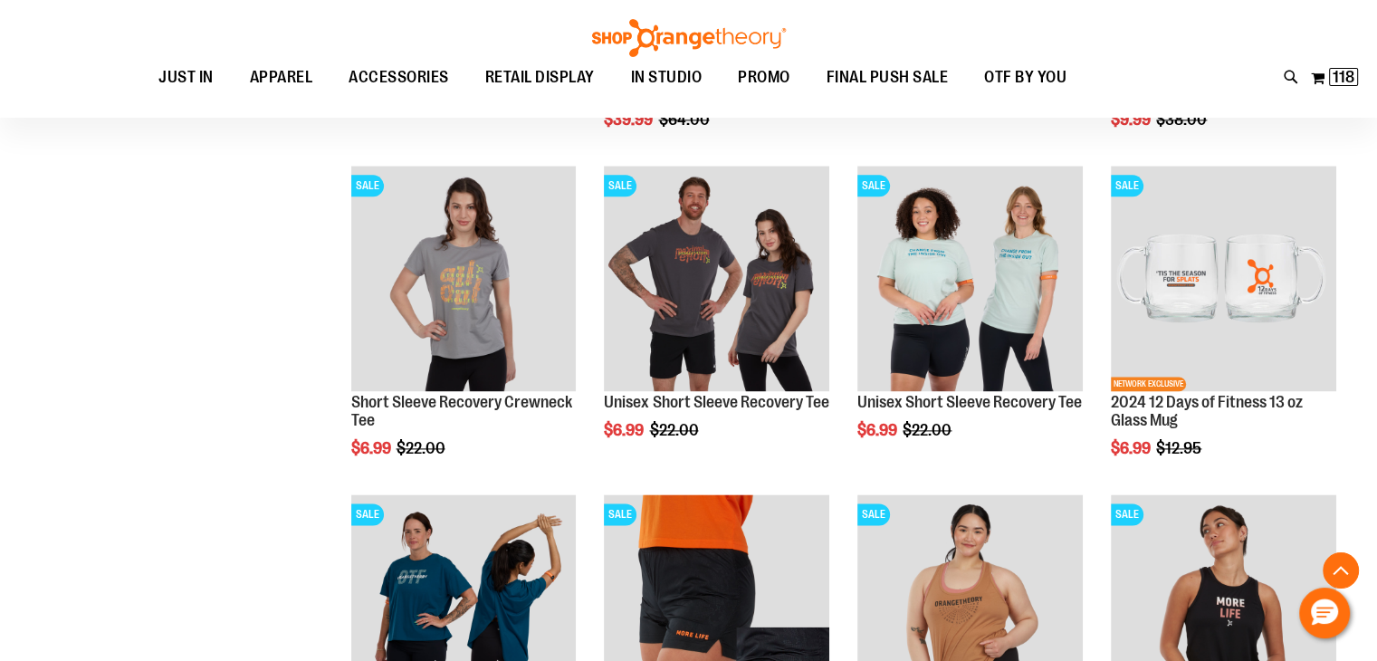
scroll to position [2350, 0]
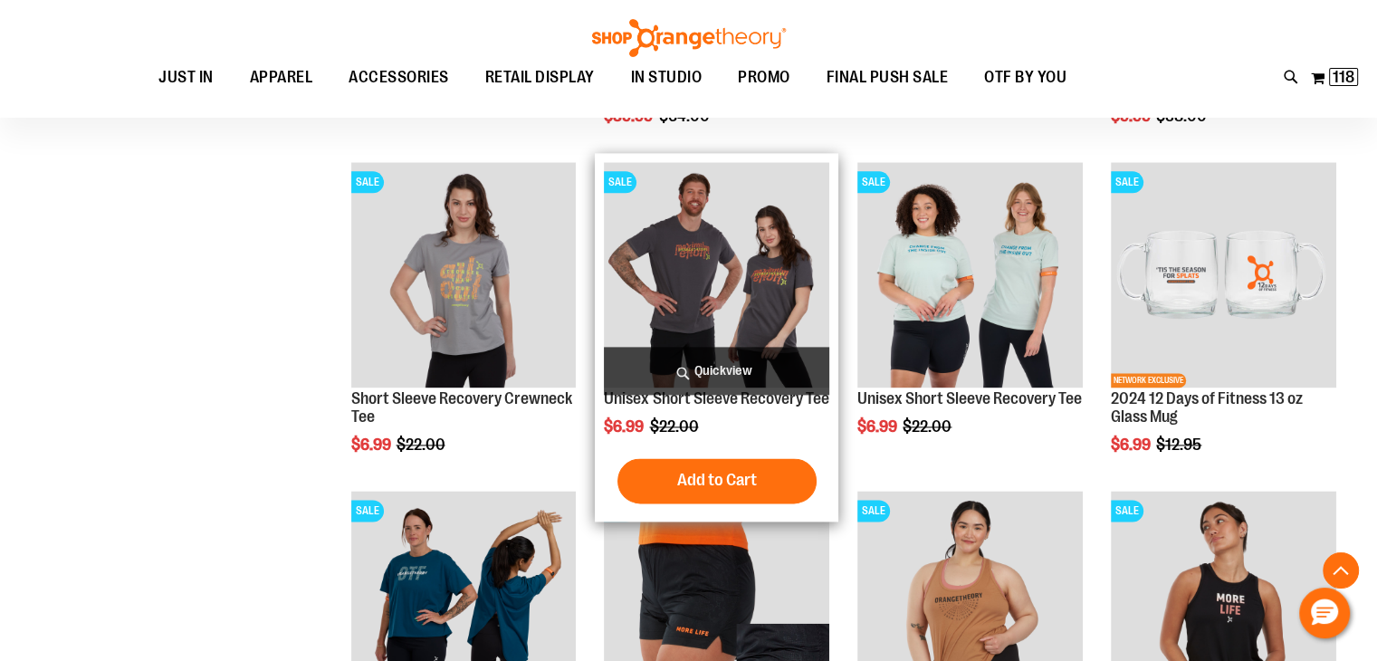
click at [760, 286] on img "product" at bounding box center [716, 274] width 225 height 225
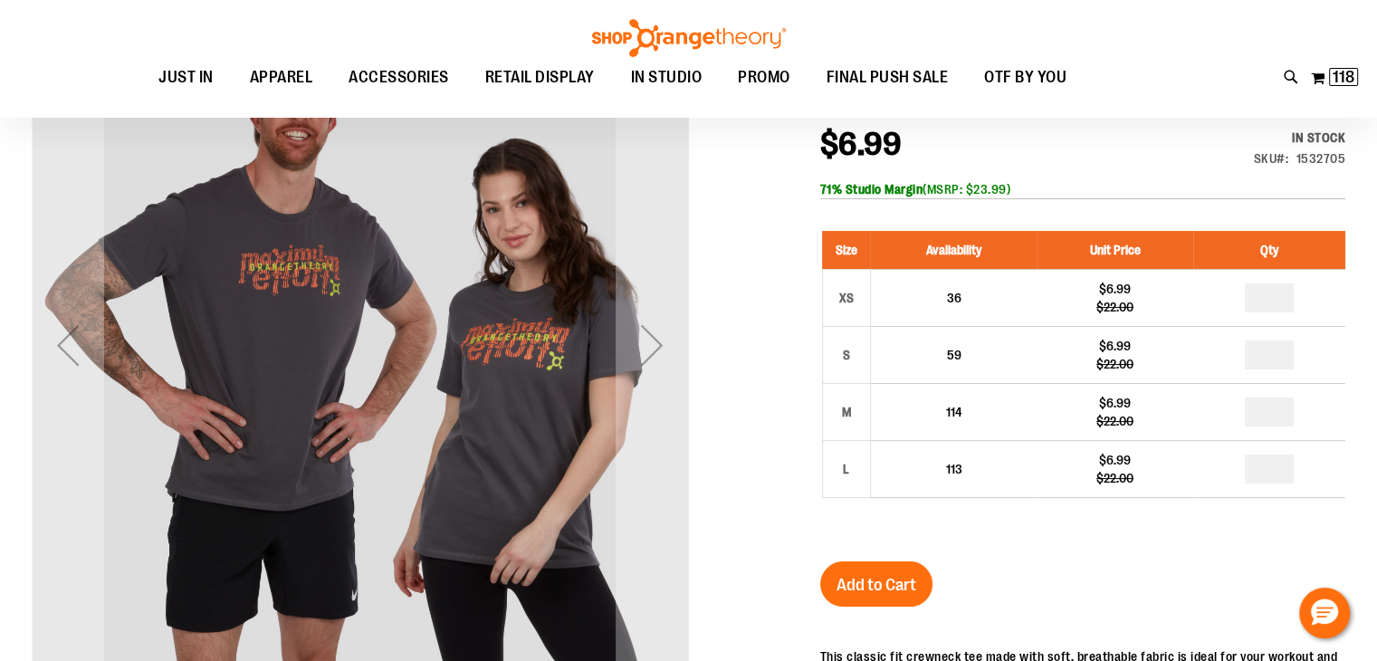
scroll to position [247, 0]
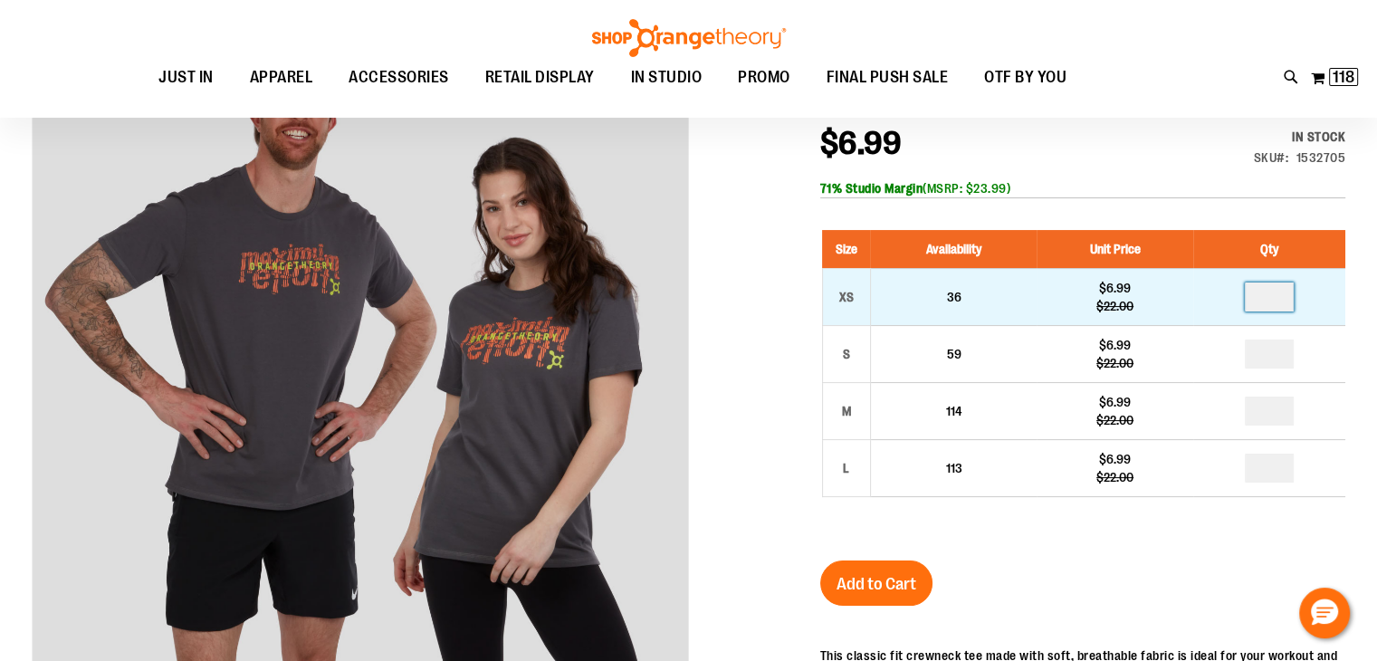
click at [1273, 296] on input "number" at bounding box center [1269, 296] width 49 height 29
type input "*"
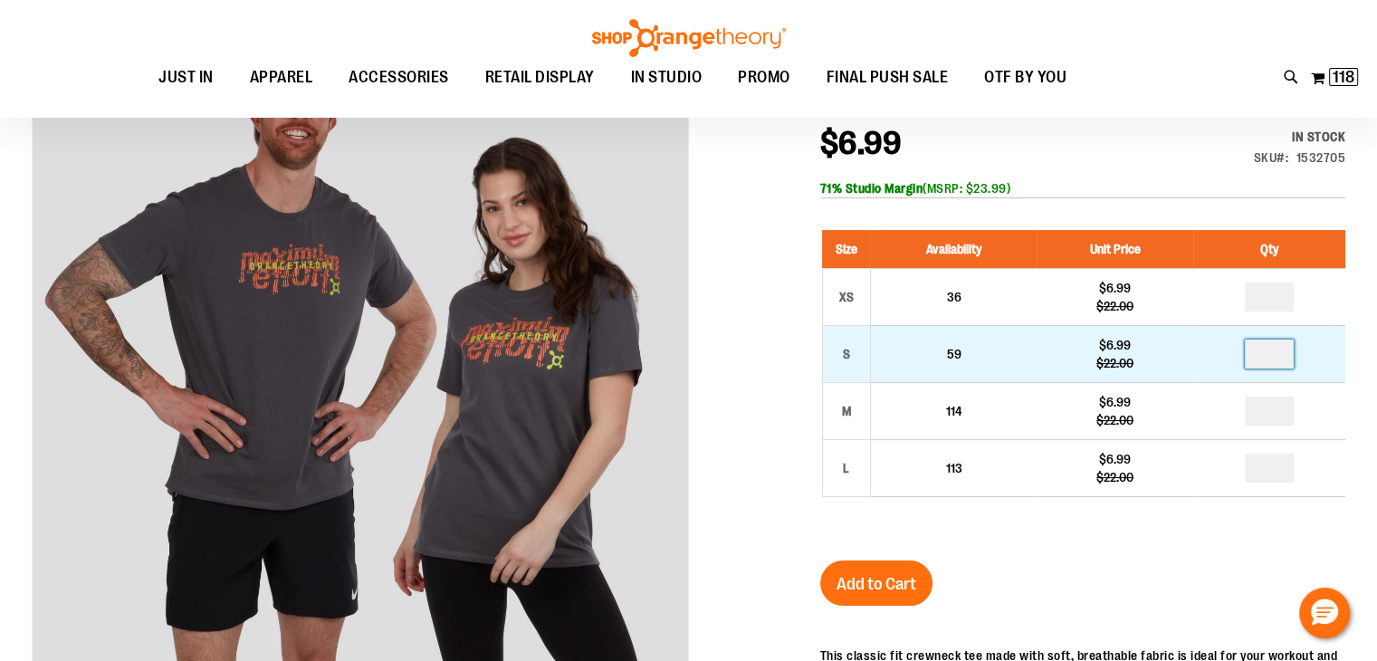
click at [1278, 358] on input "number" at bounding box center [1269, 353] width 49 height 29
type input "*"
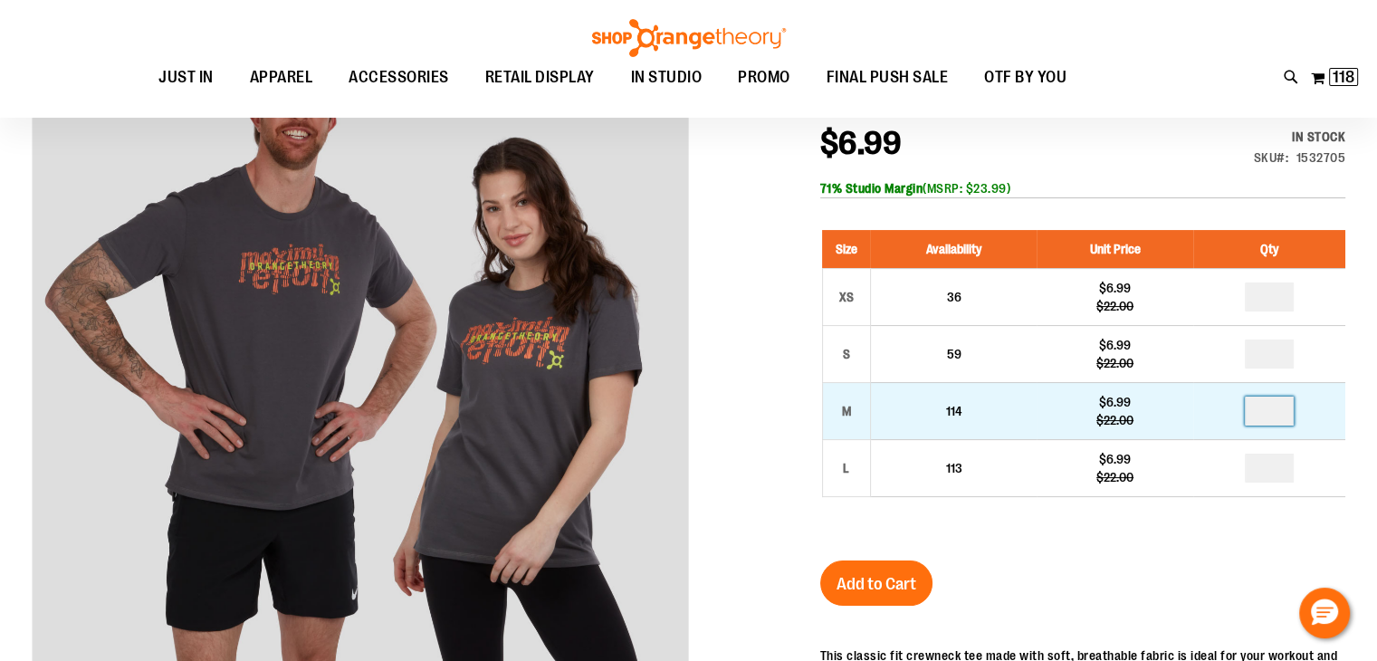
click at [1264, 413] on input "number" at bounding box center [1269, 410] width 49 height 29
type input "*"
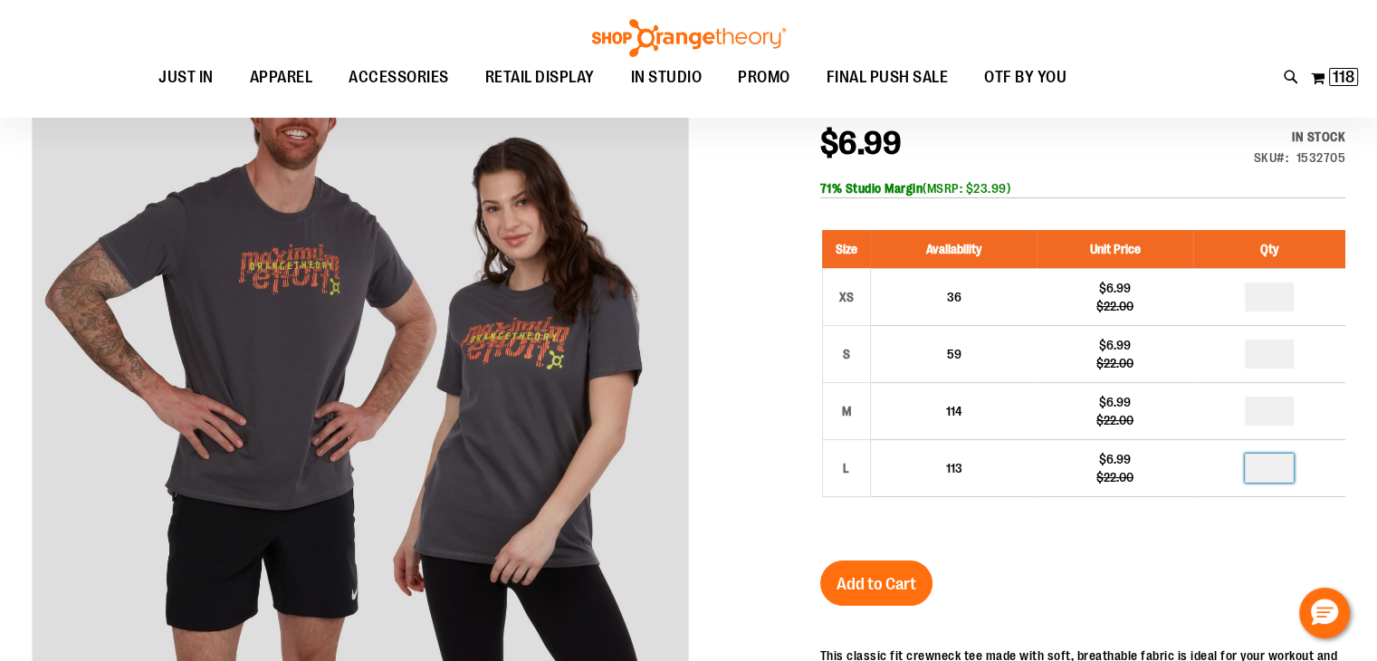
click at [1271, 469] on input "number" at bounding box center [1269, 467] width 49 height 29
type input "*"
click at [888, 585] on span "Add to Cart" at bounding box center [876, 584] width 80 height 20
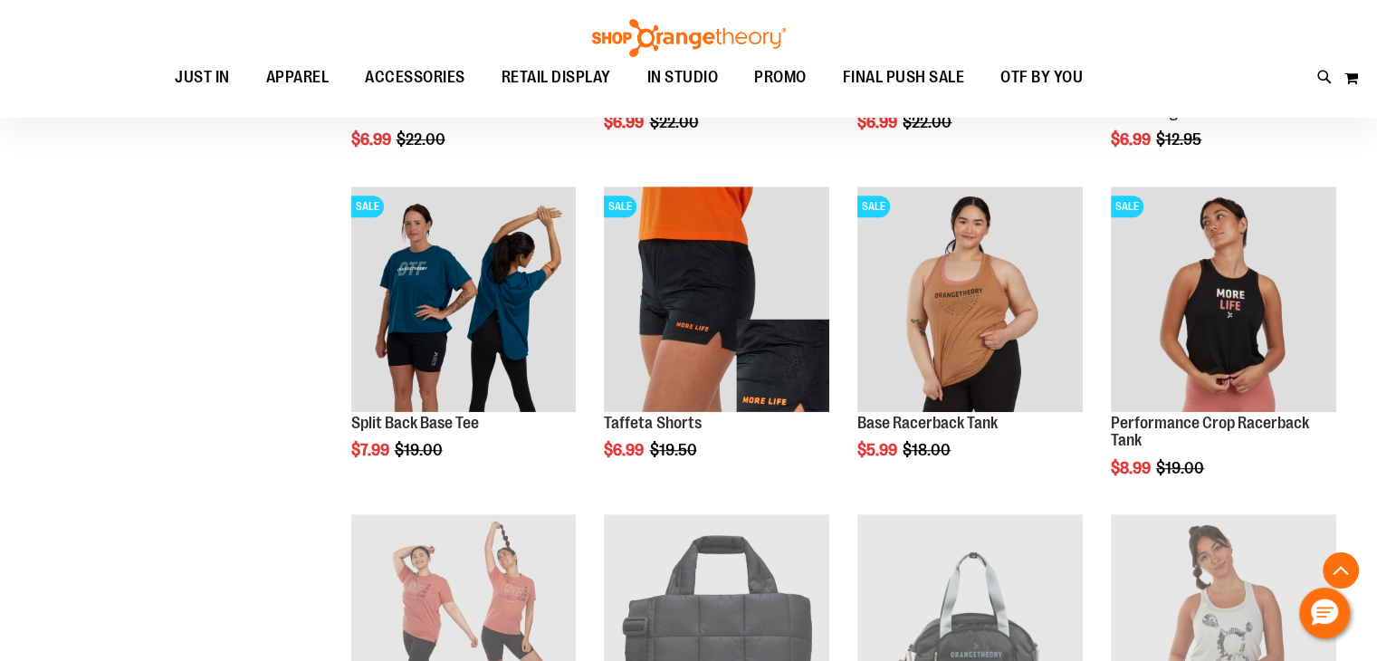
scroll to position [866, 0]
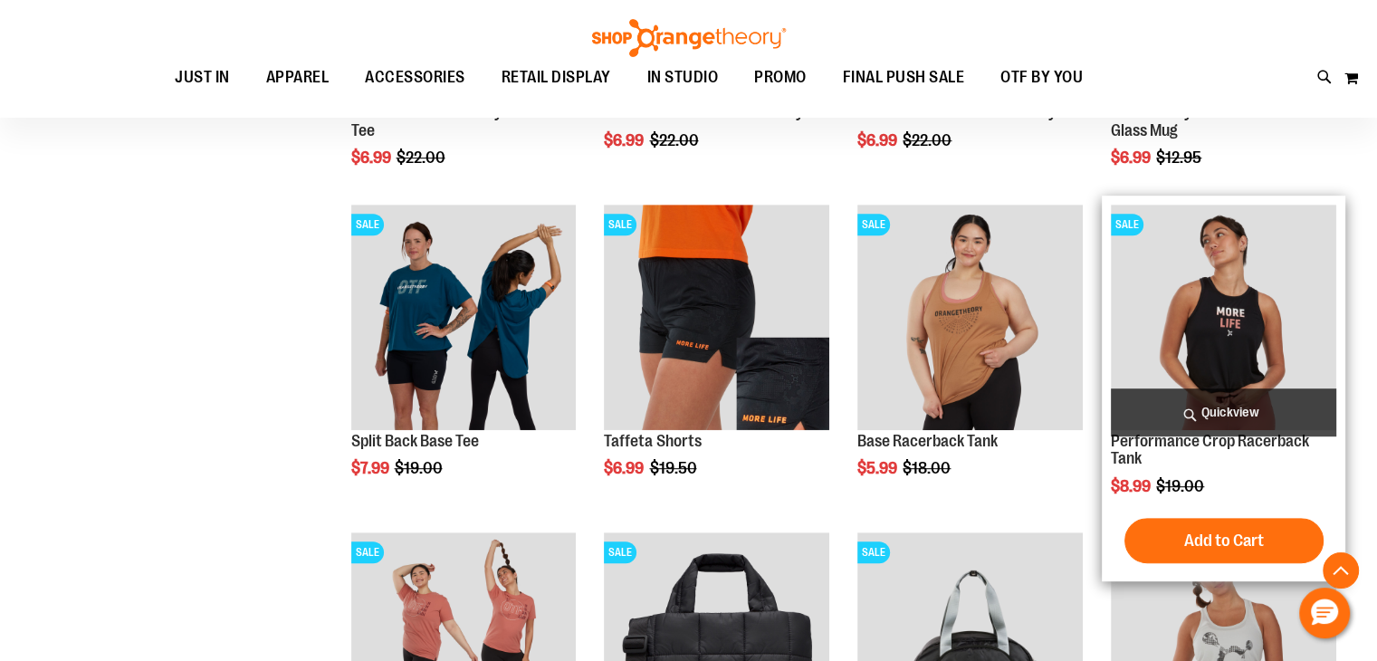
click at [1242, 351] on img "product" at bounding box center [1223, 317] width 225 height 225
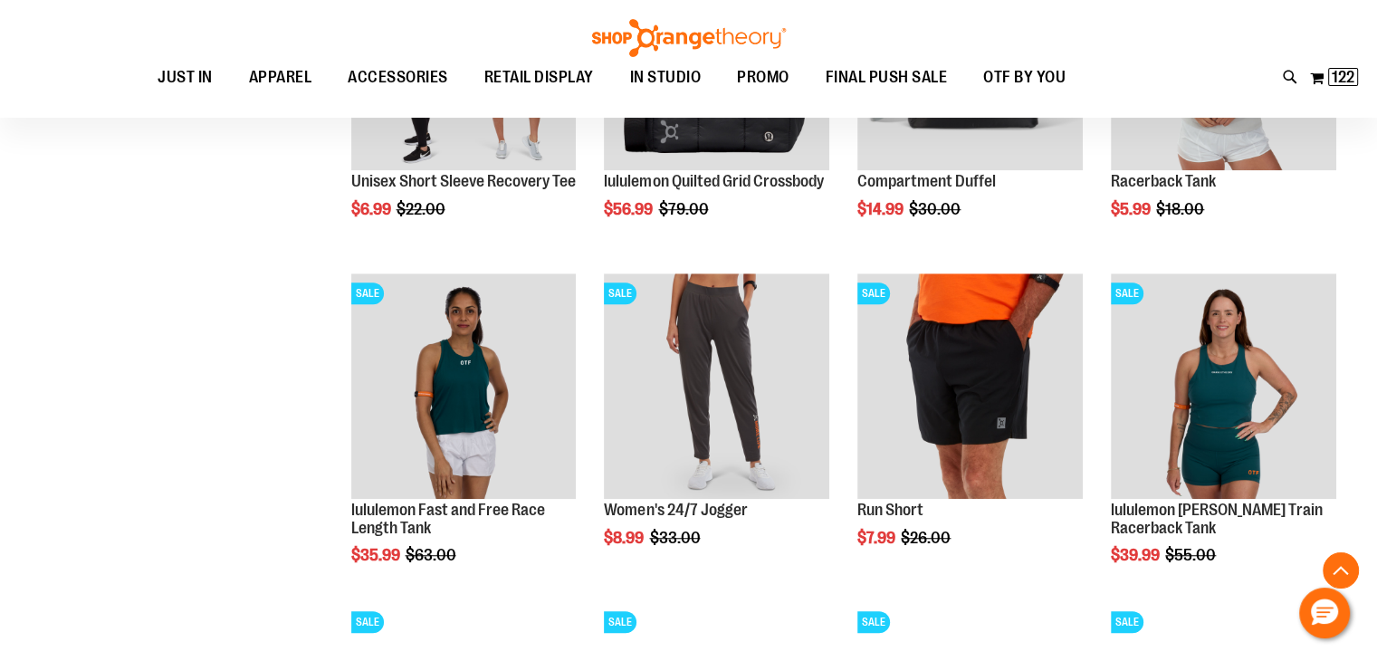
scroll to position [1227, 0]
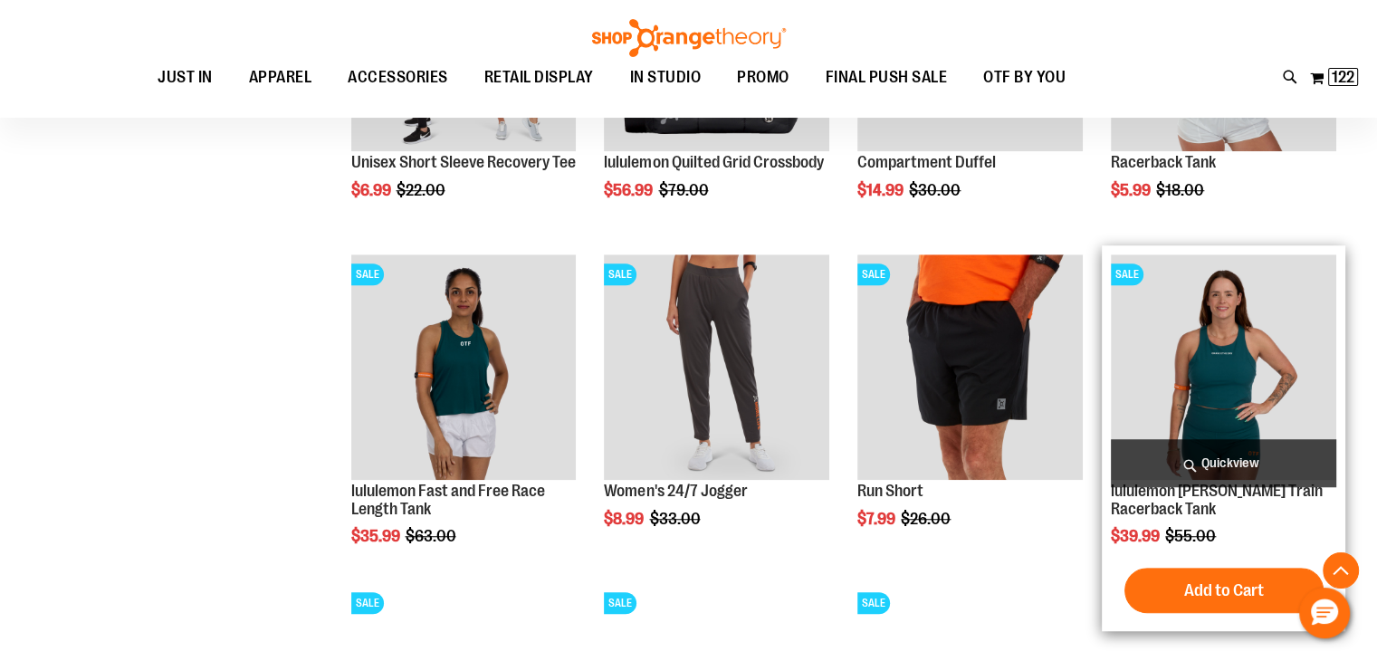
click at [1238, 396] on img "product" at bounding box center [1223, 366] width 225 height 225
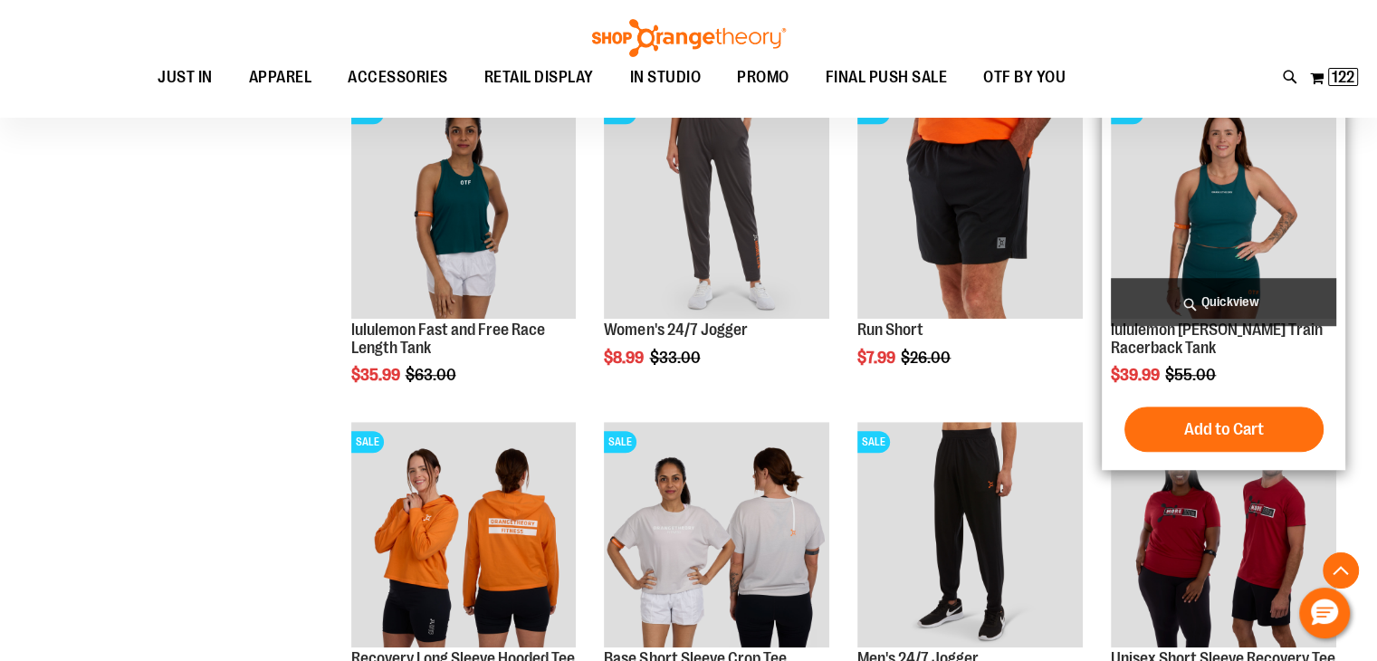
scroll to position [1390, 0]
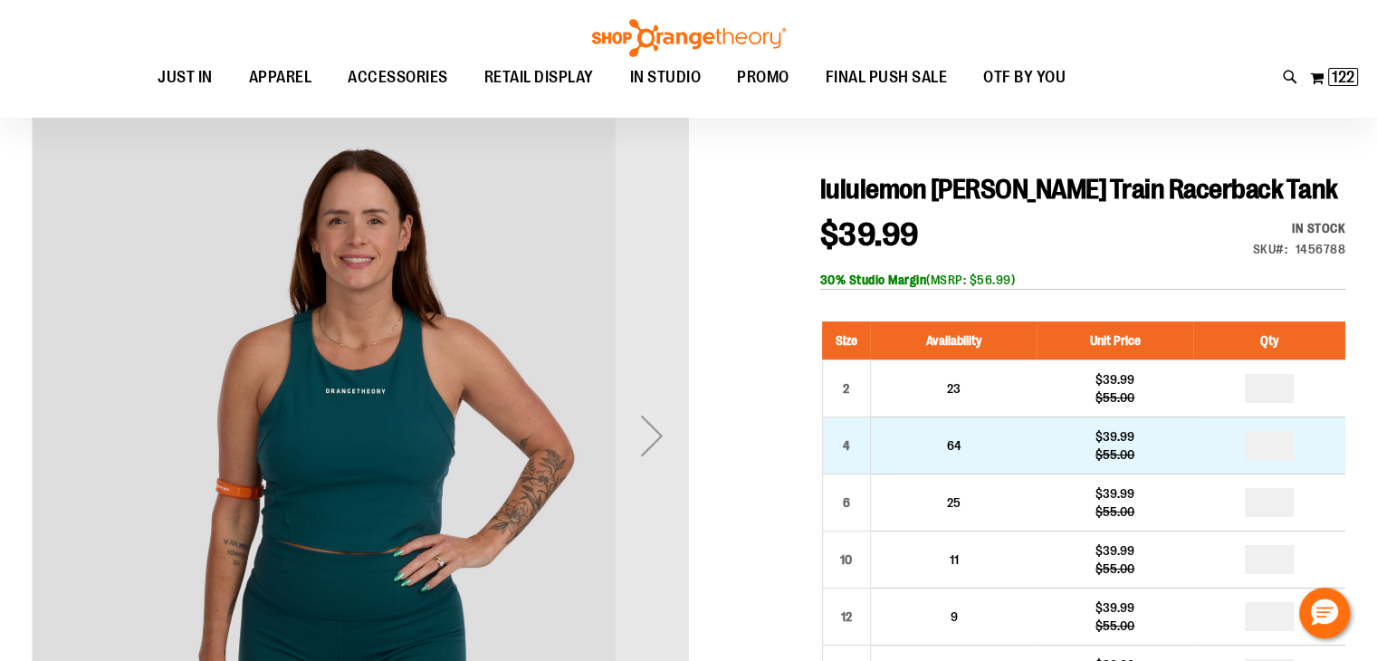
scroll to position [181, 0]
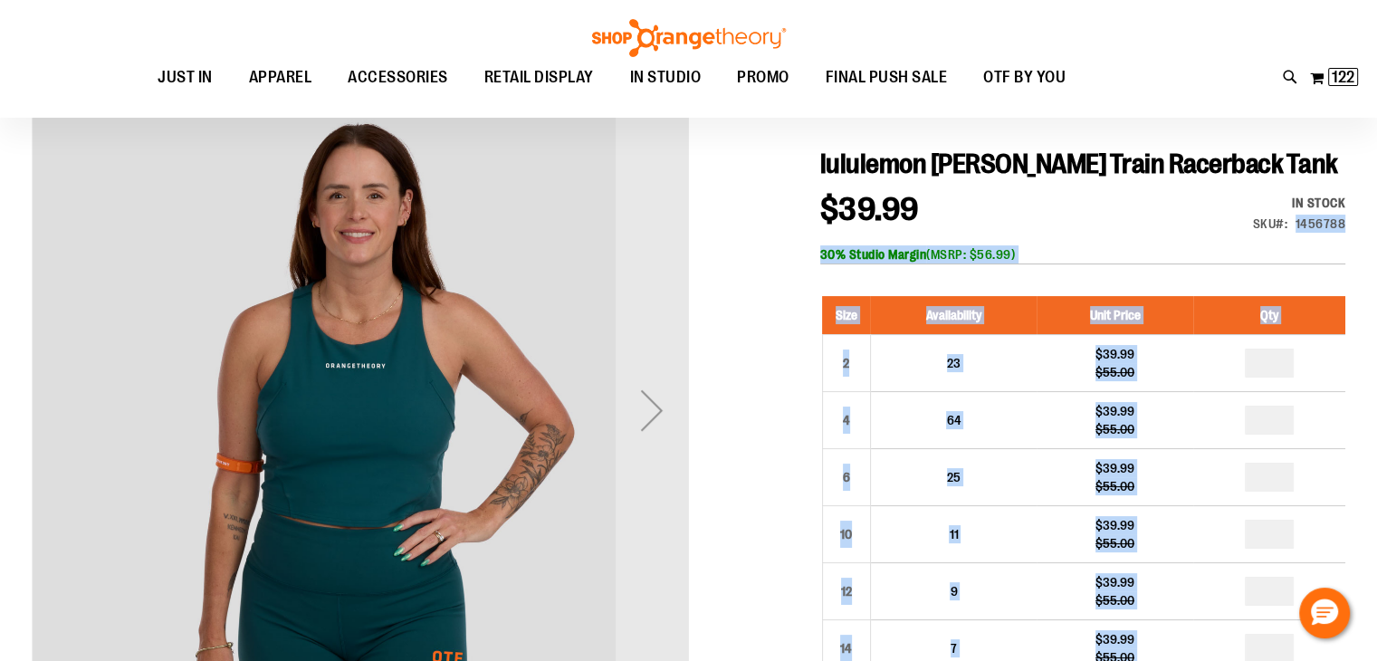
drag, startPoint x: 1348, startPoint y: 223, endPoint x: 1297, endPoint y: 222, distance: 50.7
click at [1297, 222] on div "1456788" at bounding box center [1320, 224] width 51 height 18
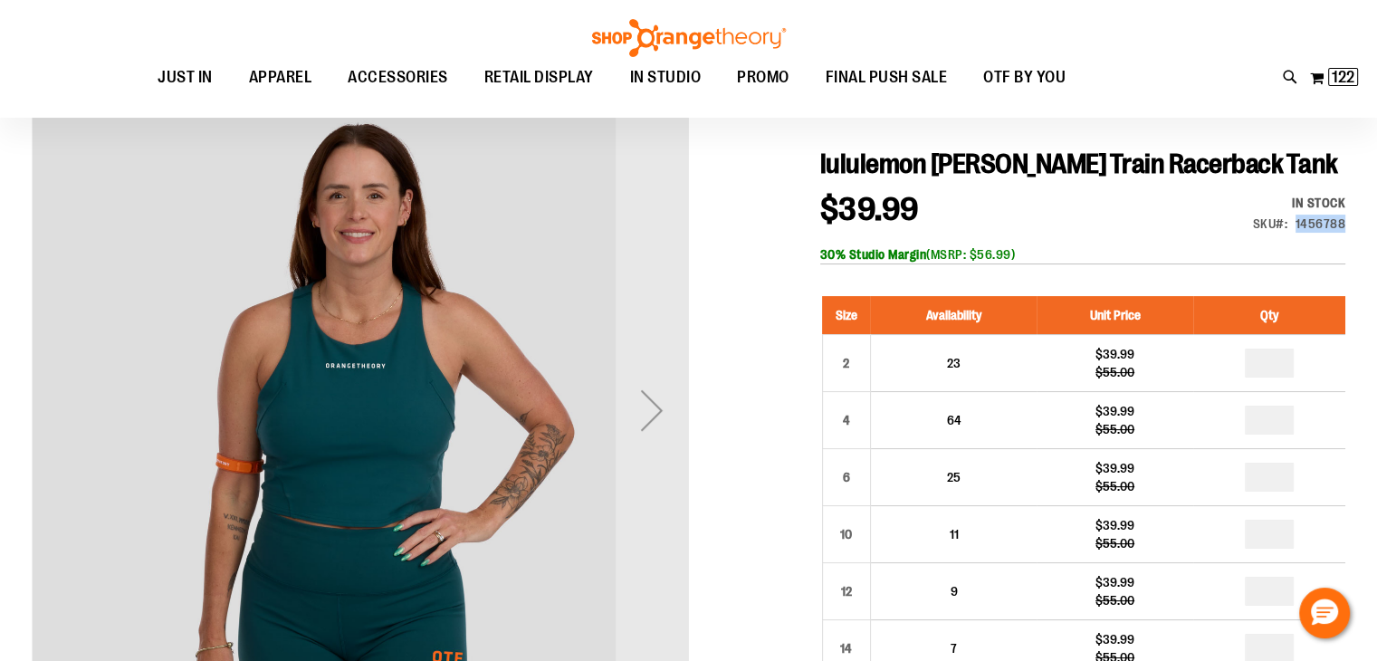
drag, startPoint x: 1297, startPoint y: 222, endPoint x: 1343, endPoint y: 218, distance: 46.3
click at [1343, 218] on div "1456788" at bounding box center [1320, 224] width 51 height 18
copy div "1456788"
